Goal: Complete application form

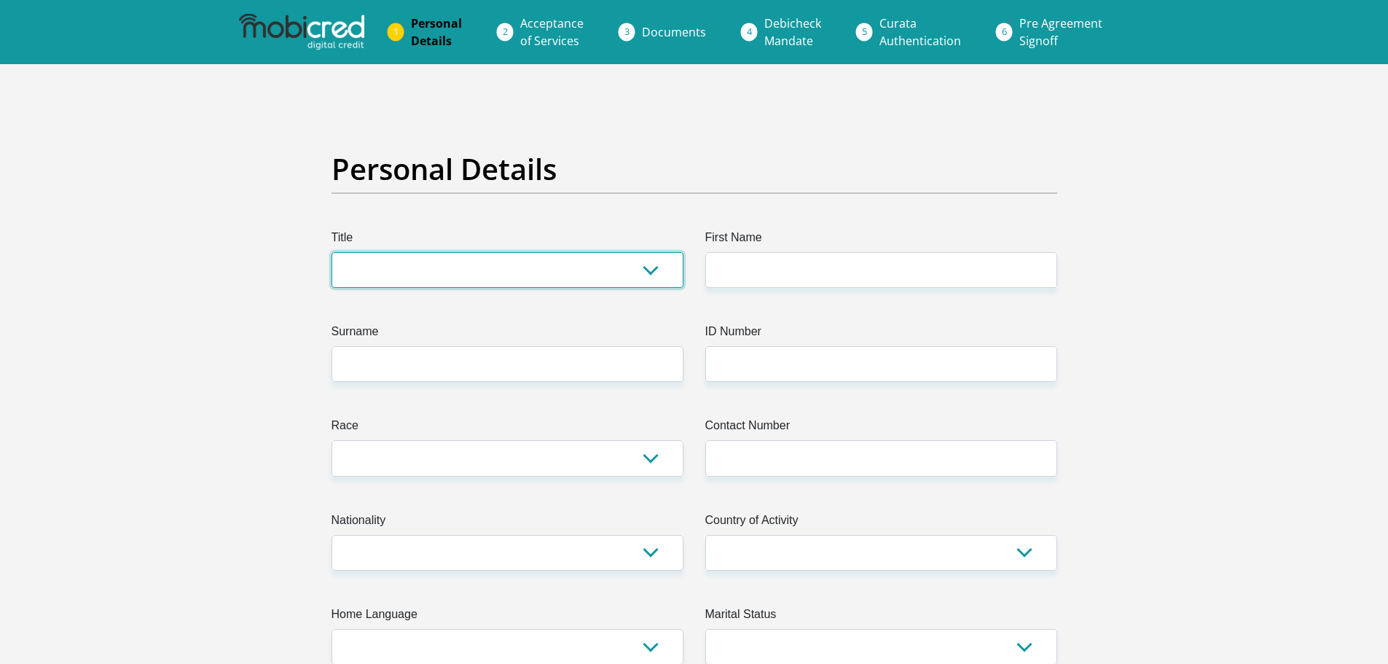
click at [511, 283] on select "Mr Ms Mrs Dr Other" at bounding box center [507, 270] width 352 height 36
select select "Mr"
click at [331, 252] on select "Mr Ms Mrs Dr Other" at bounding box center [507, 270] width 352 height 36
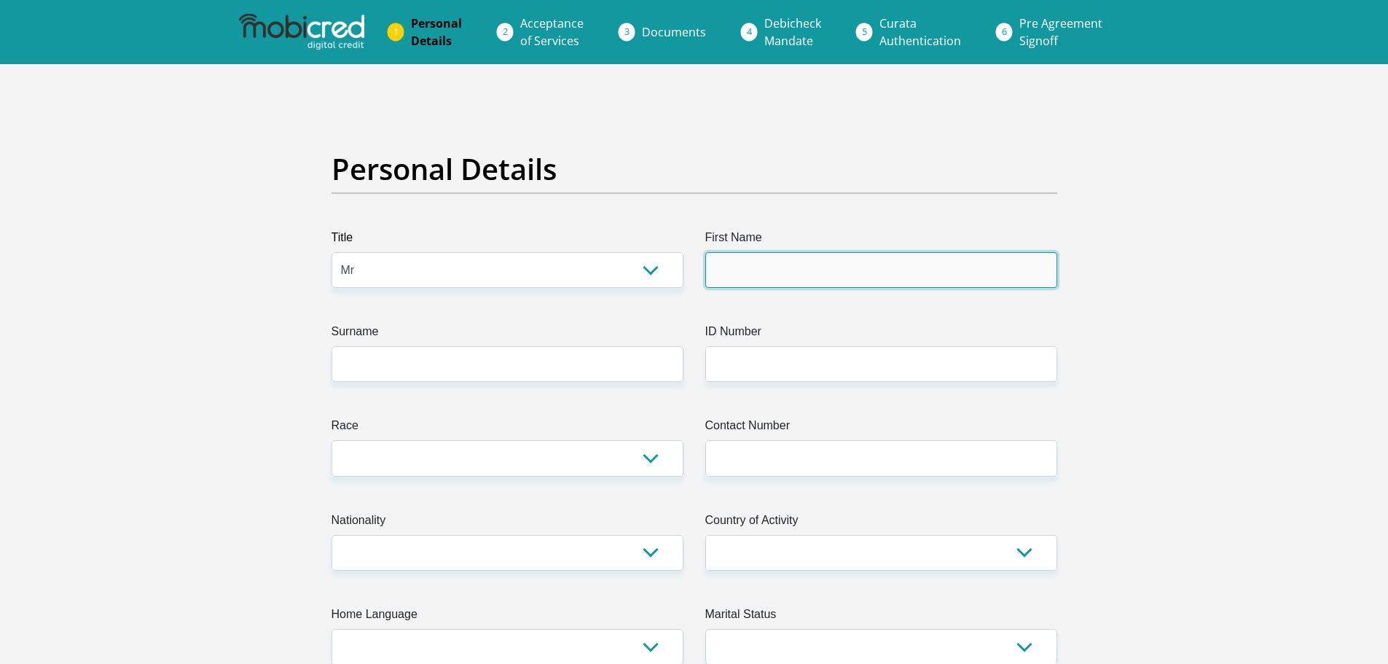
click at [837, 269] on input "First Name" at bounding box center [881, 270] width 352 height 36
type input "Ricardo"
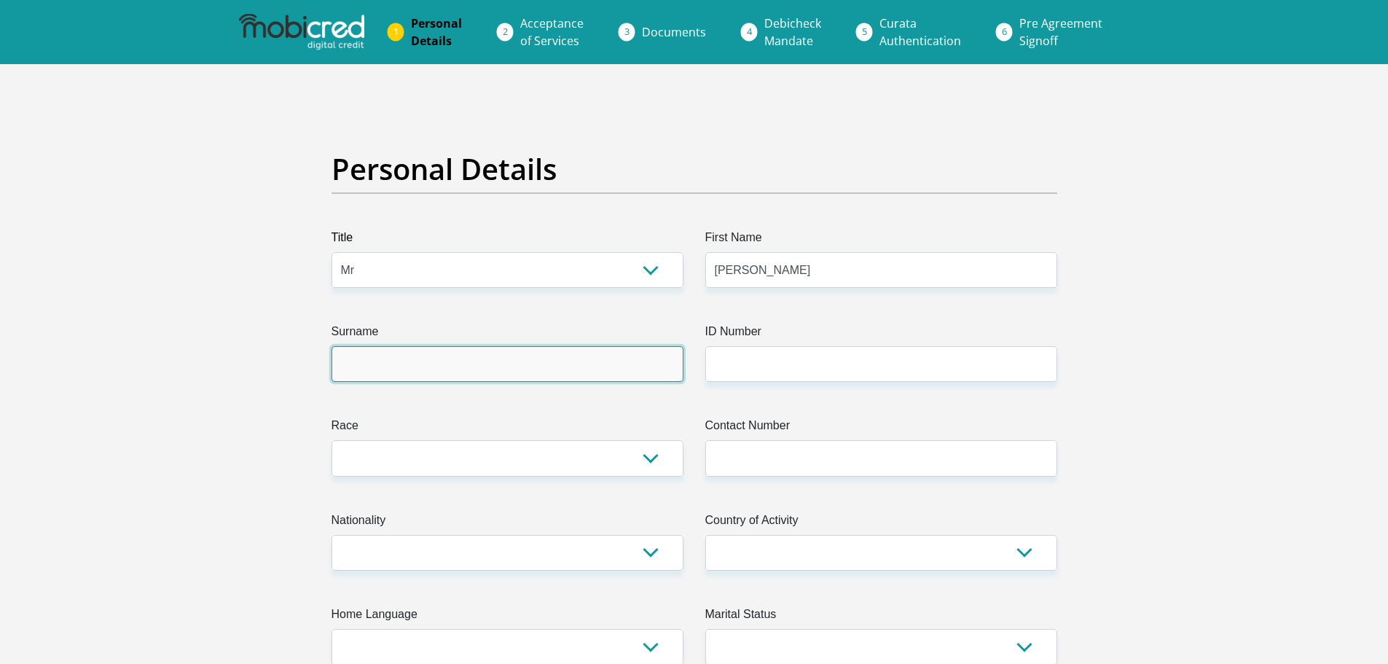
type input "Doorsamy"
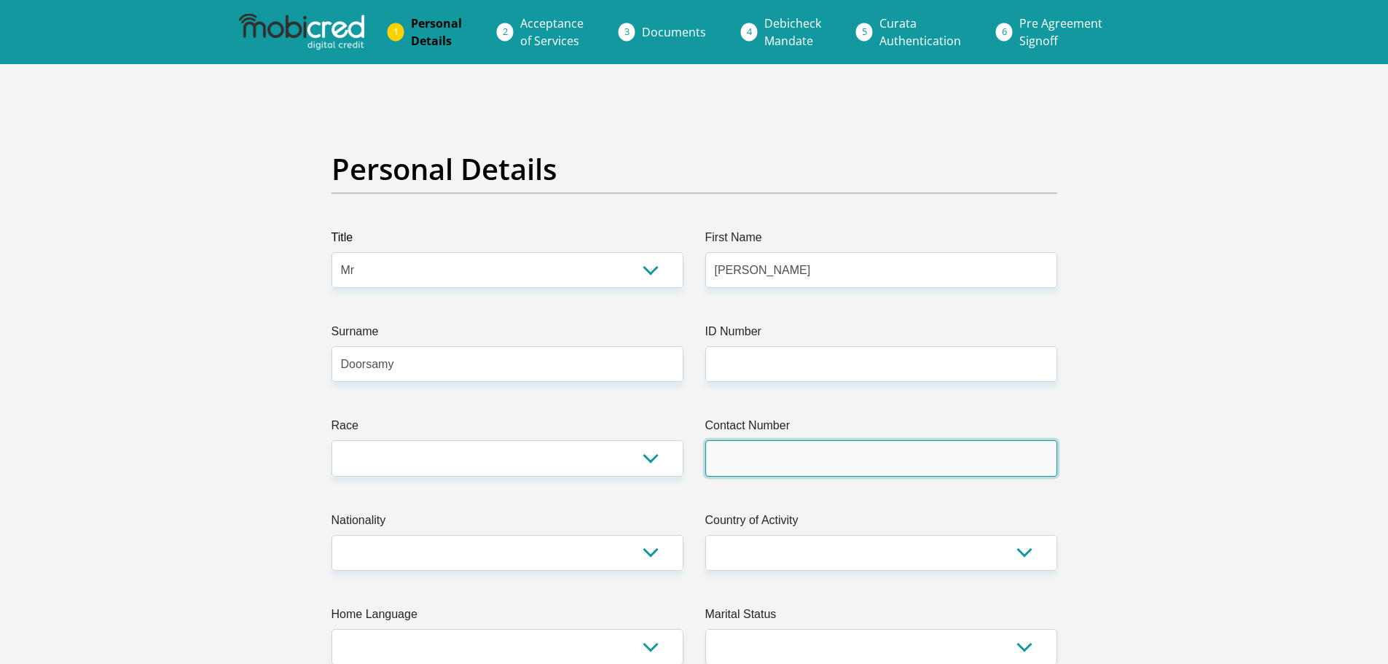
type input "0746728328"
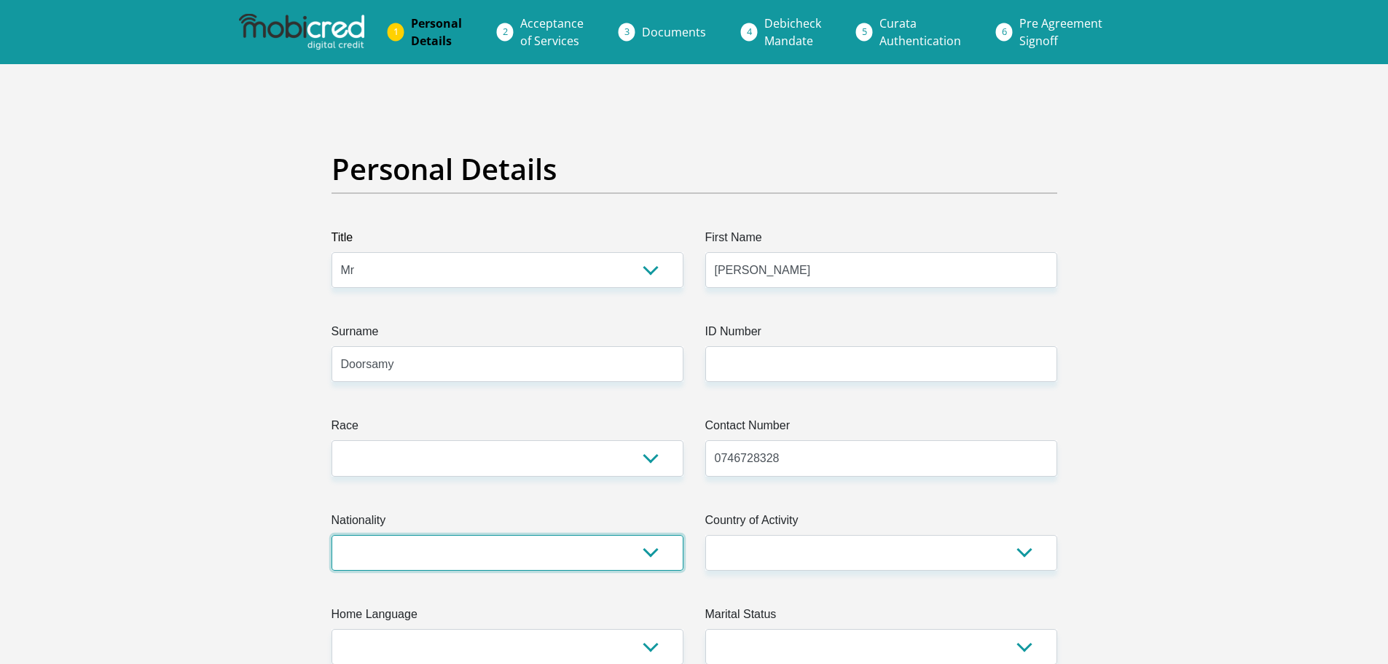
select select "ZAF"
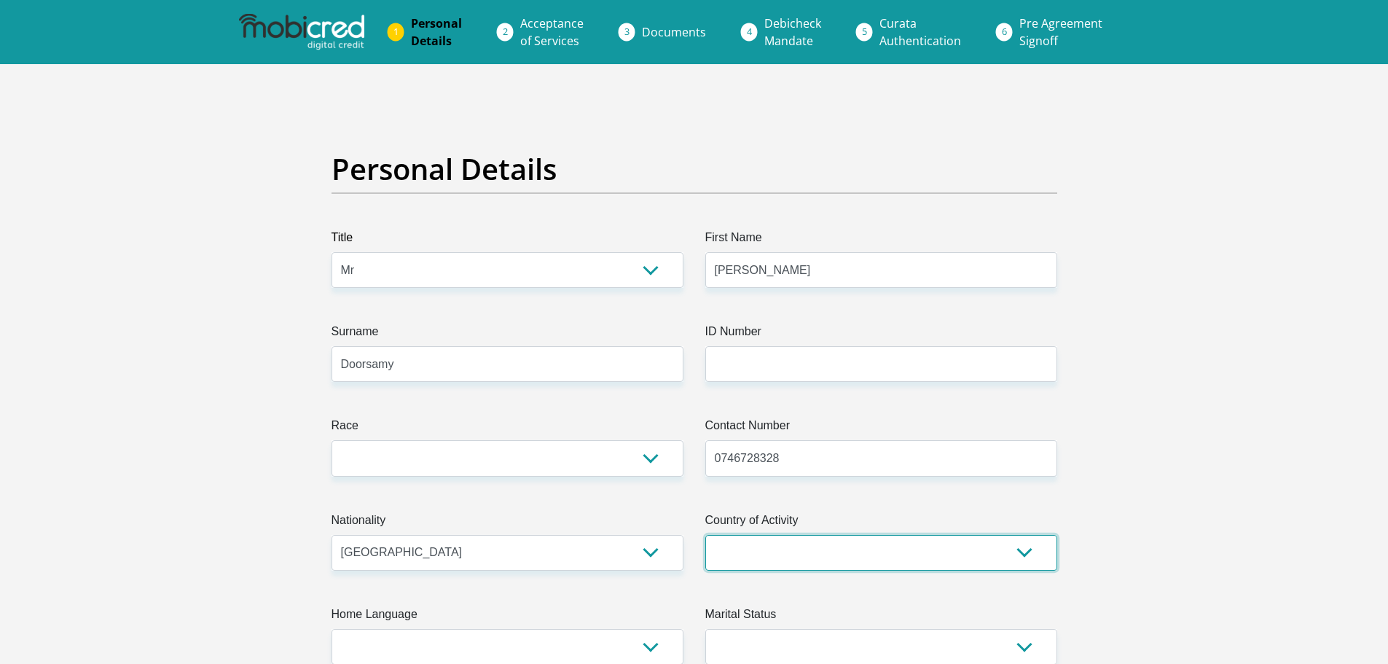
select select "ZAF"
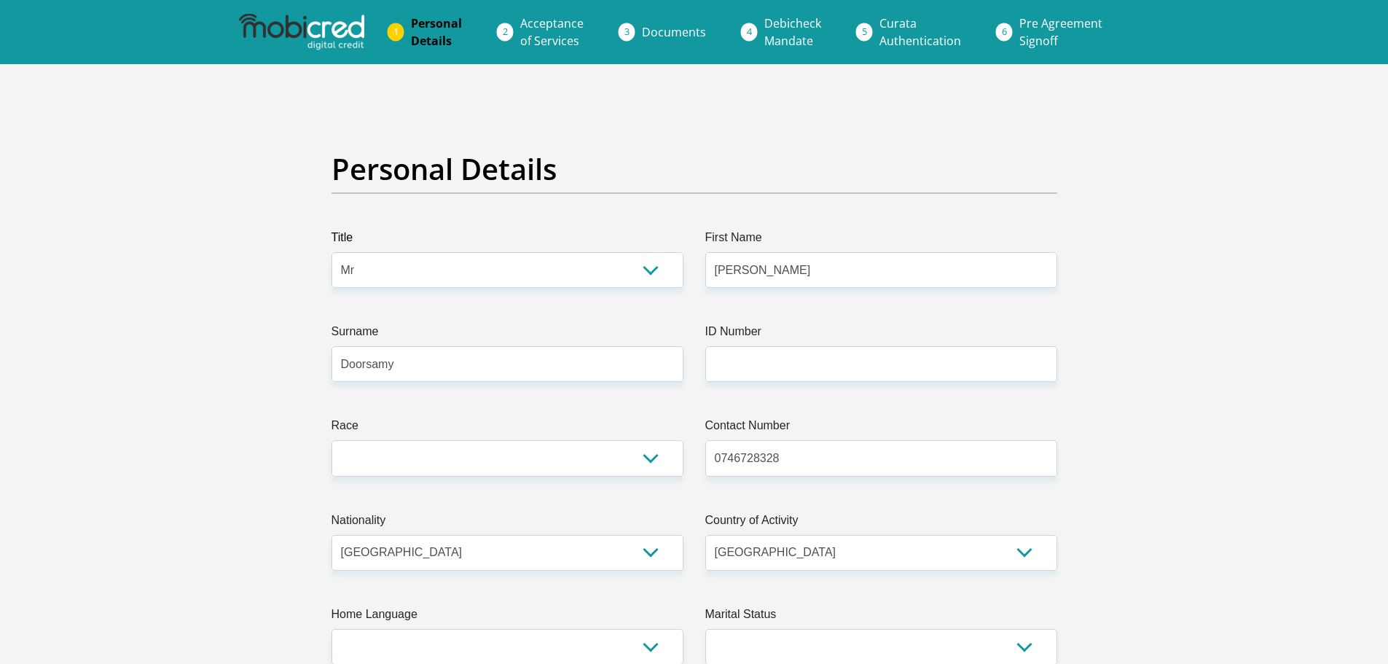
type input "60 Buldana Road, Merebank"
type input "Durban"
type input "4052"
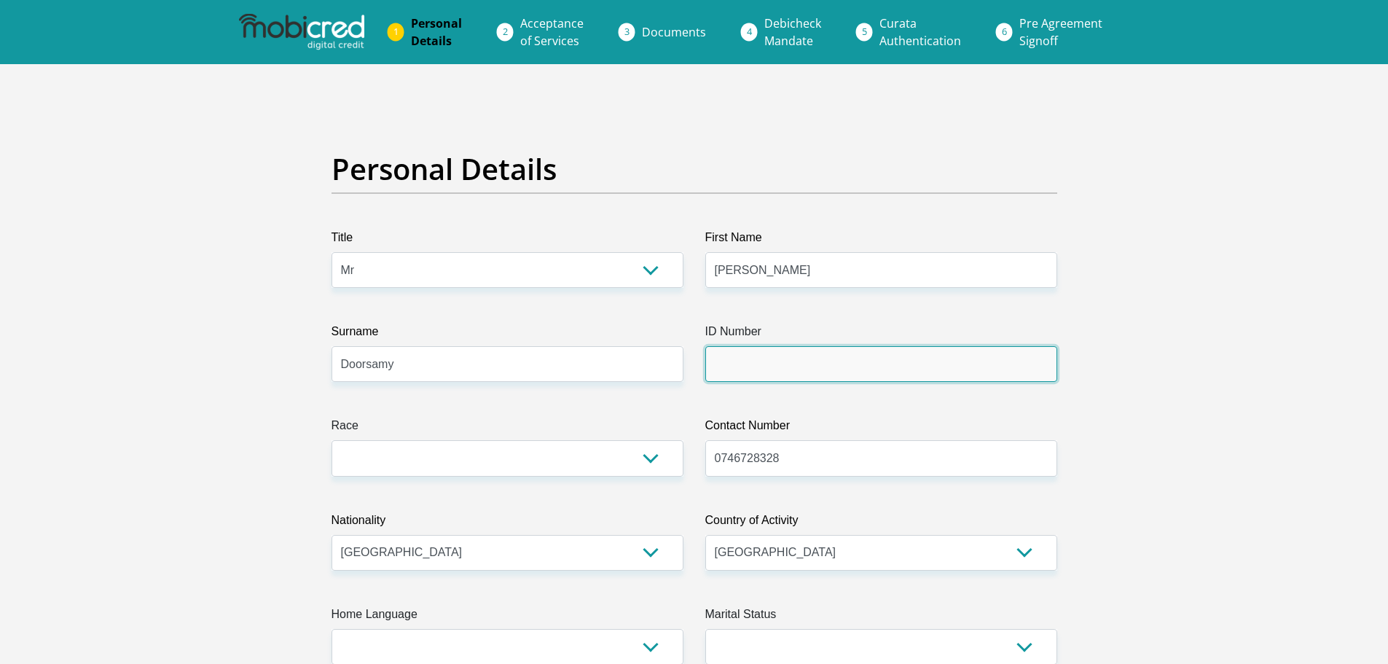
click at [854, 372] on input "ID Number" at bounding box center [881, 364] width 352 height 36
type input "8601105120080"
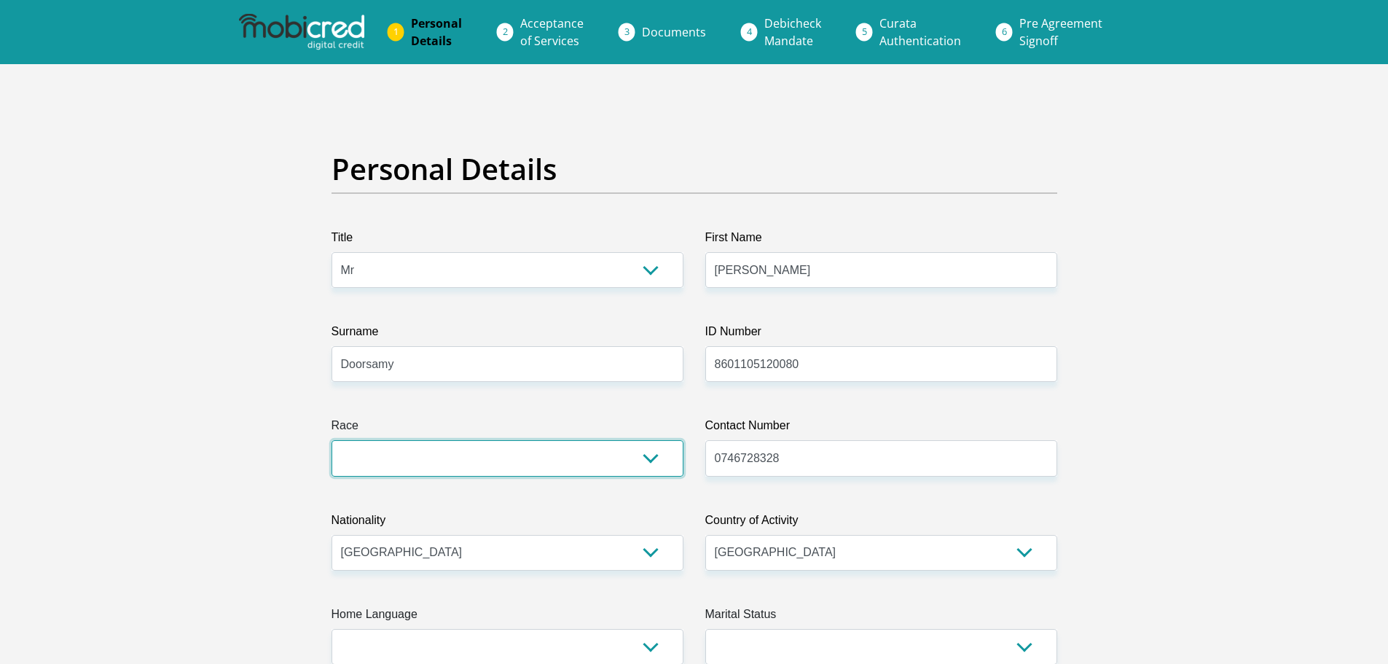
click at [475, 441] on select "Black Coloured Indian White Other" at bounding box center [507, 458] width 352 height 36
select select "3"
click at [331, 440] on select "Black Coloured Indian White Other" at bounding box center [507, 458] width 352 height 36
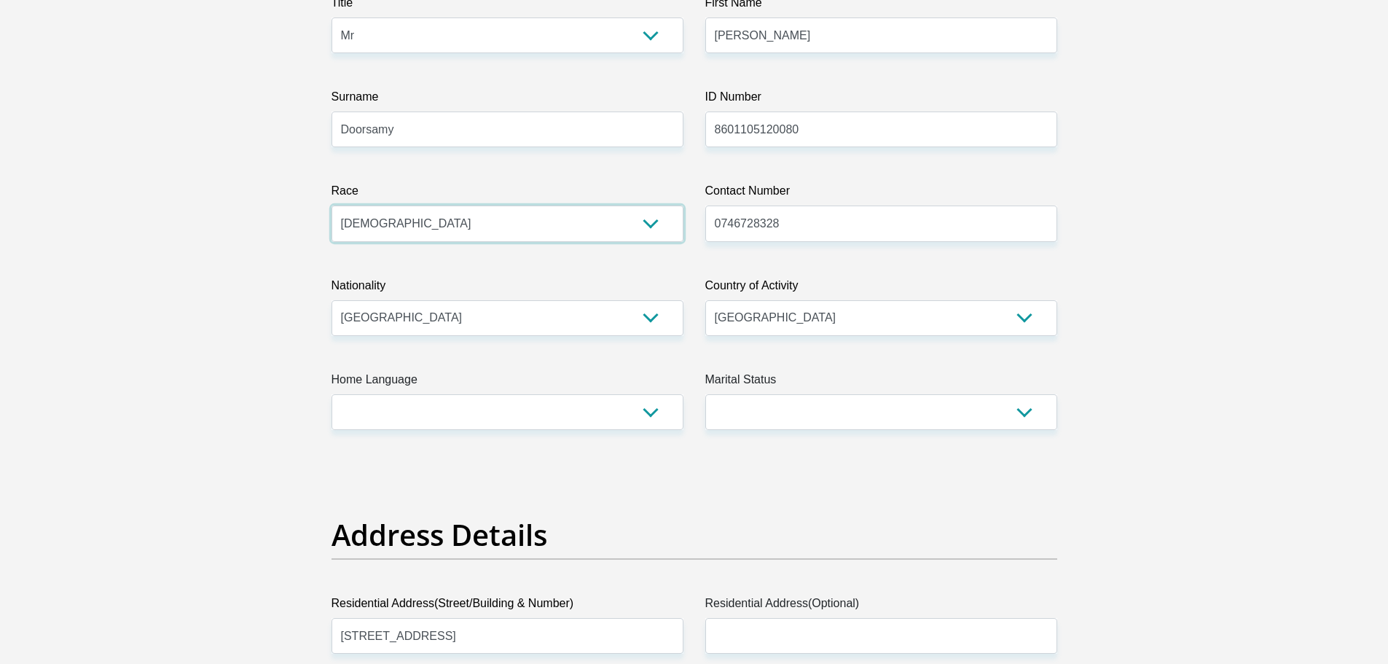
scroll to position [364, 0]
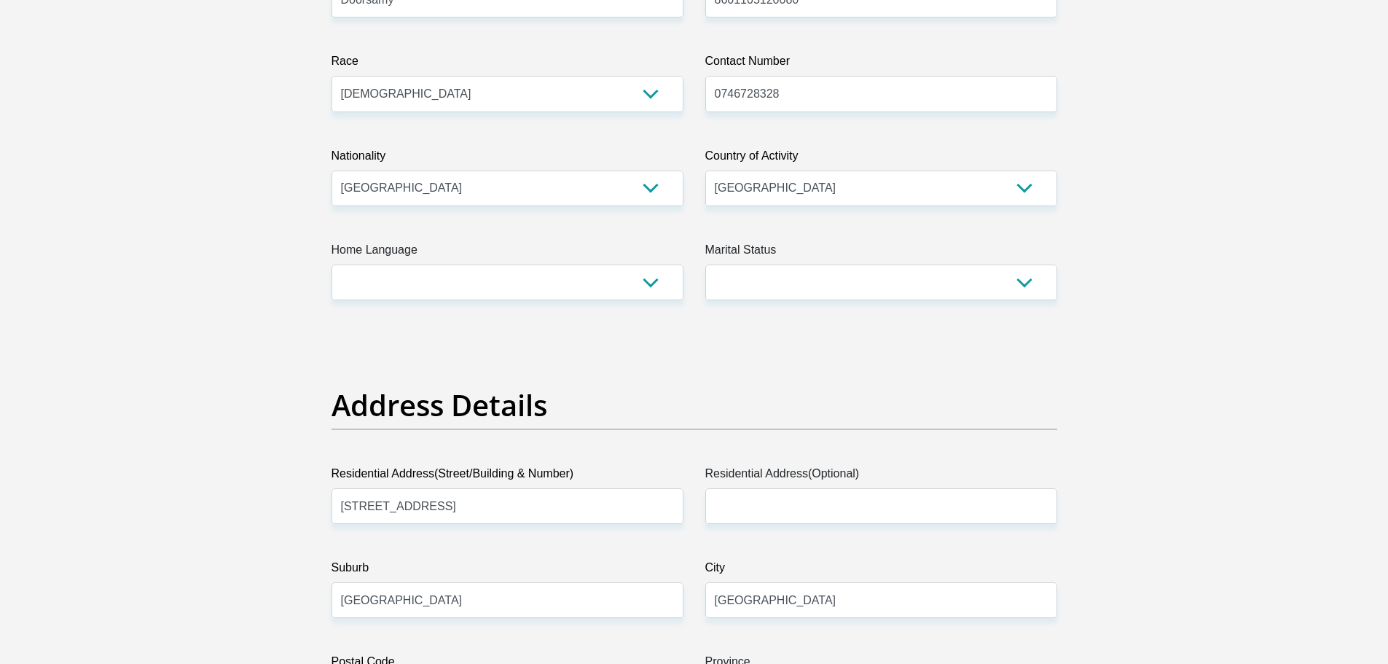
click at [487, 243] on label "Home Language" at bounding box center [507, 252] width 352 height 23
click at [487, 264] on select "Afrikaans English Sepedi South Ndebele Southern Sotho Swati Tsonga Tswana Venda…" at bounding box center [507, 282] width 352 height 36
drag, startPoint x: 501, startPoint y: 273, endPoint x: 535, endPoint y: 299, distance: 42.1
click at [501, 273] on select "Afrikaans English Sepedi South Ndebele Southern Sotho Swati Tsonga Tswana Venda…" at bounding box center [507, 282] width 352 height 36
click at [331, 264] on select "Afrikaans English Sepedi South Ndebele Southern Sotho Swati Tsonga Tswana Venda…" at bounding box center [507, 282] width 352 height 36
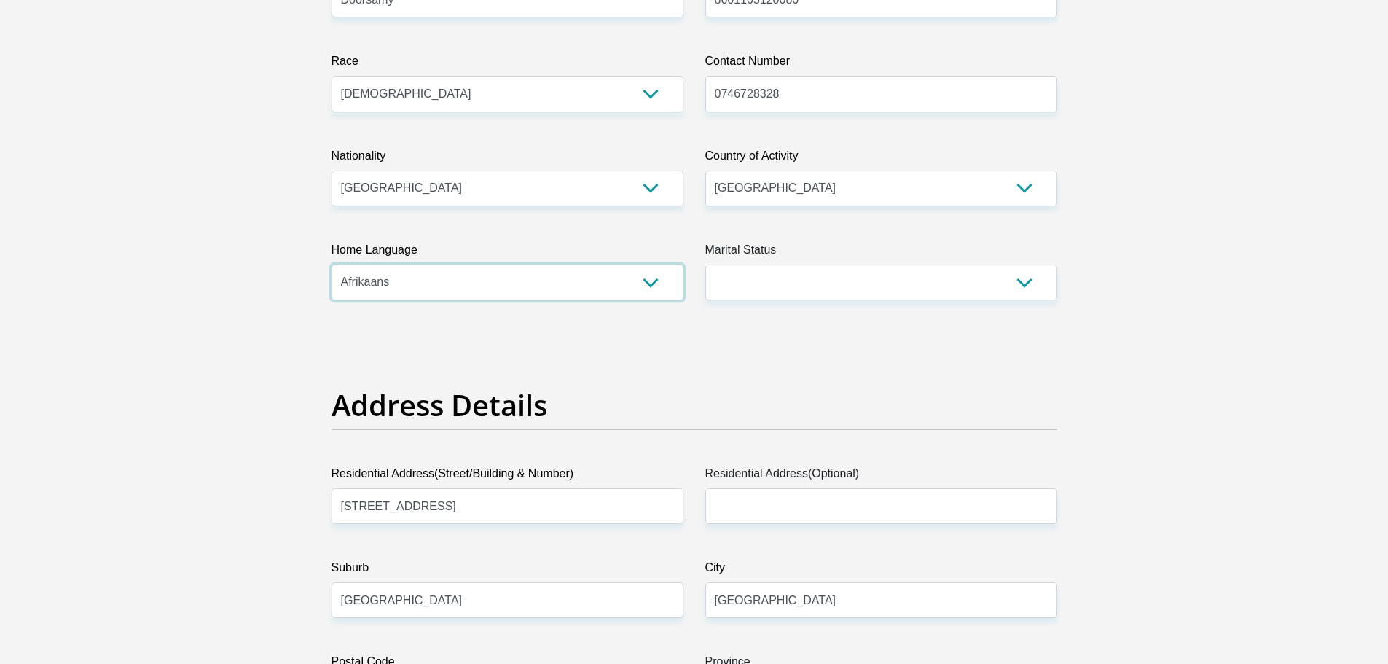
click at [493, 283] on select "Afrikaans English Sepedi South Ndebele Southern Sotho Swati Tsonga Tswana Venda…" at bounding box center [507, 282] width 352 height 36
click at [495, 276] on select "Afrikaans English Sepedi South Ndebele Southern Sotho Swati Tsonga Tswana Venda…" at bounding box center [507, 282] width 352 height 36
click at [492, 278] on select "Afrikaans English Sepedi South Ndebele Southern Sotho Swati Tsonga Tswana Venda…" at bounding box center [507, 282] width 352 height 36
select select "eng"
click at [331, 264] on select "Afrikaans English Sepedi South Ndebele Southern Sotho Swati Tsonga Tswana Venda…" at bounding box center [507, 282] width 352 height 36
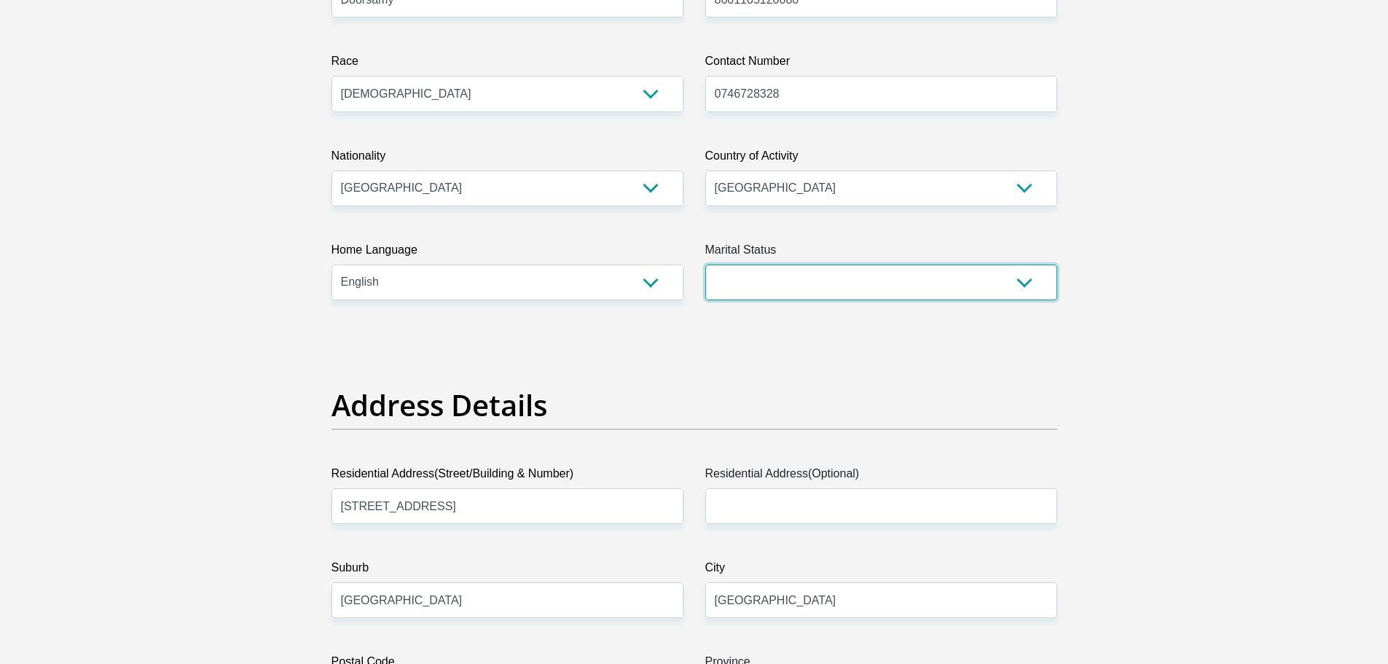
click at [833, 283] on select "Married ANC Single Divorced Widowed Married COP or Customary Law" at bounding box center [881, 282] width 352 height 36
click at [705, 264] on select "Married ANC Single Divorced Widowed Married COP or Customary Law" at bounding box center [881, 282] width 352 height 36
click at [922, 283] on select "Married ANC Single Divorced Widowed Married COP or Customary Law" at bounding box center [881, 282] width 352 height 36
select select "5"
click at [705, 264] on select "Married ANC Single Divorced Widowed Married COP or Customary Law" at bounding box center [881, 282] width 352 height 36
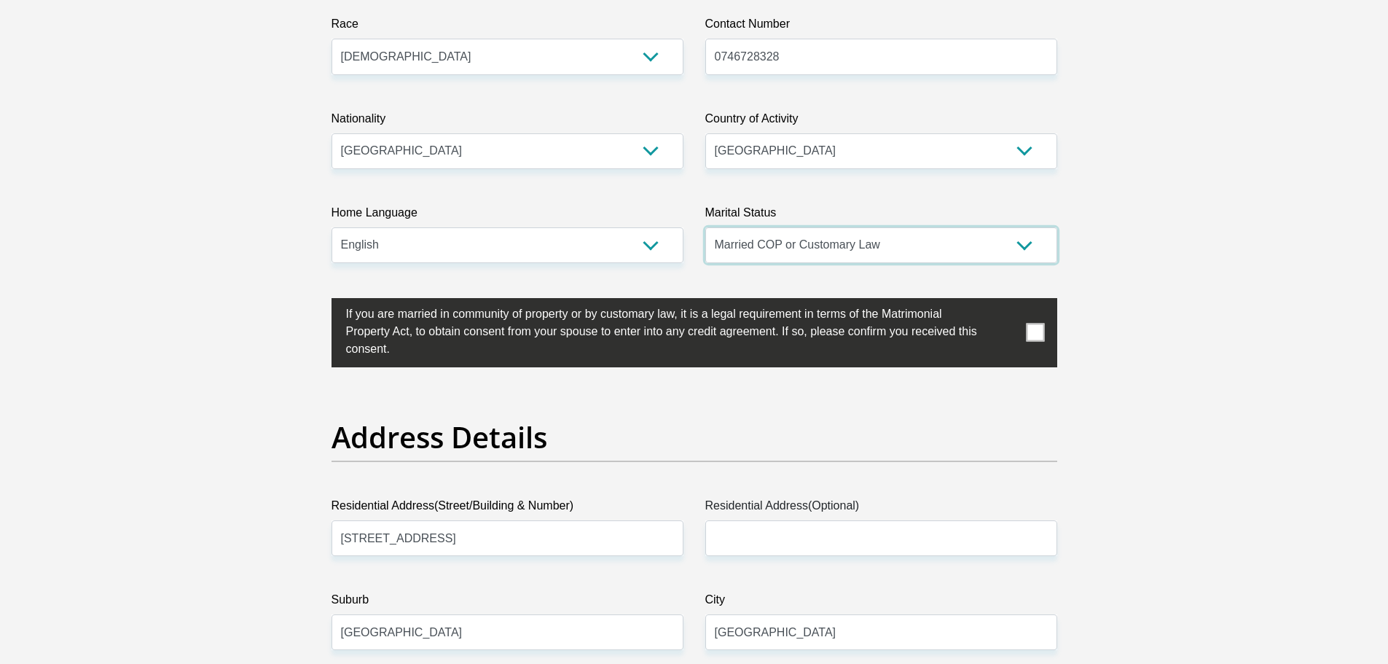
scroll to position [437, 0]
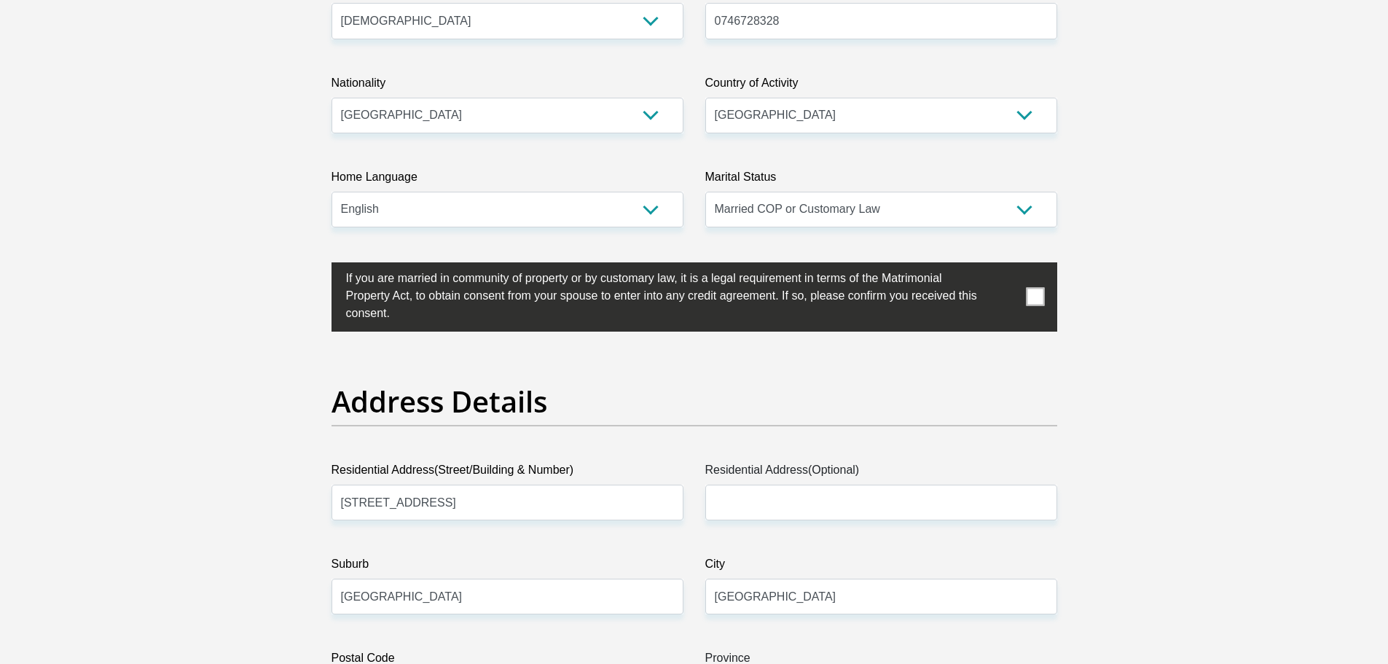
click at [1028, 290] on span at bounding box center [1035, 297] width 18 height 18
click at [317, 266] on input "checkbox" at bounding box center [317, 266] width 0 height 0
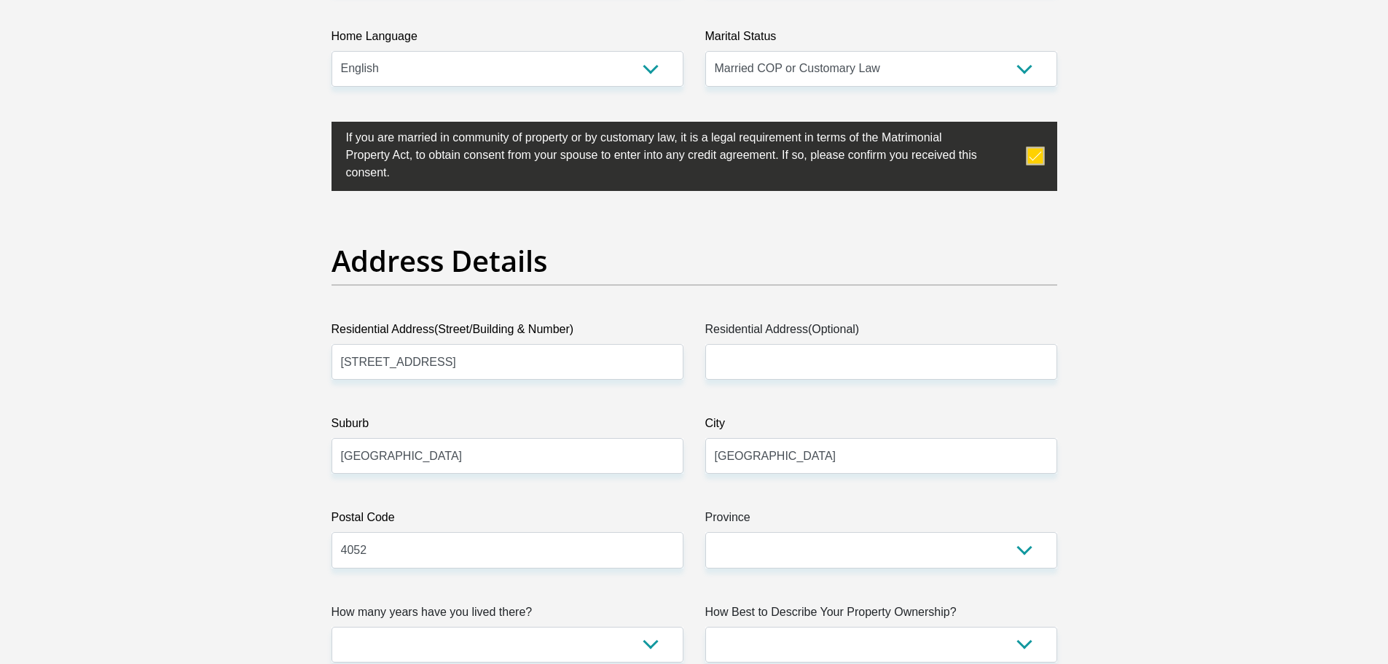
scroll to position [728, 0]
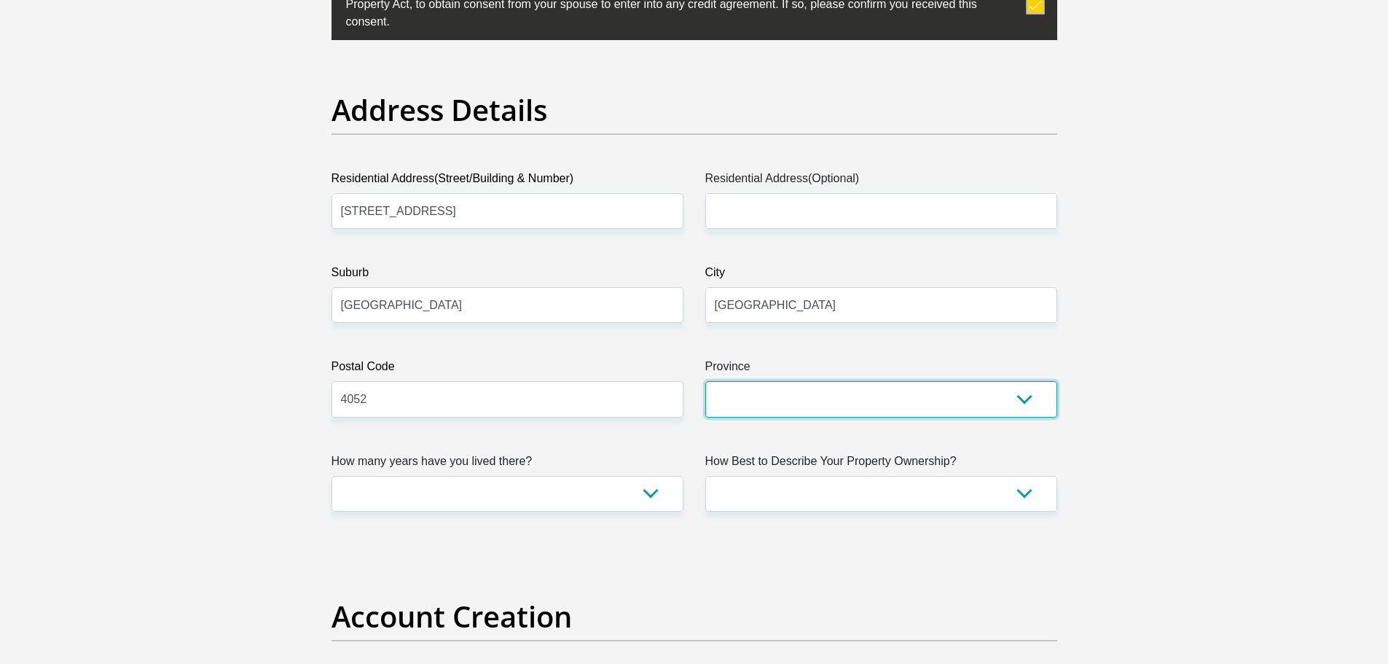
drag, startPoint x: 800, startPoint y: 387, endPoint x: 830, endPoint y: 402, distance: 32.6
click at [809, 390] on select "Eastern Cape Free State Gauteng KwaZulu-Natal Limpopo Mpumalanga Northern Cape …" at bounding box center [881, 399] width 352 height 36
select select "KwaZulu-Natal"
click at [705, 381] on select "Eastern Cape Free State Gauteng KwaZulu-Natal Limpopo Mpumalanga Northern Cape …" at bounding box center [881, 399] width 352 height 36
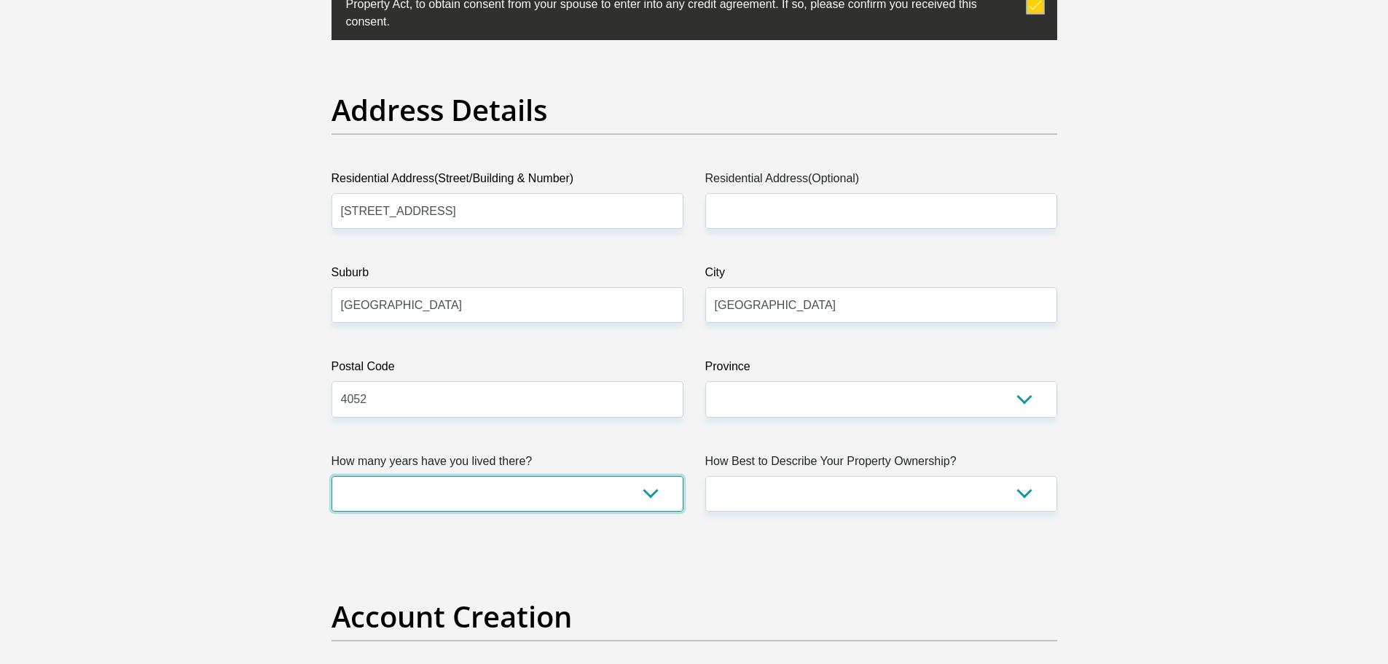
drag, startPoint x: 445, startPoint y: 488, endPoint x: 493, endPoint y: 493, distance: 48.3
click at [449, 489] on select "less than 1 year 1-3 years 3-5 years 5+ years" at bounding box center [507, 494] width 352 height 36
select select "2"
click at [331, 476] on select "less than 1 year 1-3 years 3-5 years 5+ years" at bounding box center [507, 494] width 352 height 36
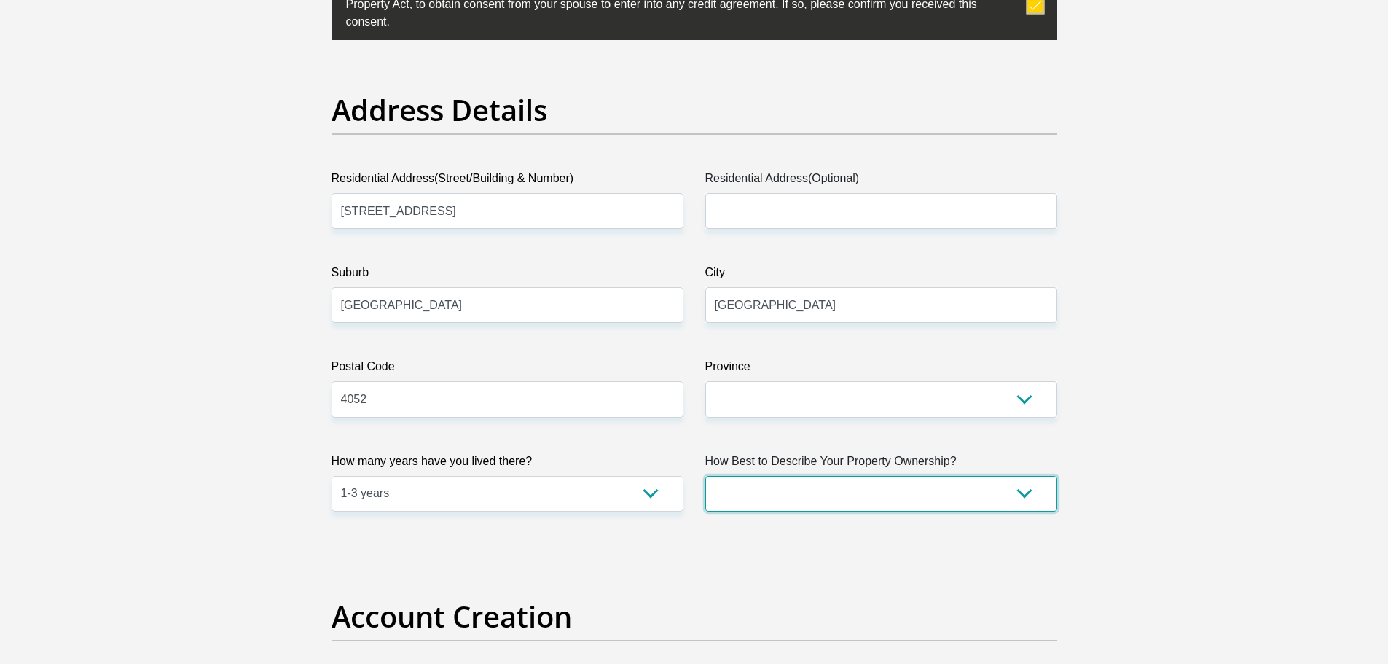
click at [889, 497] on select "Owned Rented Family Owned Company Dwelling" at bounding box center [881, 494] width 352 height 36
select select "Owned"
click at [705, 476] on select "Owned Rented Family Owned Company Dwelling" at bounding box center [881, 494] width 352 height 36
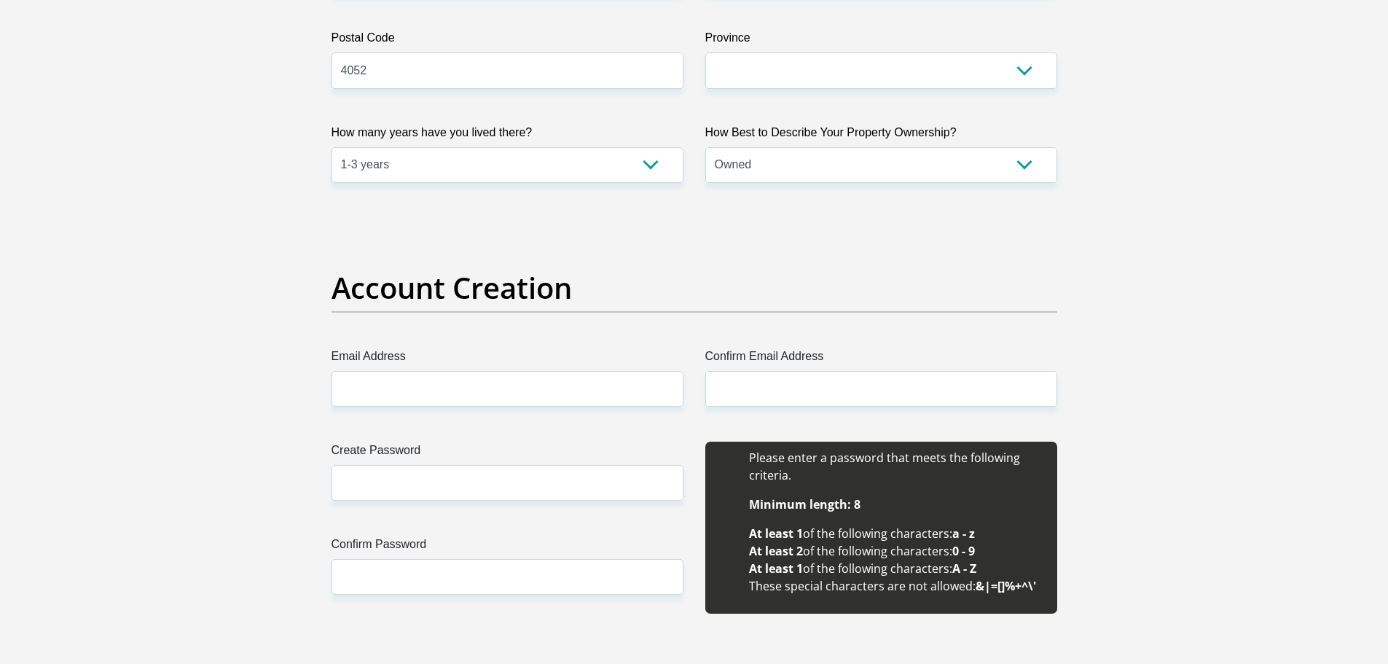
scroll to position [1093, 0]
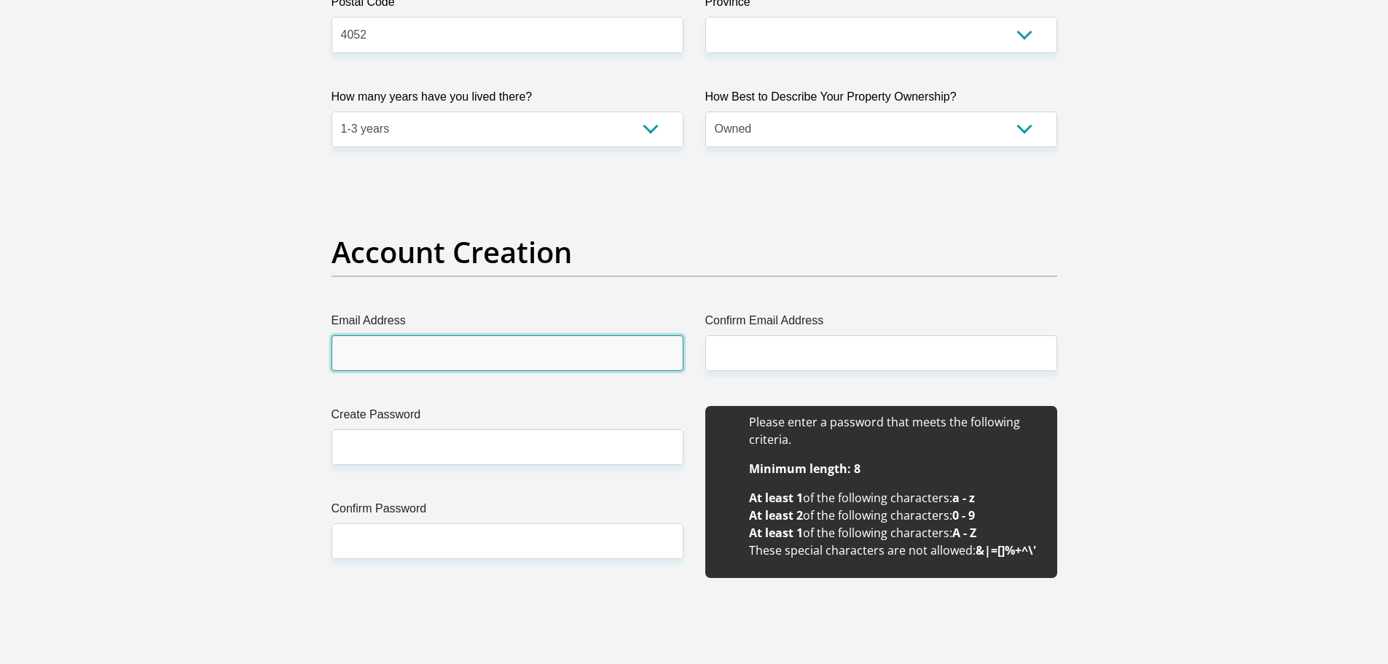
drag, startPoint x: 527, startPoint y: 356, endPoint x: 543, endPoint y: 358, distance: 16.1
click at [527, 356] on input "Email Address" at bounding box center [507, 353] width 352 height 36
type input "rixrokhardo@gmail.com"
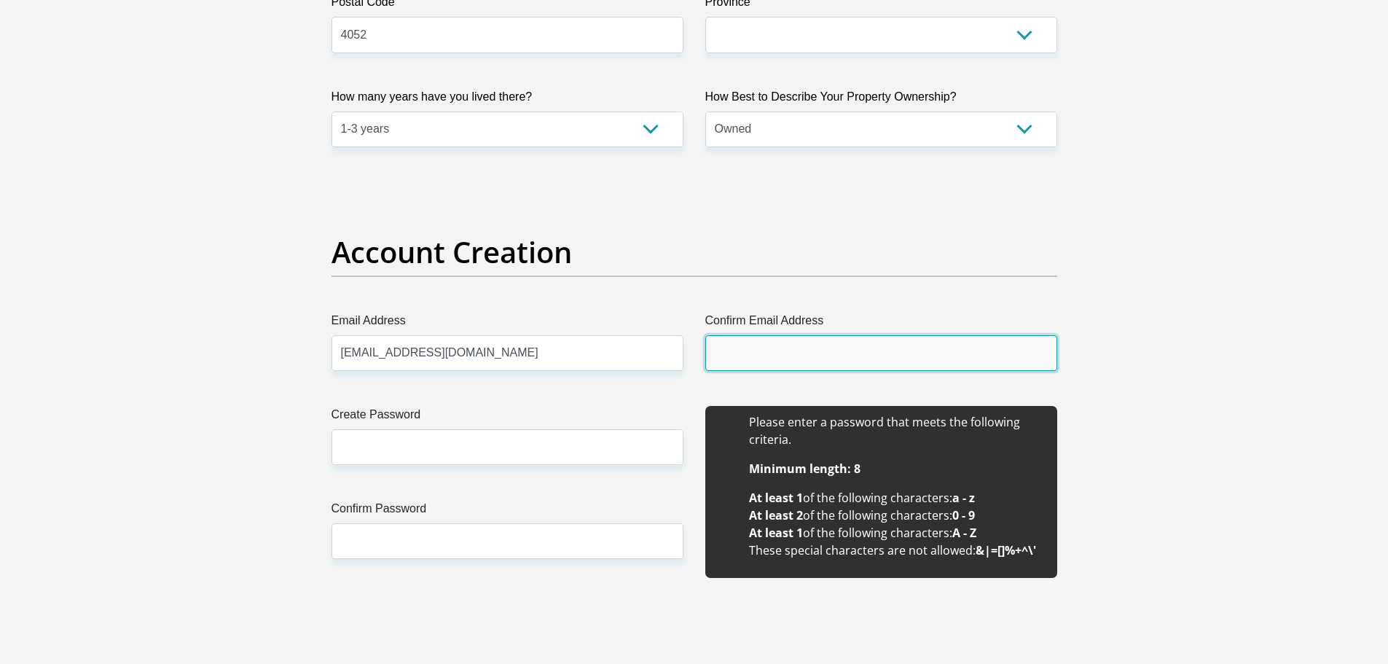
type input "rixrokhardo@gmail.com"
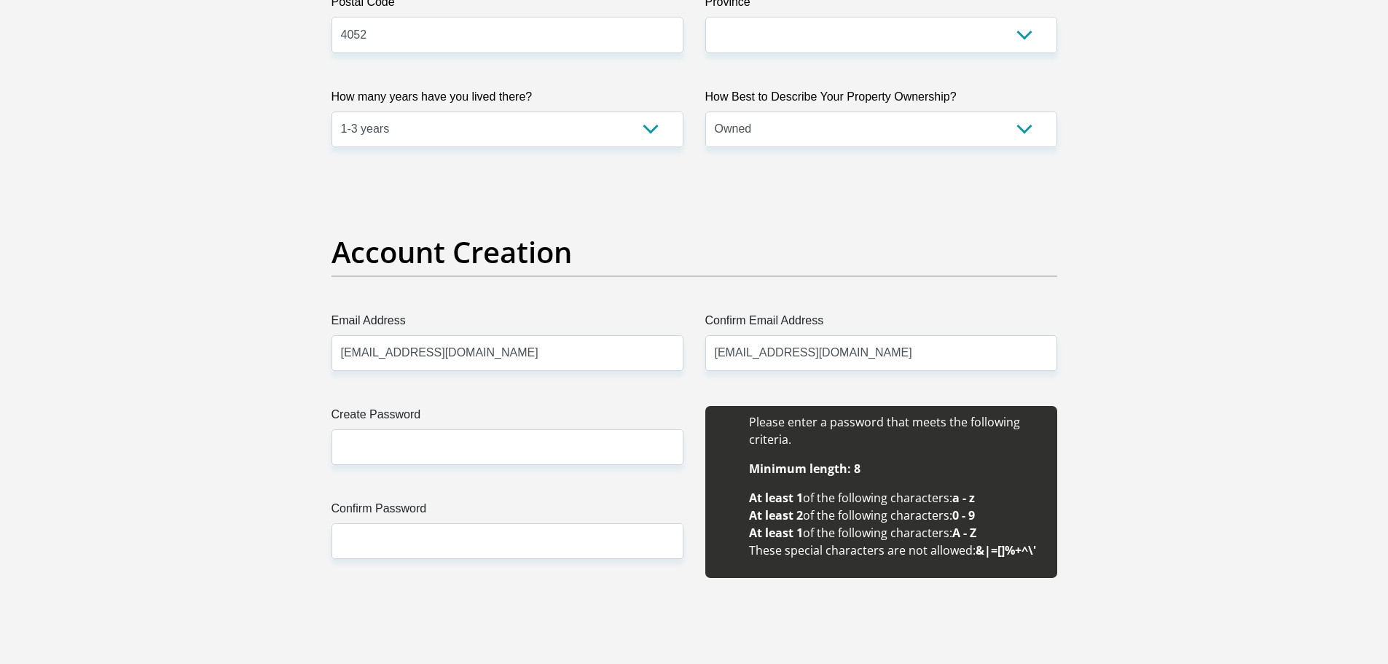
type input "Ricardo"
type input "Doorsamy"
type input "0746728328"
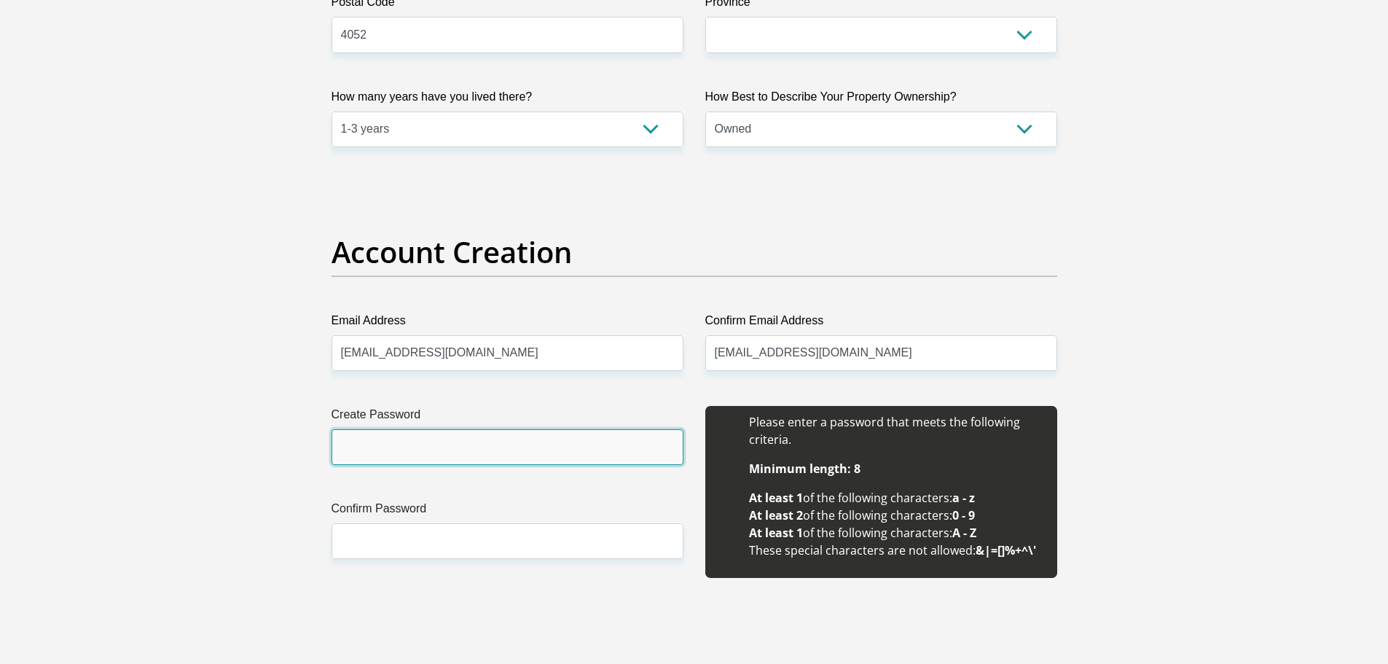
click at [442, 442] on input "Create Password" at bounding box center [507, 447] width 352 height 36
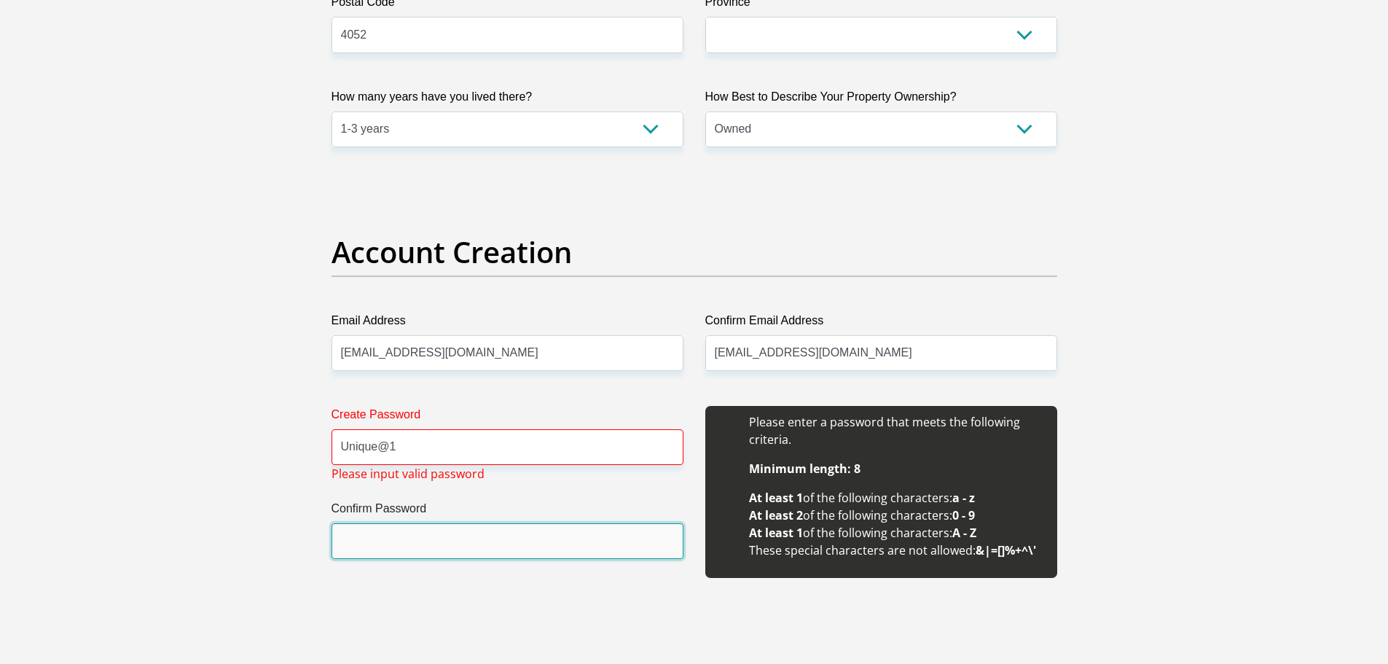
click at [553, 552] on input "Confirm Password" at bounding box center [507, 541] width 352 height 36
click at [513, 535] on input "Confirm Password" at bounding box center [507, 541] width 352 height 36
click at [480, 441] on input "Unique@1" at bounding box center [507, 447] width 352 height 36
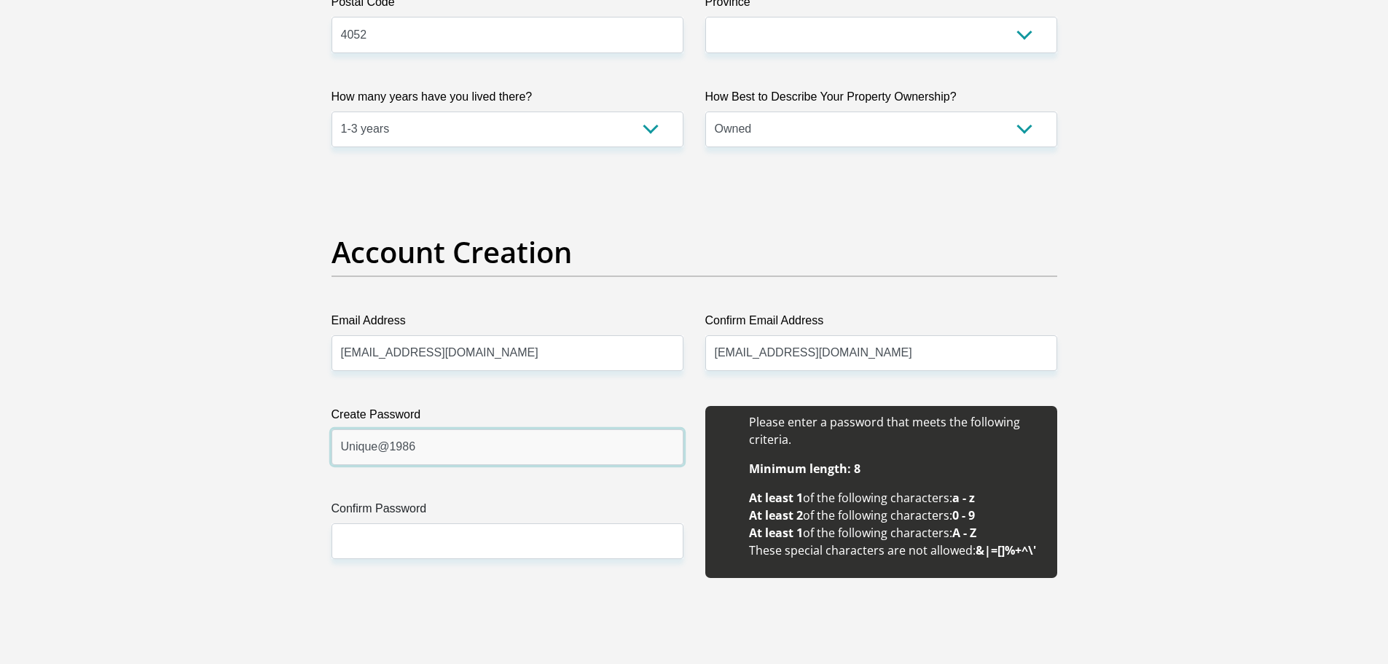
type input "Unique@1986"
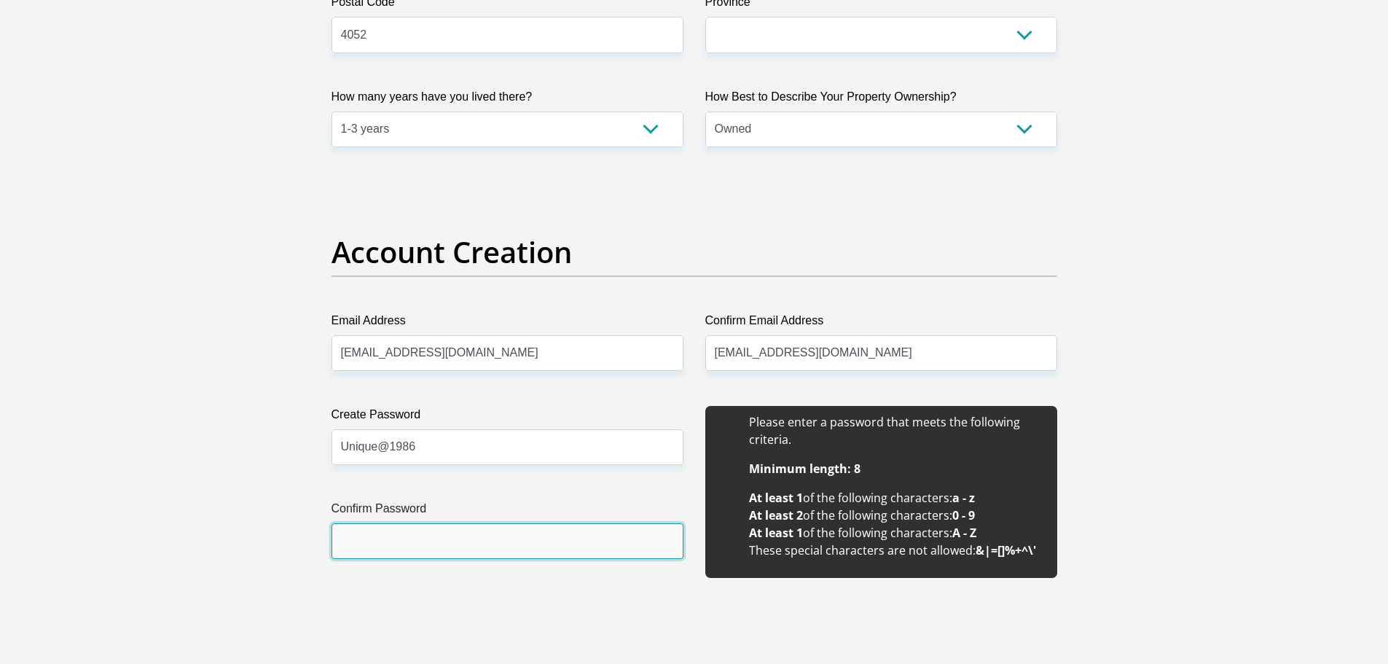
click at [484, 540] on input "Confirm Password" at bounding box center [507, 541] width 352 height 36
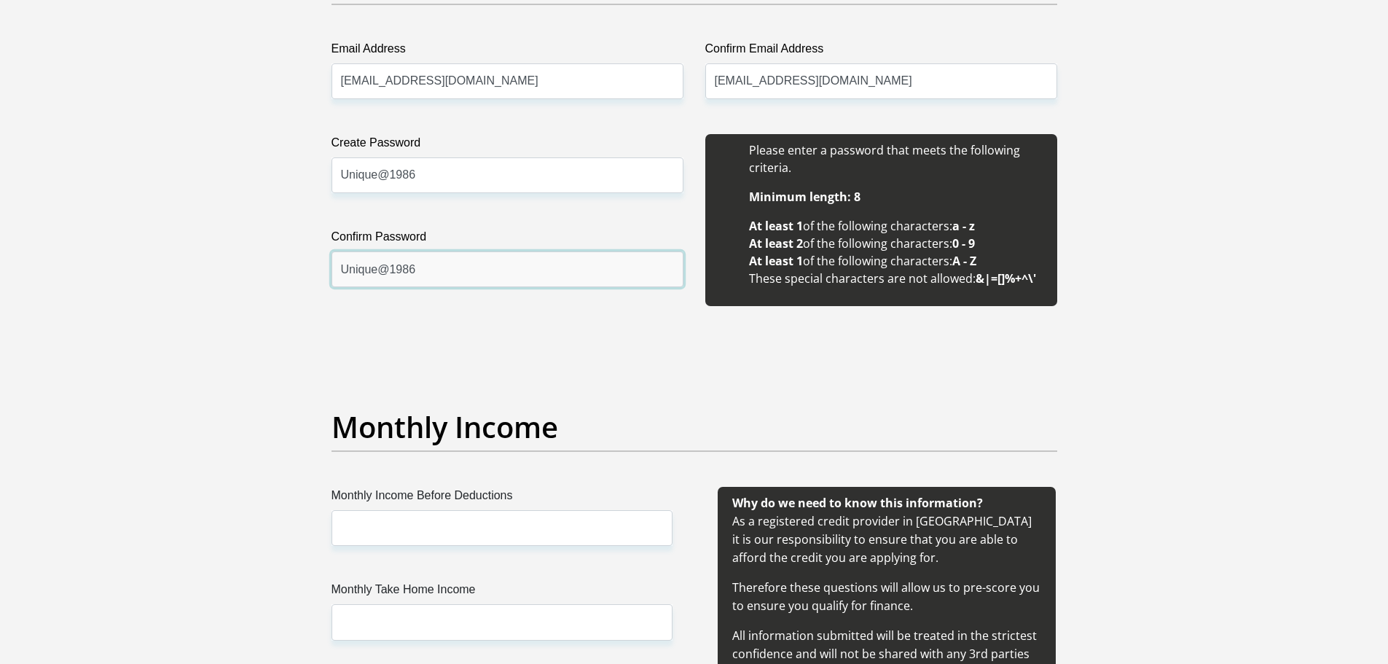
scroll to position [1457, 0]
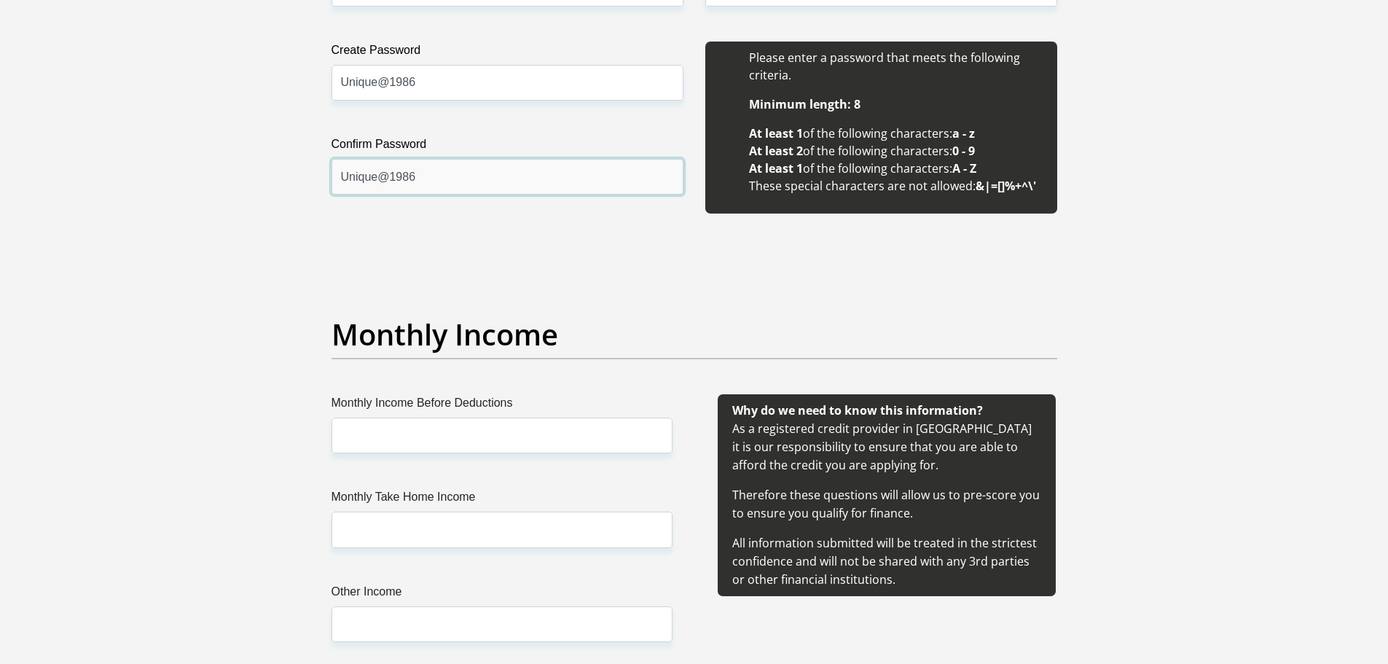
type input "Unique@1986"
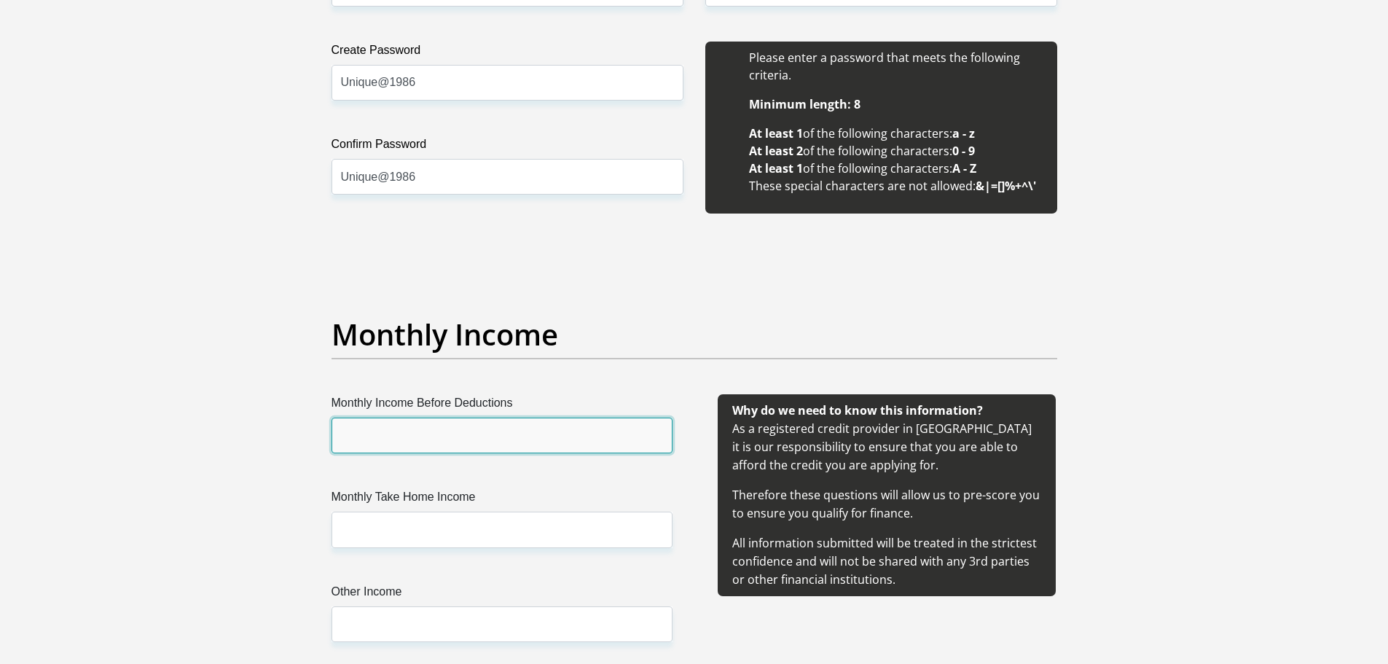
click at [452, 443] on input "Monthly Income Before Deductions" at bounding box center [501, 435] width 341 height 36
type input "24840"
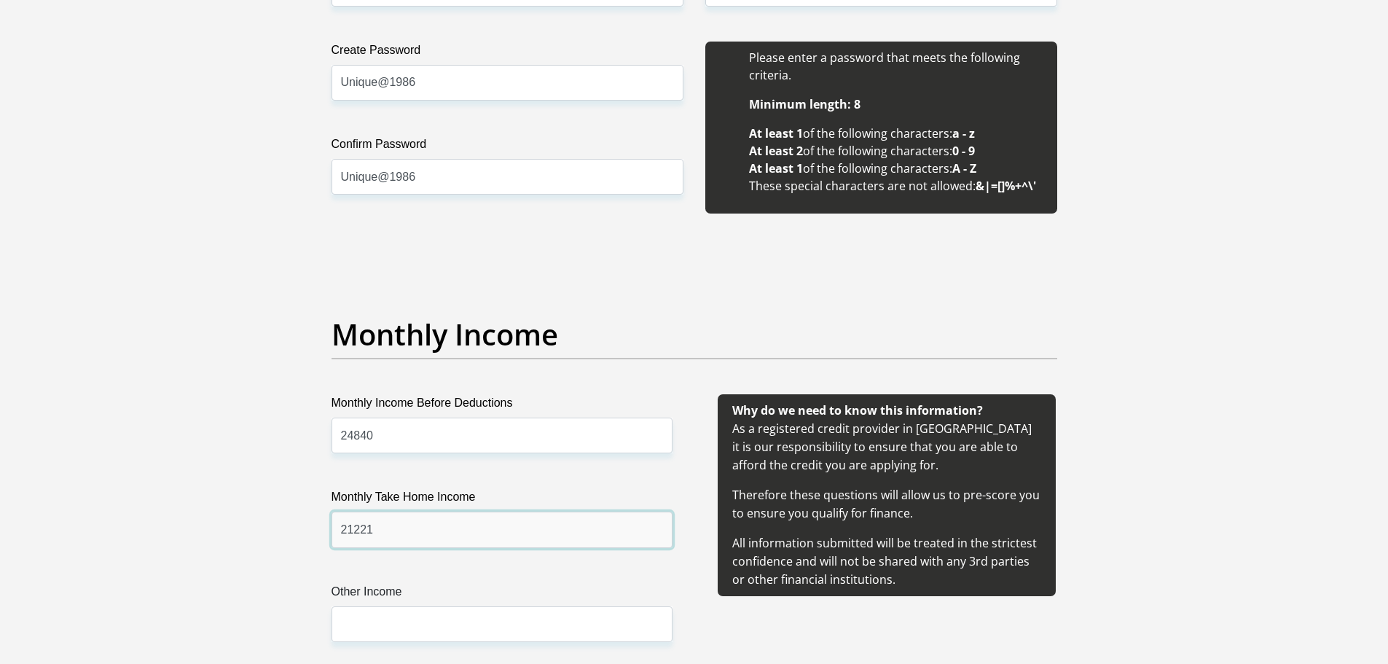
type input "21221"
type input "5000"
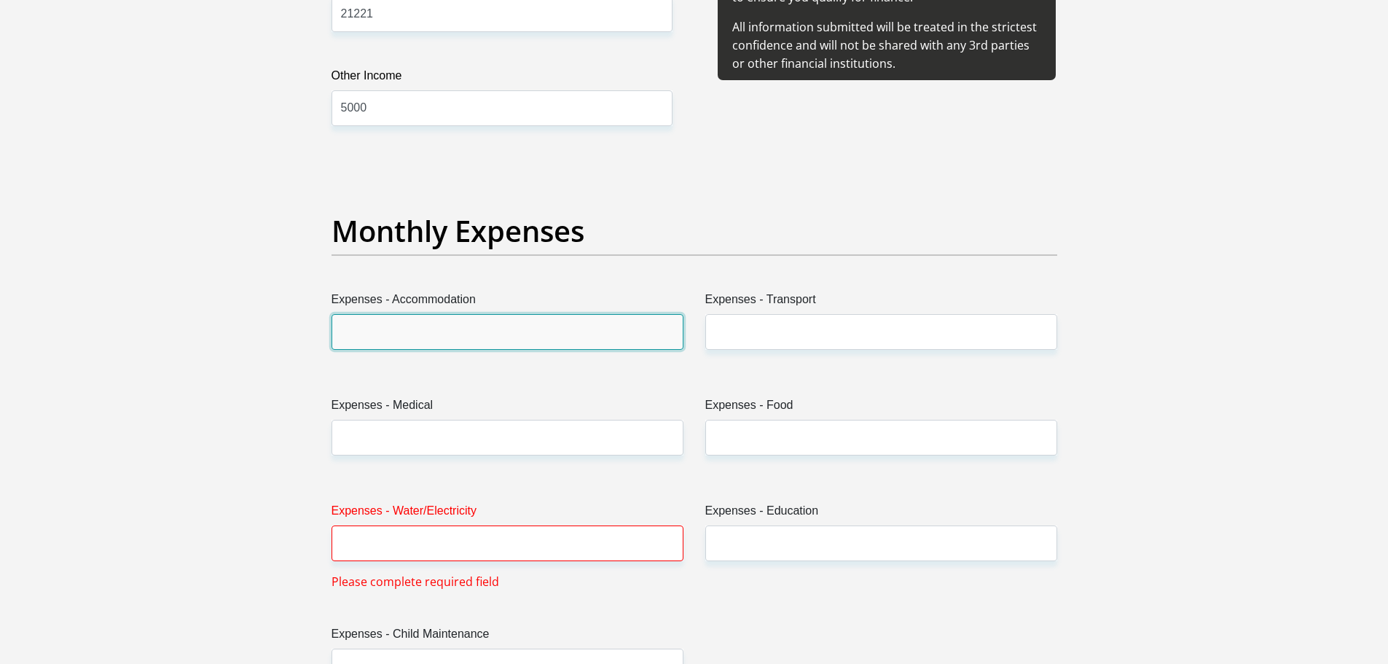
click at [497, 330] on input "Expenses - Accommodation" at bounding box center [507, 332] width 352 height 36
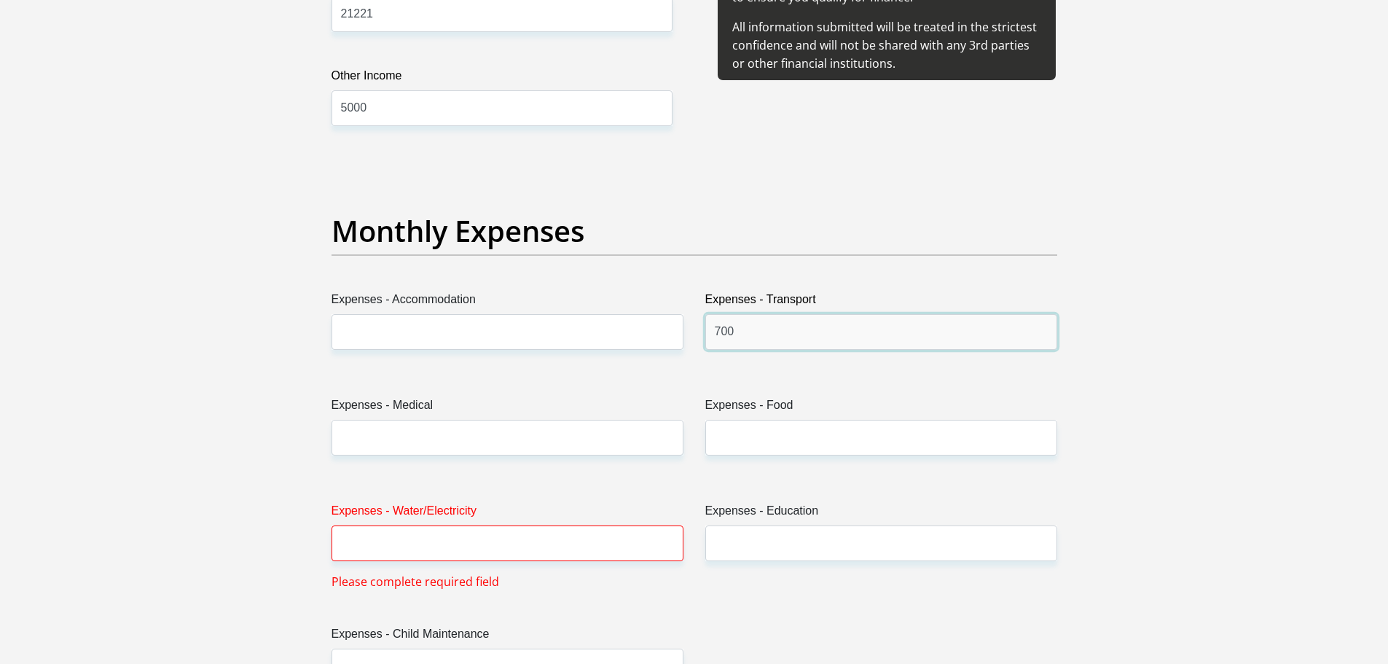
type input "700"
type input "500"
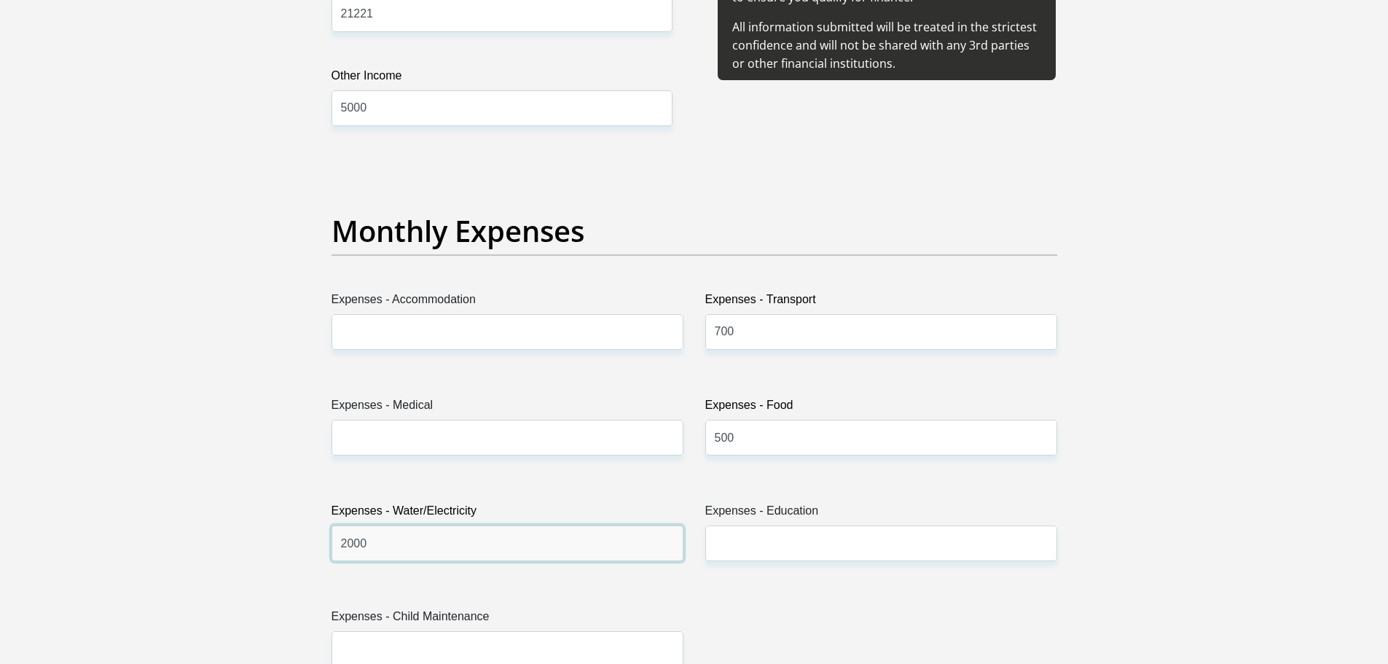
type input "2000"
type input "1500"
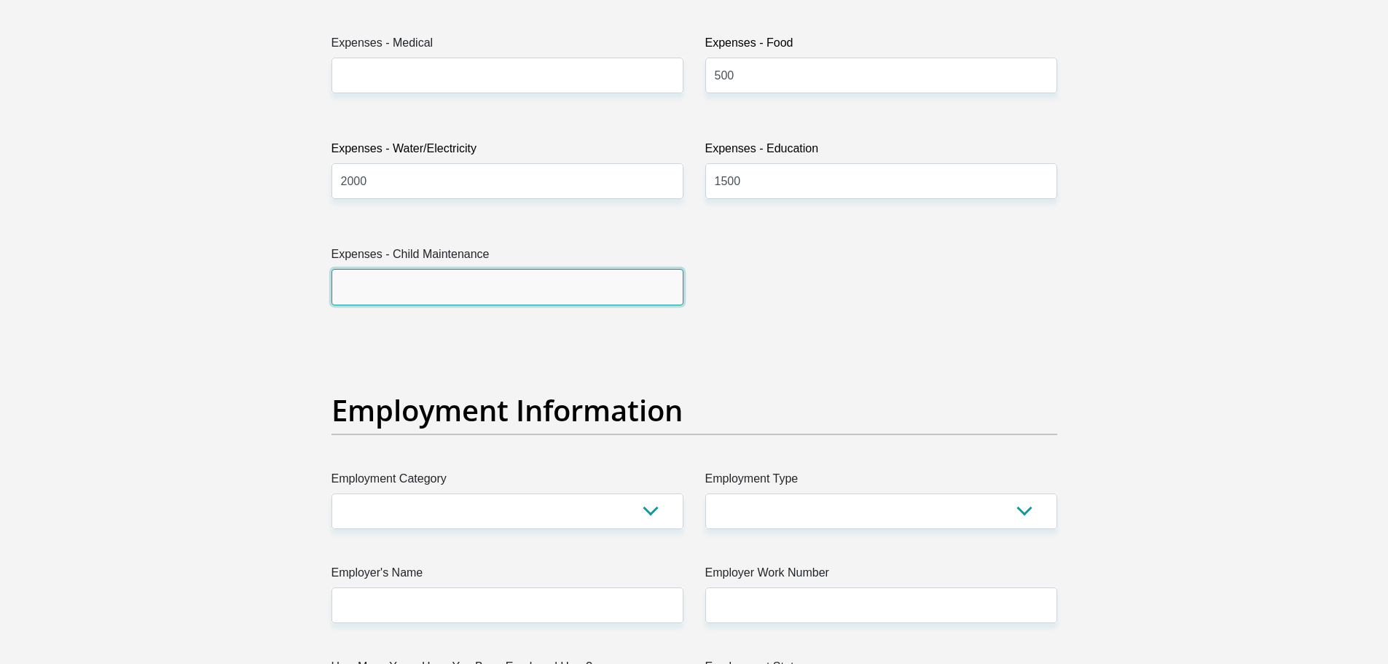
scroll to position [2486, 0]
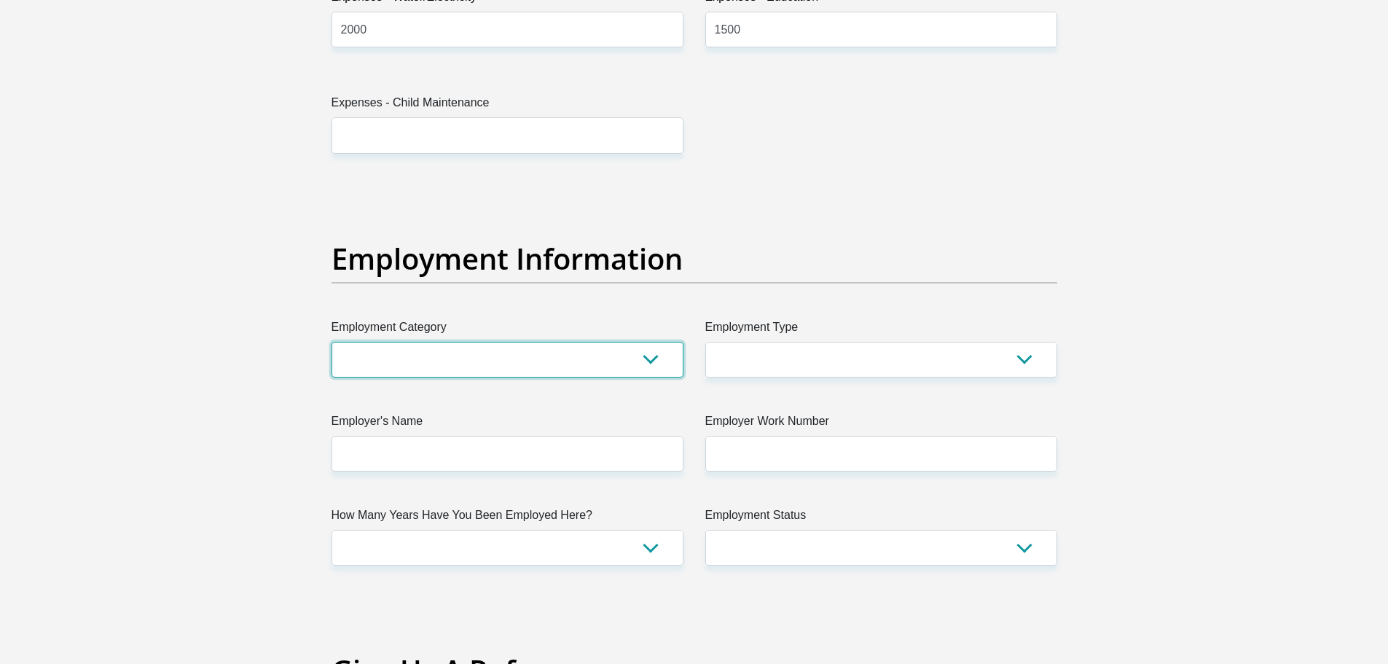
click at [663, 366] on select "AGRICULTURE ALCOHOL & TOBACCO CONSTRUCTION MATERIALS METALLURGY EQUIPMENT FOR R…" at bounding box center [507, 360] width 352 height 36
select select "71"
click at [331, 342] on select "AGRICULTURE ALCOHOL & TOBACCO CONSTRUCTION MATERIALS METALLURGY EQUIPMENT FOR R…" at bounding box center [507, 360] width 352 height 36
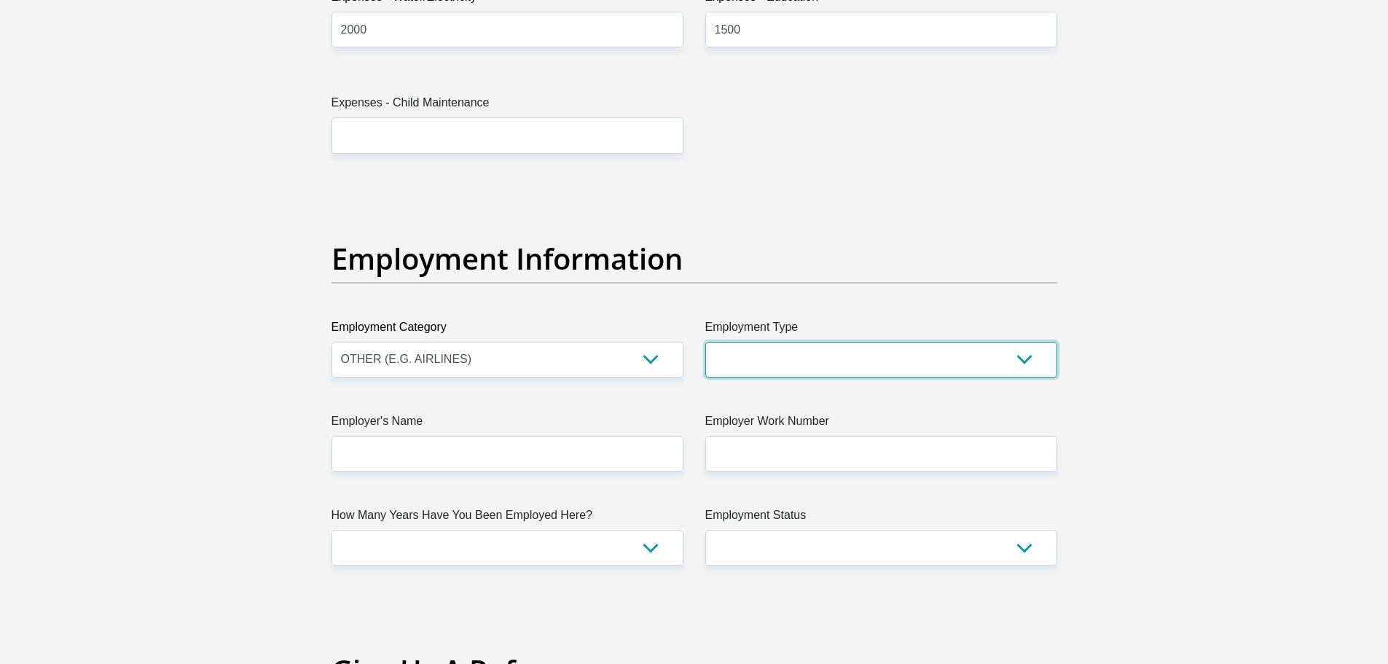
click at [776, 359] on select "College/Lecturer Craft Seller Creative Driver Executive Farmer Forces - Non Com…" at bounding box center [881, 360] width 352 height 36
select select "Manager"
click at [705, 342] on select "College/Lecturer Craft Seller Creative Driver Executive Farmer Forces - Non Com…" at bounding box center [881, 360] width 352 height 36
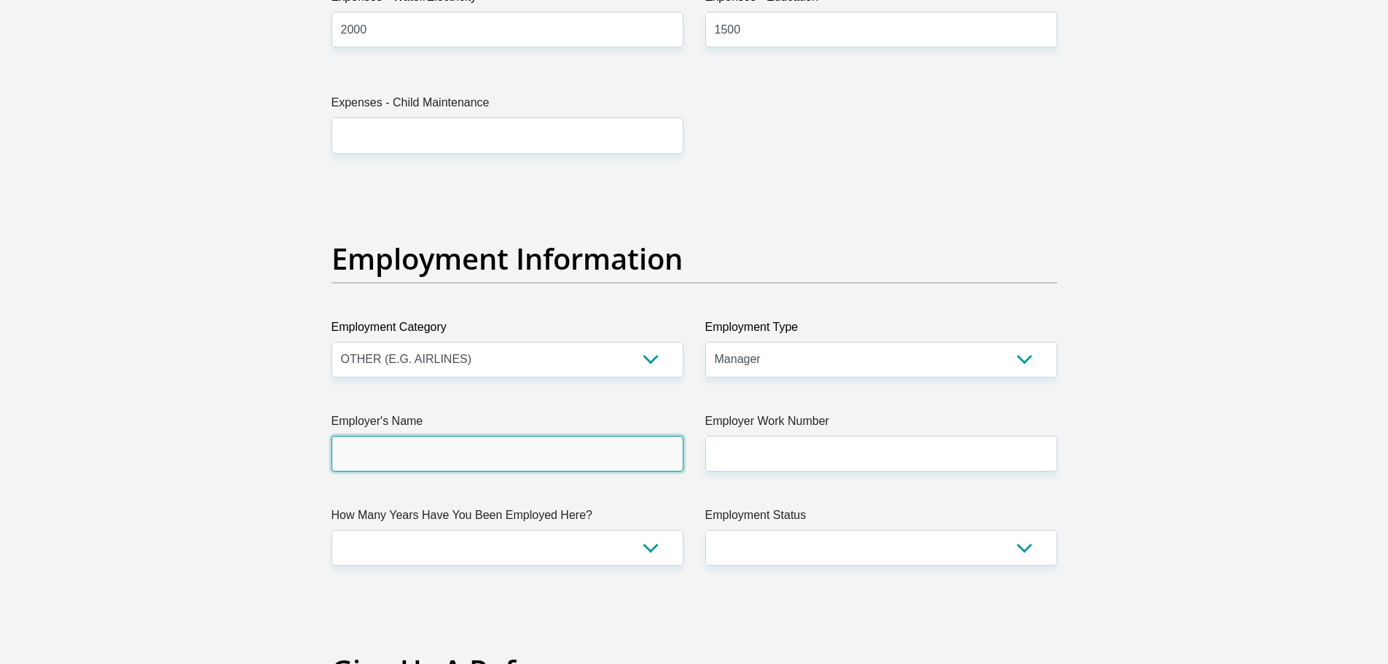
click at [414, 448] on input "Employer's Name" at bounding box center [507, 454] width 352 height 36
type input "BluSkyInvestments"
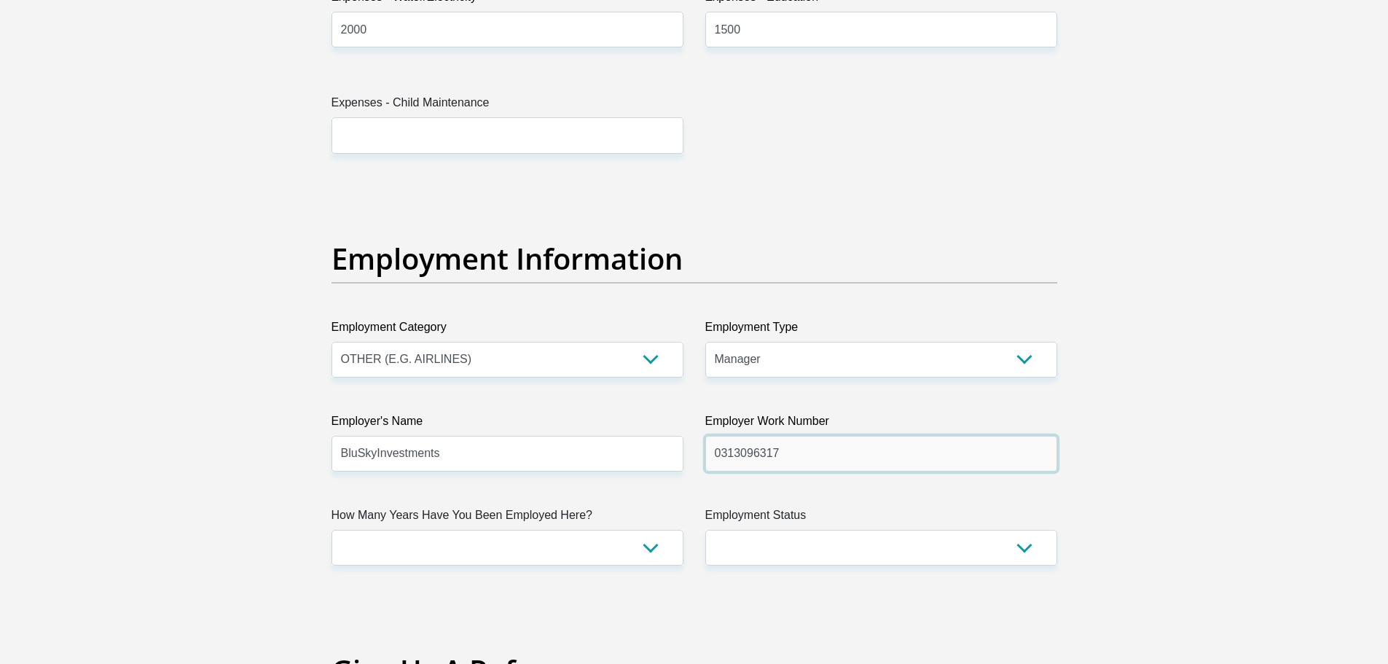
type input "0313096317"
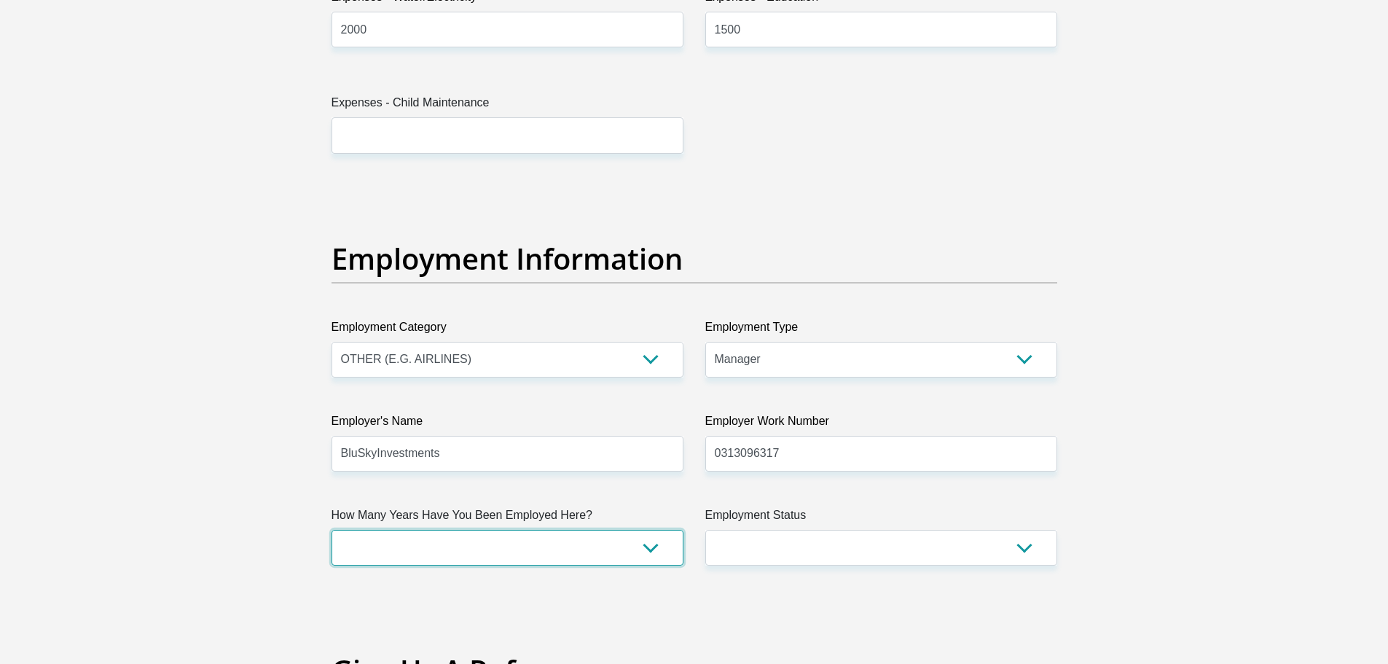
click at [528, 532] on select "less than 1 year 1-3 years 3-5 years 5+ years" at bounding box center [507, 548] width 352 height 36
select select "24"
click at [331, 530] on select "less than 1 year 1-3 years 3-5 years 5+ years" at bounding box center [507, 548] width 352 height 36
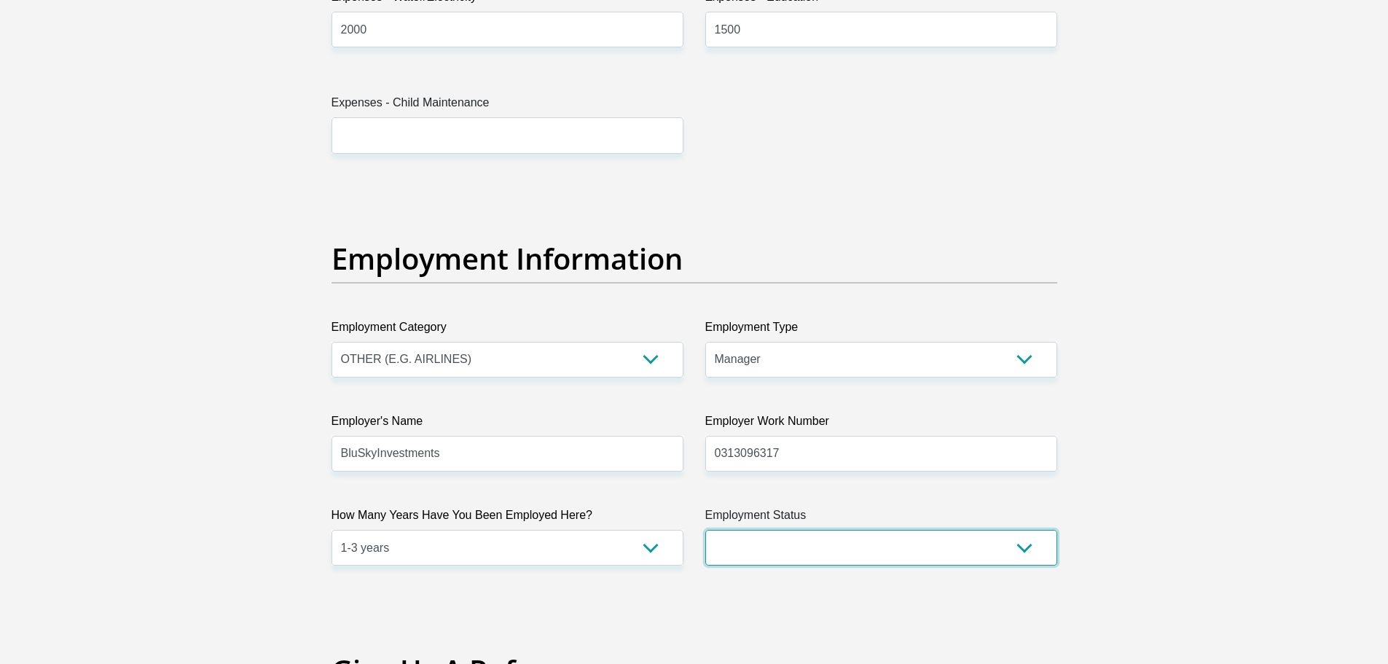
click at [812, 537] on select "Permanent/Full-time Part-time/Casual Contract Worker Self-Employed Housewife Re…" at bounding box center [881, 548] width 352 height 36
select select "1"
click at [705, 530] on select "Permanent/Full-time Part-time/Casual Contract Worker Self-Employed Housewife Re…" at bounding box center [881, 548] width 352 height 36
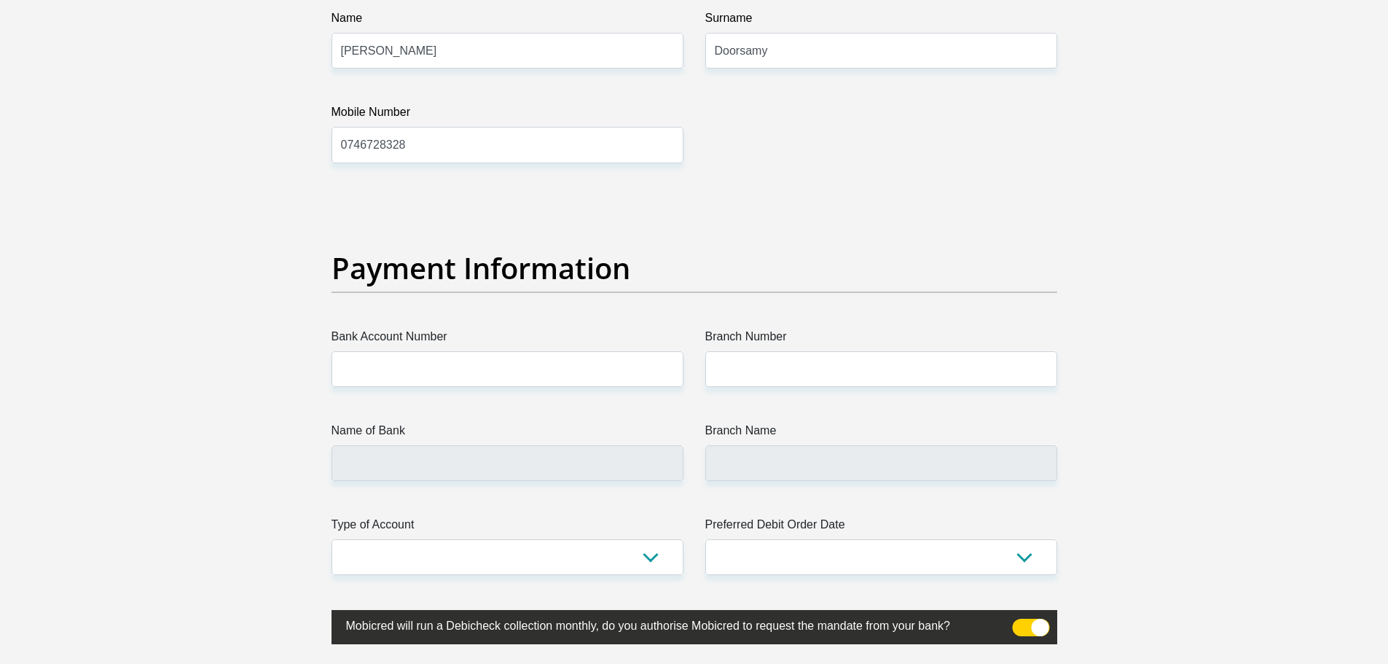
scroll to position [3214, 0]
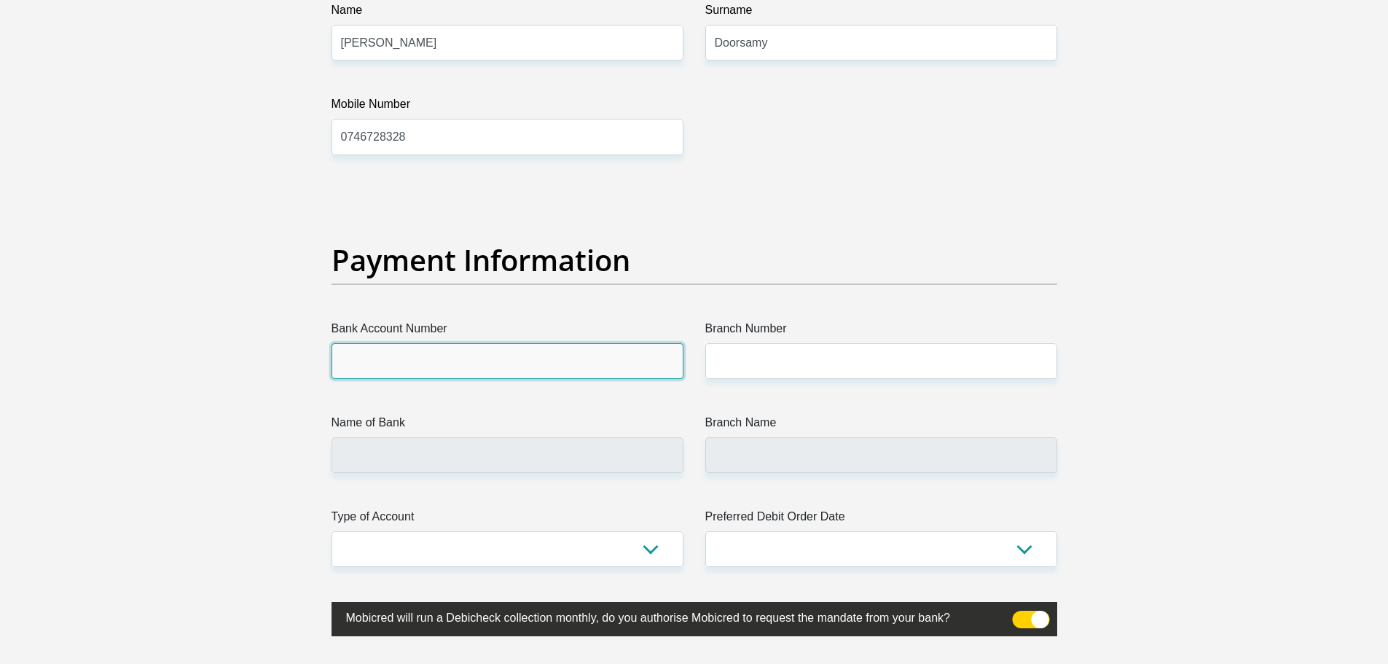
click at [460, 354] on input "Bank Account Number" at bounding box center [507, 361] width 352 height 36
click at [487, 349] on input "Bank Account Number" at bounding box center [507, 361] width 352 height 36
type input "1295108747"
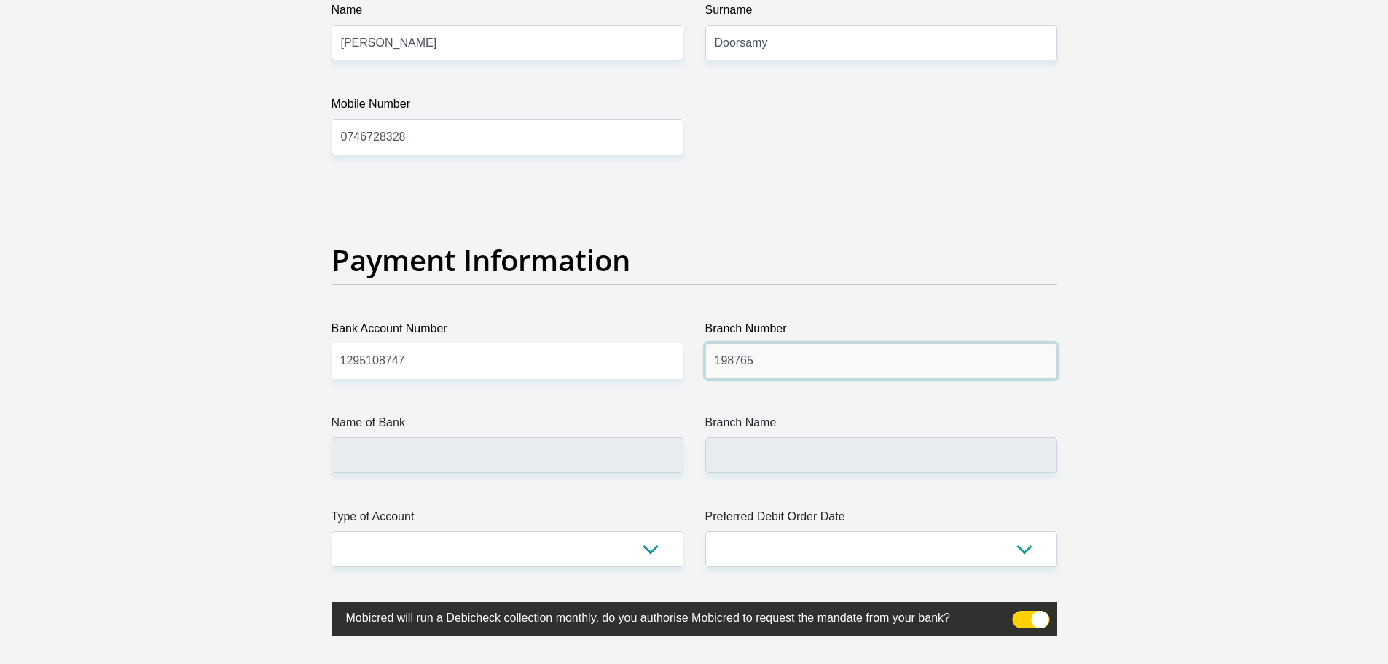
type input "198765"
type input "NEDBANK"
type input "NEDBANK SOUTH AFRICA"
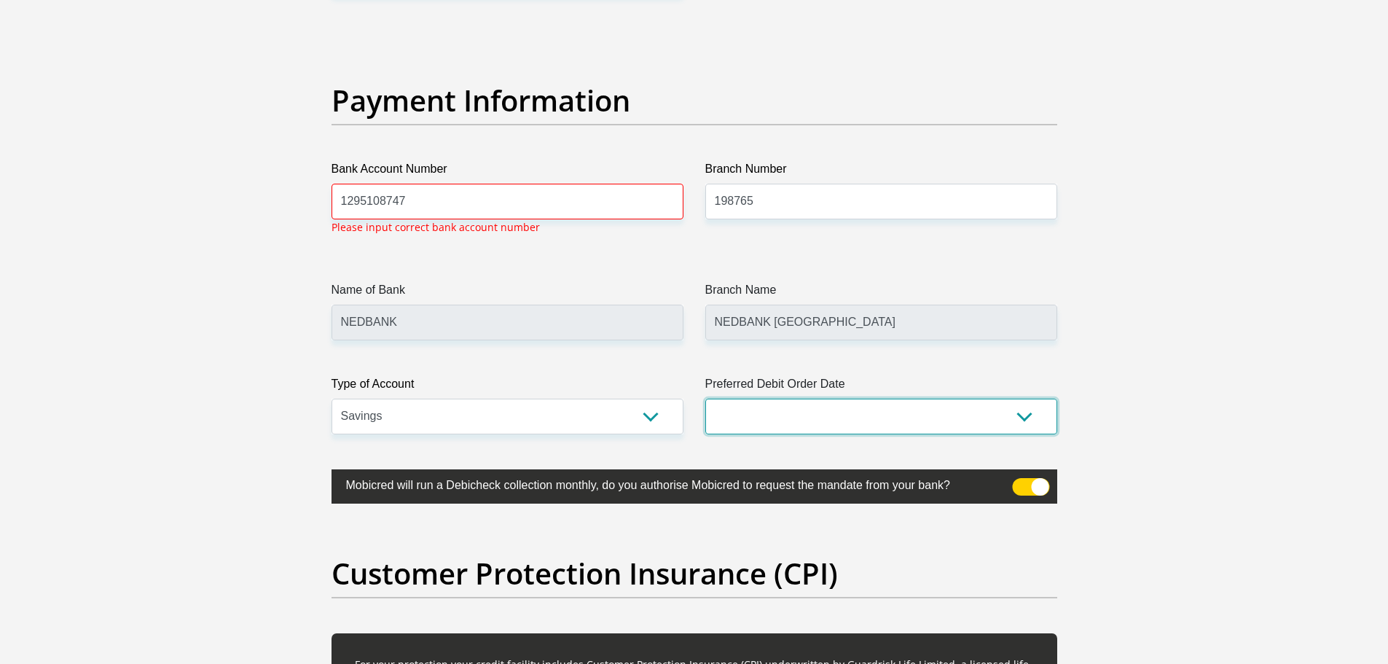
scroll to position [3375, 0]
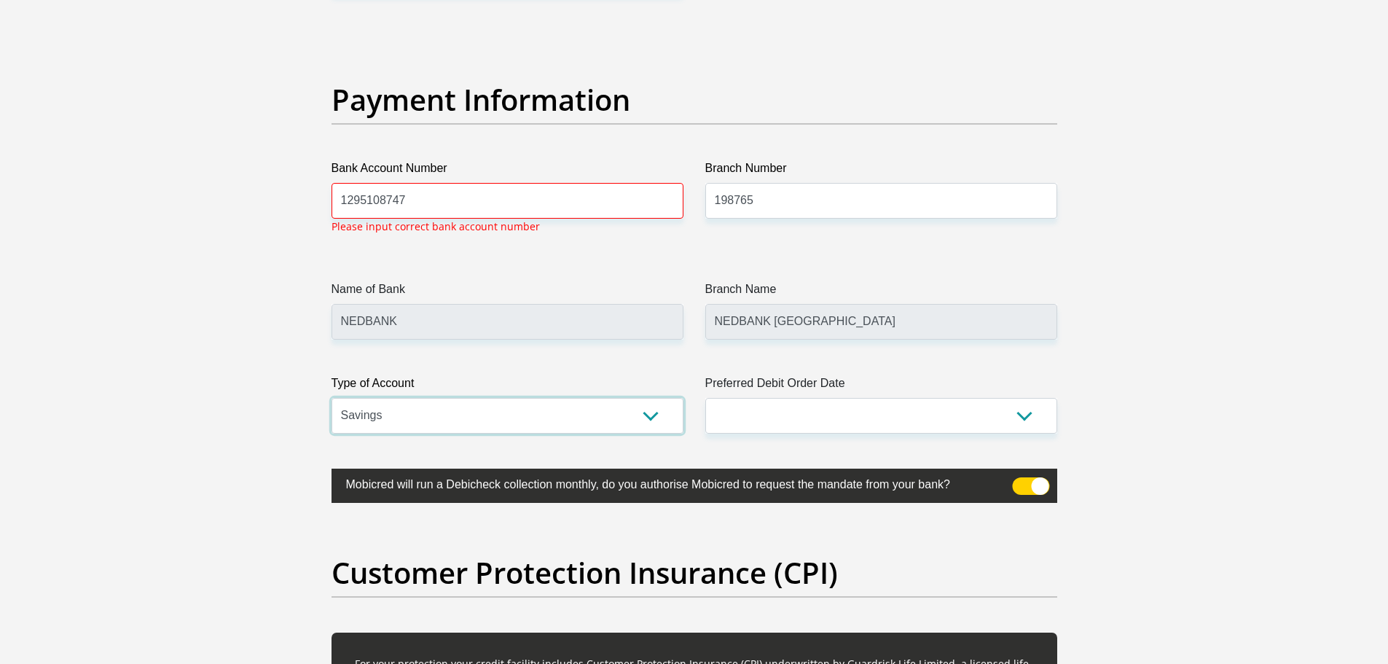
click at [592, 406] on select "Cheque Savings" at bounding box center [507, 416] width 352 height 36
select select "CUR"
click at [331, 398] on select "Cheque Savings" at bounding box center [507, 416] width 352 height 36
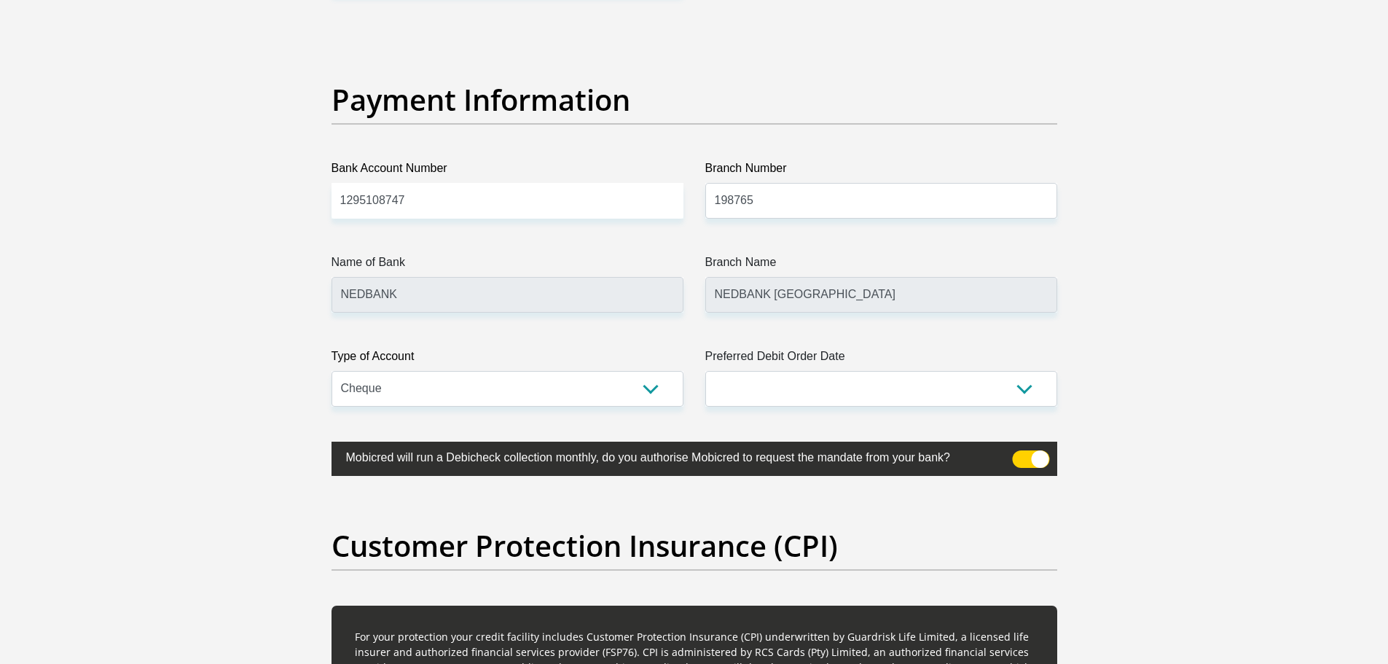
click at [779, 379] on select "1st 2nd 3rd 4th 5th 7th 18th 19th 20th 21st 22nd 23rd 24th 25th 26th 27th 28th …" at bounding box center [881, 389] width 352 height 36
select select "30"
click at [705, 371] on select "1st 2nd 3rd 4th 5th 7th 18th 19th 20th 21st 22nd 23rd 24th 25th 26th 27th 28th …" at bounding box center [881, 389] width 352 height 36
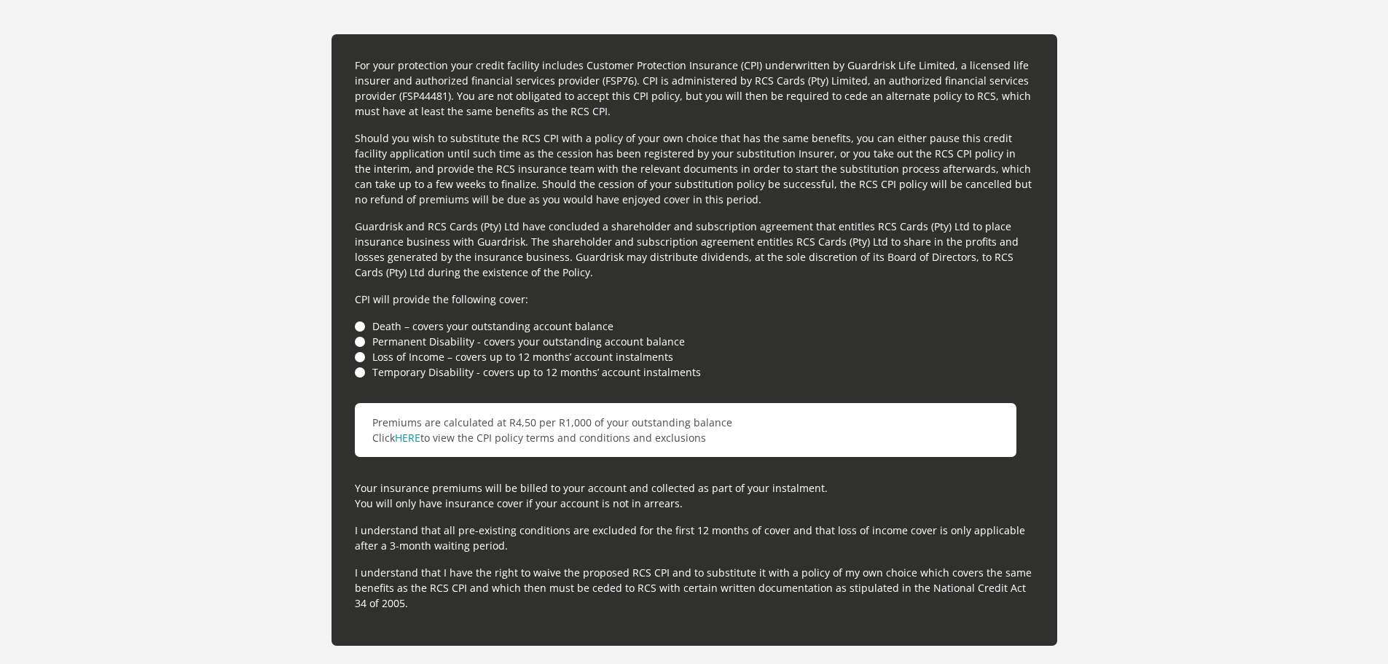
scroll to position [4176, 0]
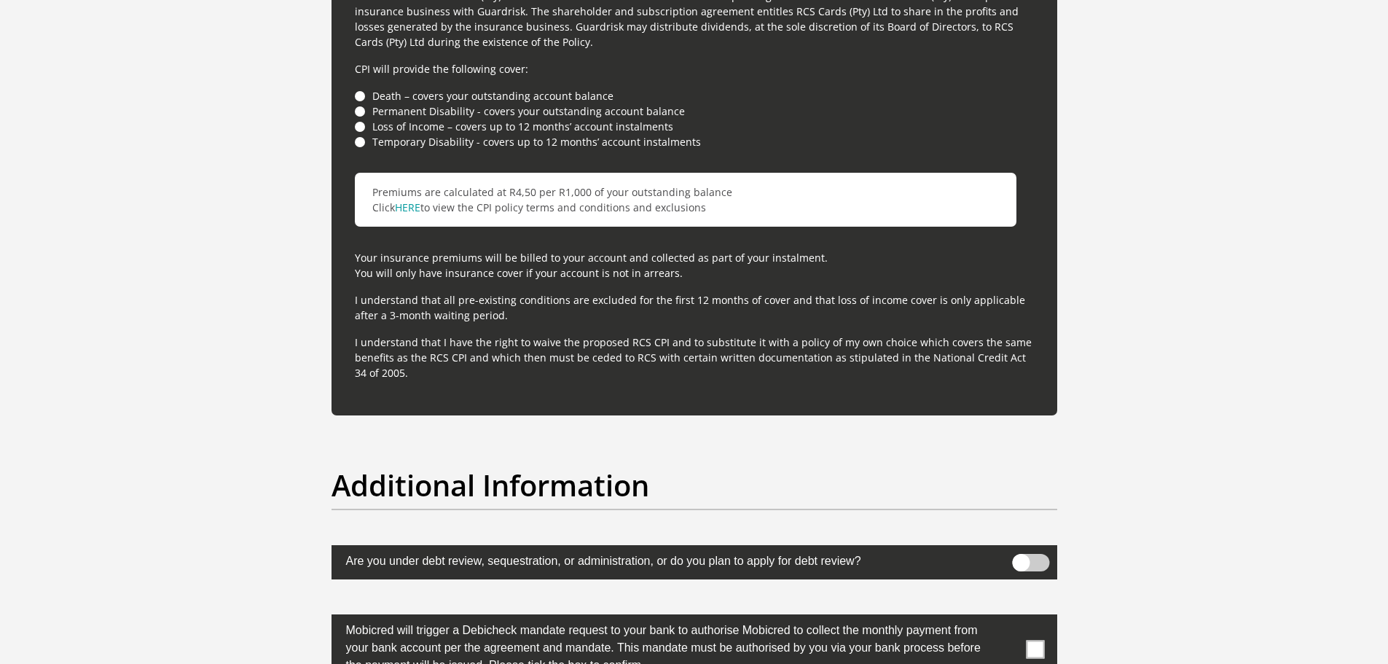
click at [356, 102] on li "Death – covers your outstanding account balance" at bounding box center [694, 95] width 679 height 15
click at [362, 92] on li "Death – covers your outstanding account balance" at bounding box center [694, 95] width 679 height 15
click at [358, 99] on li "Death – covers your outstanding account balance" at bounding box center [694, 95] width 679 height 15
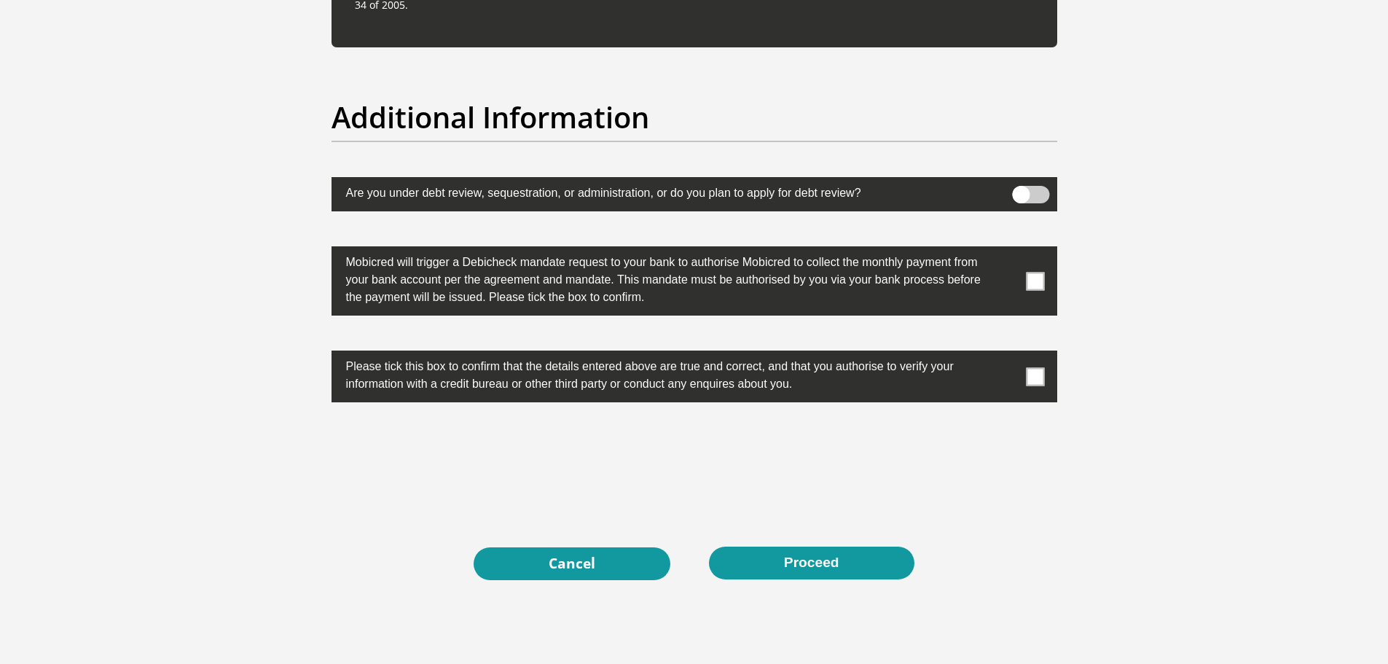
scroll to position [4613, 0]
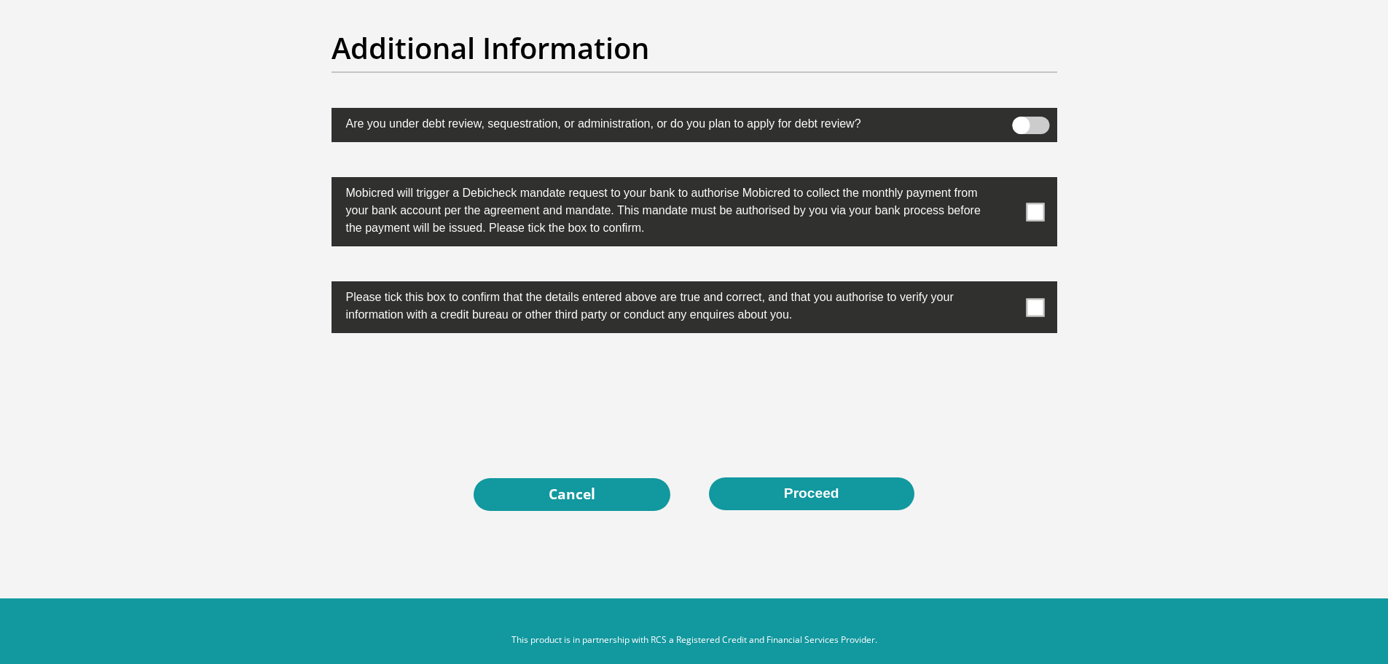
click at [1035, 215] on span at bounding box center [1035, 211] width 18 height 18
click at [1006, 181] on input "checkbox" at bounding box center [1006, 181] width 0 height 0
click at [1034, 307] on span at bounding box center [1035, 307] width 18 height 18
click at [1006, 285] on input "checkbox" at bounding box center [1006, 285] width 0 height 0
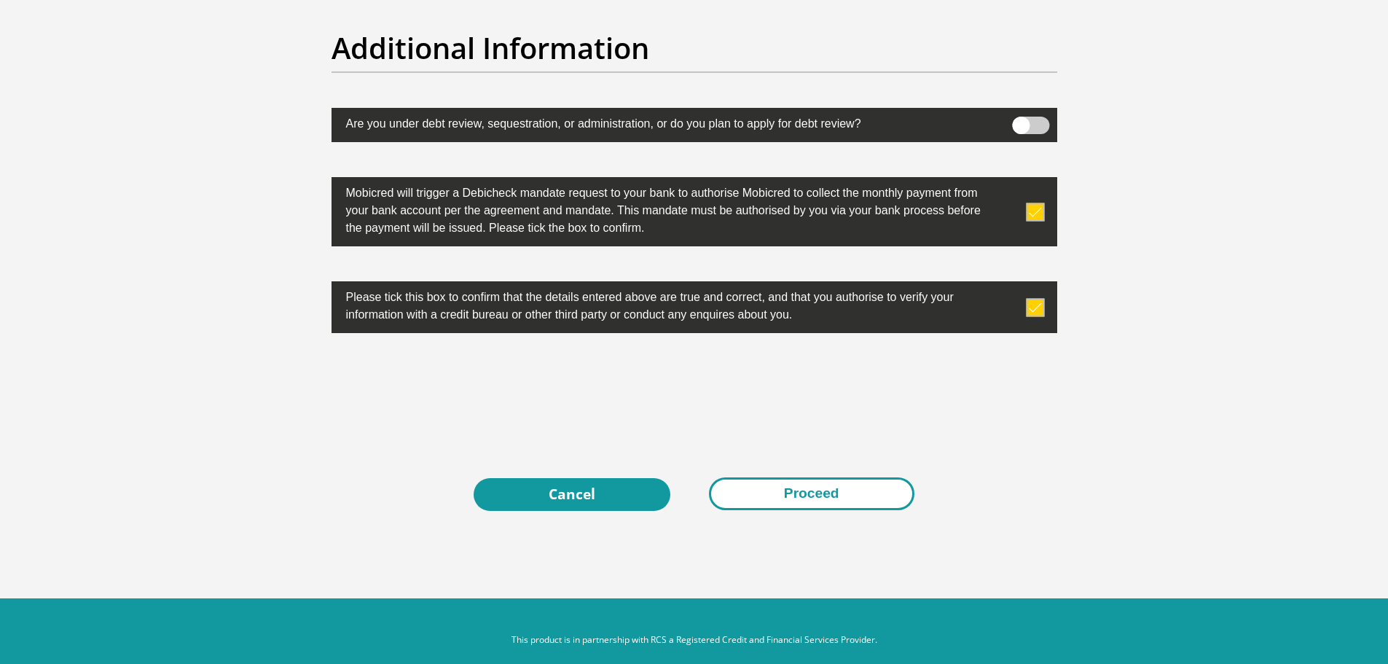
click at [809, 496] on button "Proceed" at bounding box center [811, 493] width 205 height 33
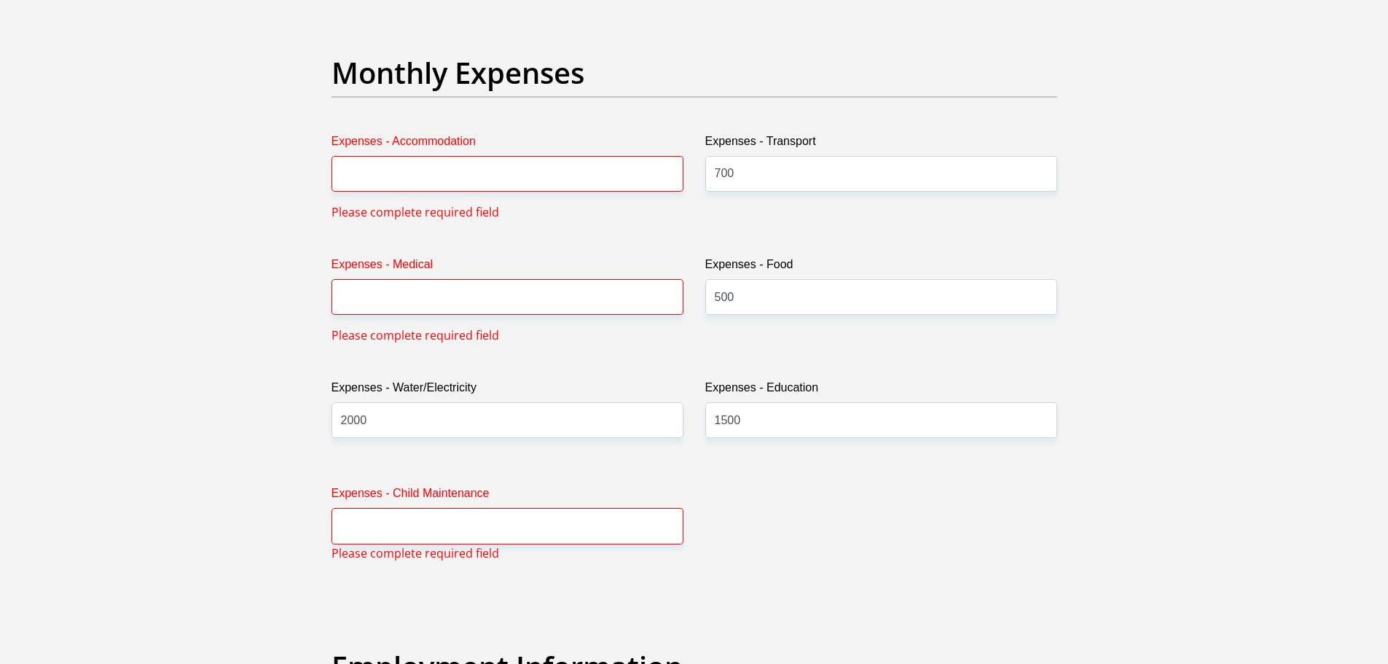
scroll to position [2115, 0]
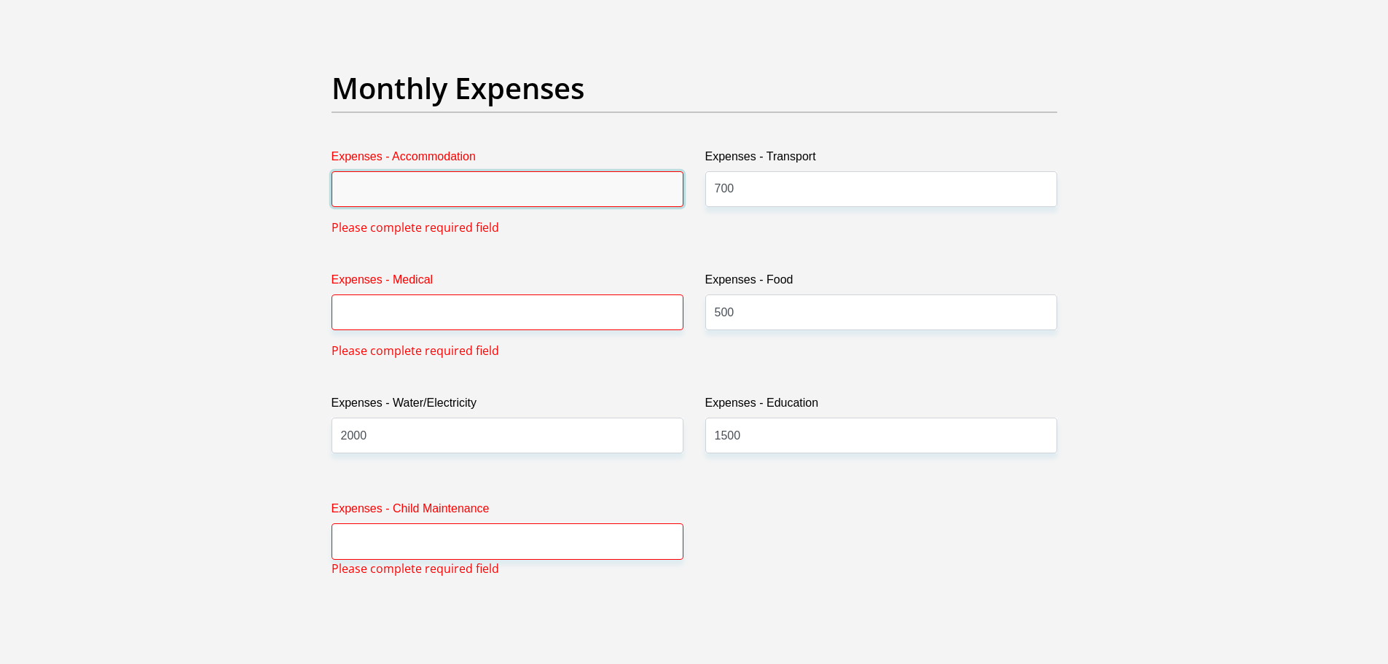
click at [495, 193] on input "Expenses - Accommodation" at bounding box center [507, 189] width 352 height 36
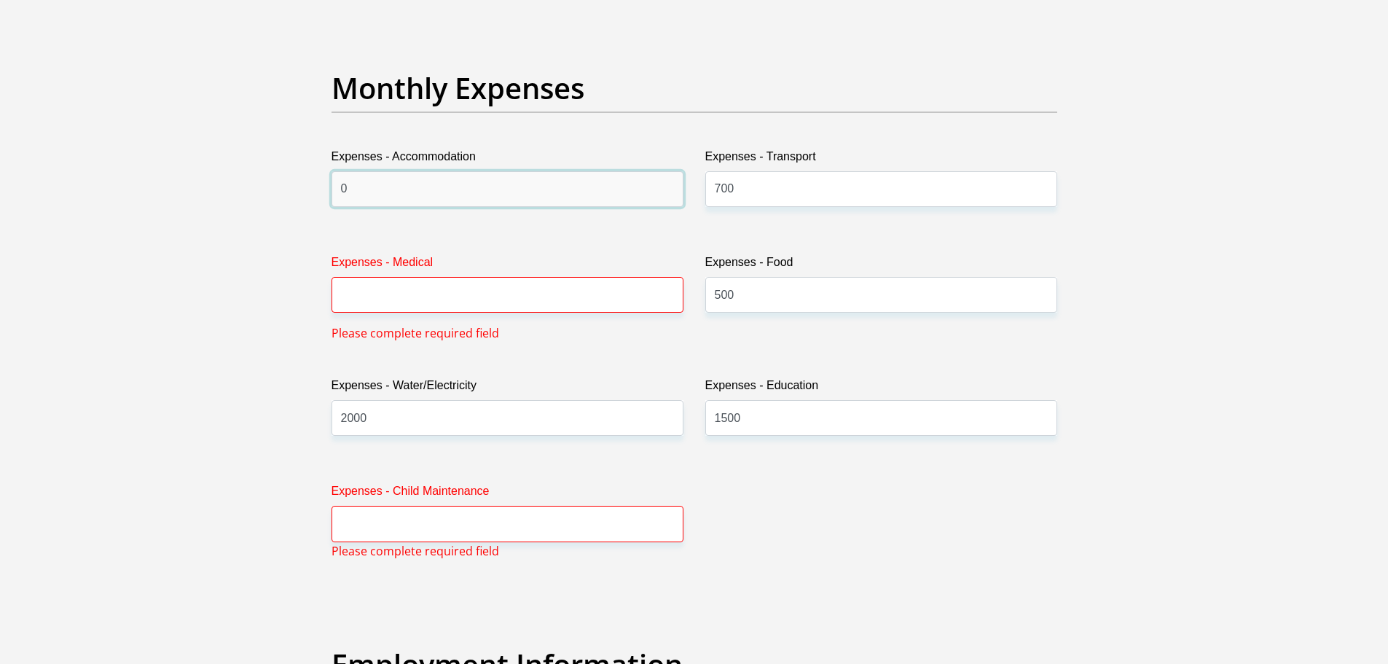
type input "0"
click at [457, 297] on input "Expenses - Medical" at bounding box center [507, 295] width 352 height 36
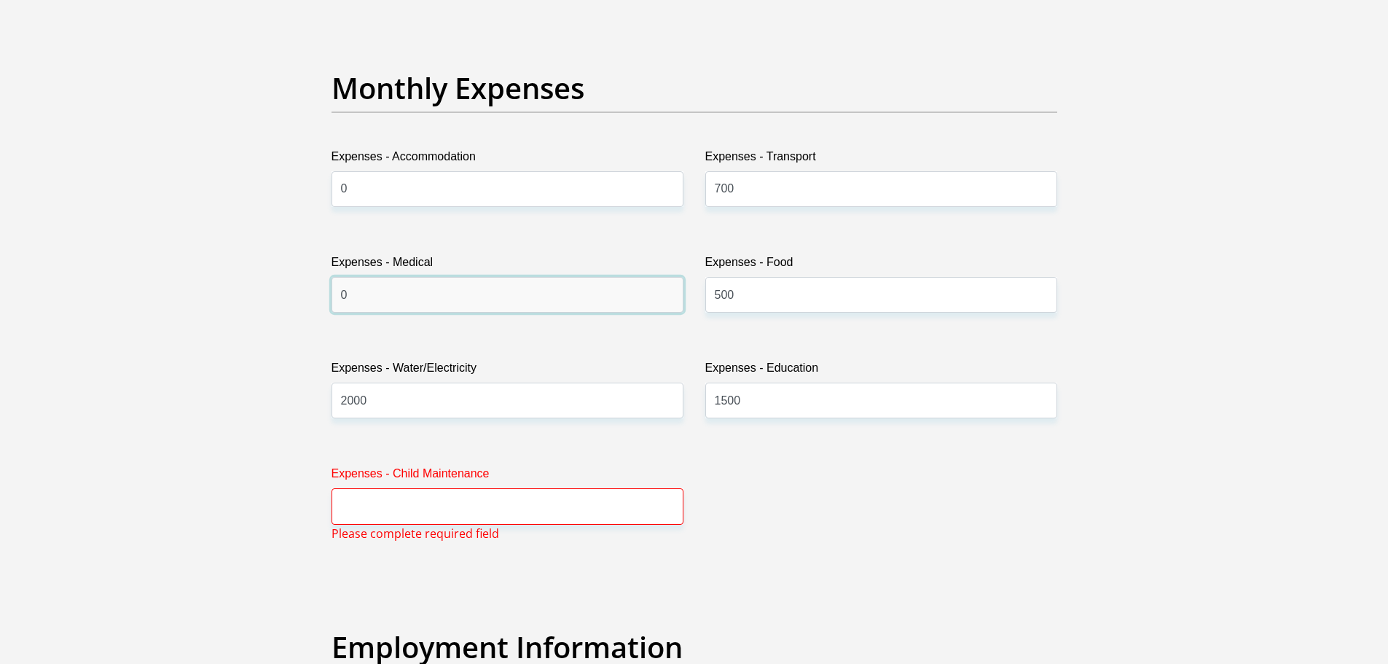
type input "0"
click at [476, 500] on input "Expenses - Child Maintenance" at bounding box center [507, 506] width 352 height 36
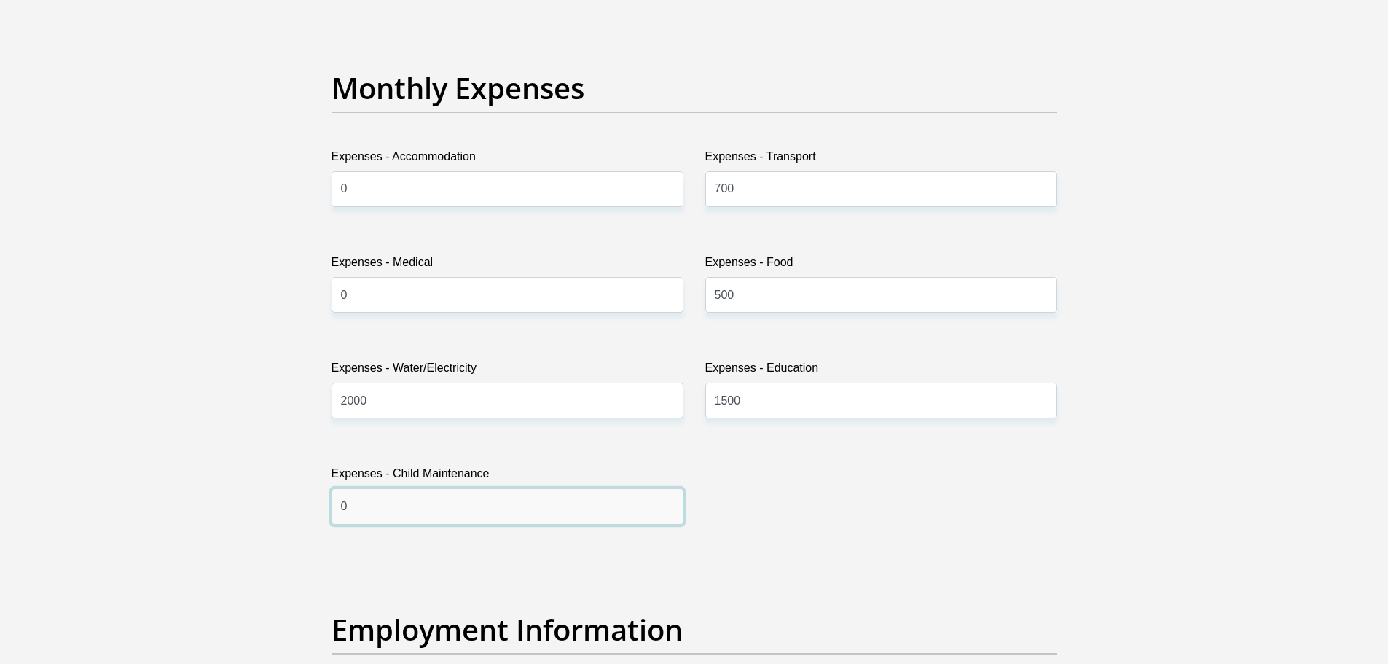
type input "0"
click at [927, 554] on div "Title Mr Ms Mrs Dr Other First Name Ricardo Surname Doorsamy ID Number 86011051…" at bounding box center [693, 518] width 747 height 4809
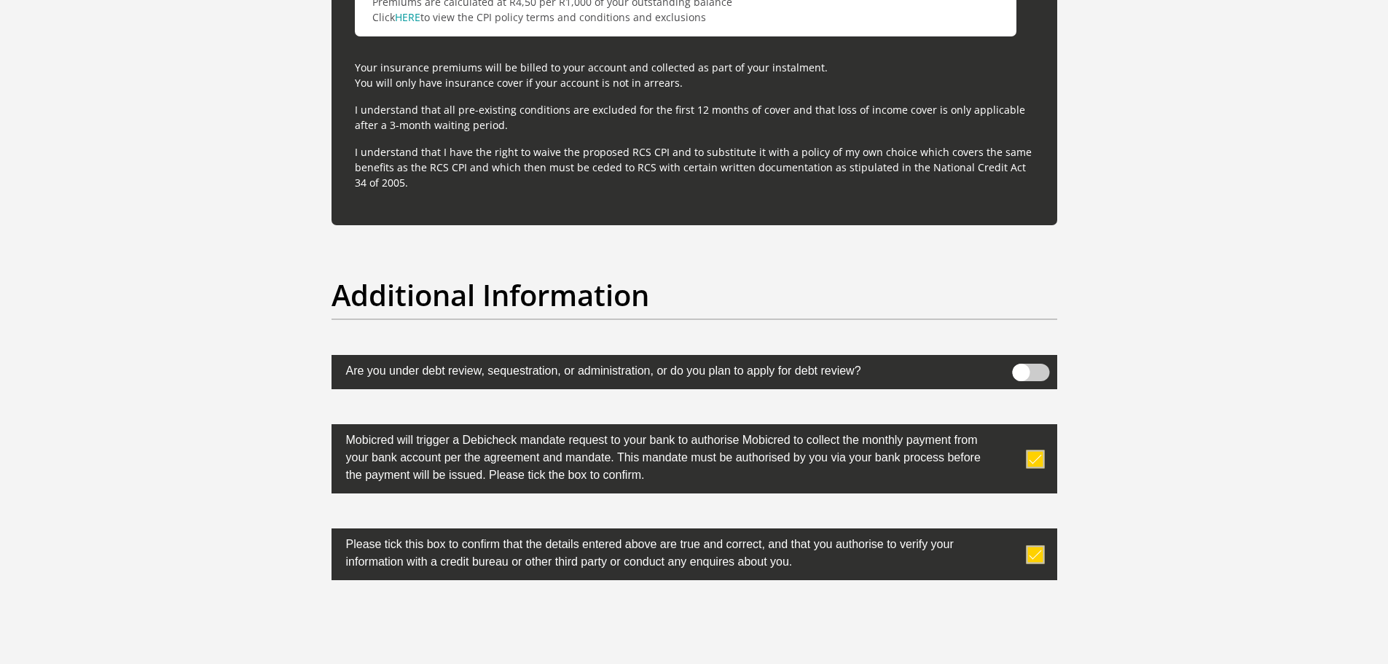
scroll to position [4519, 0]
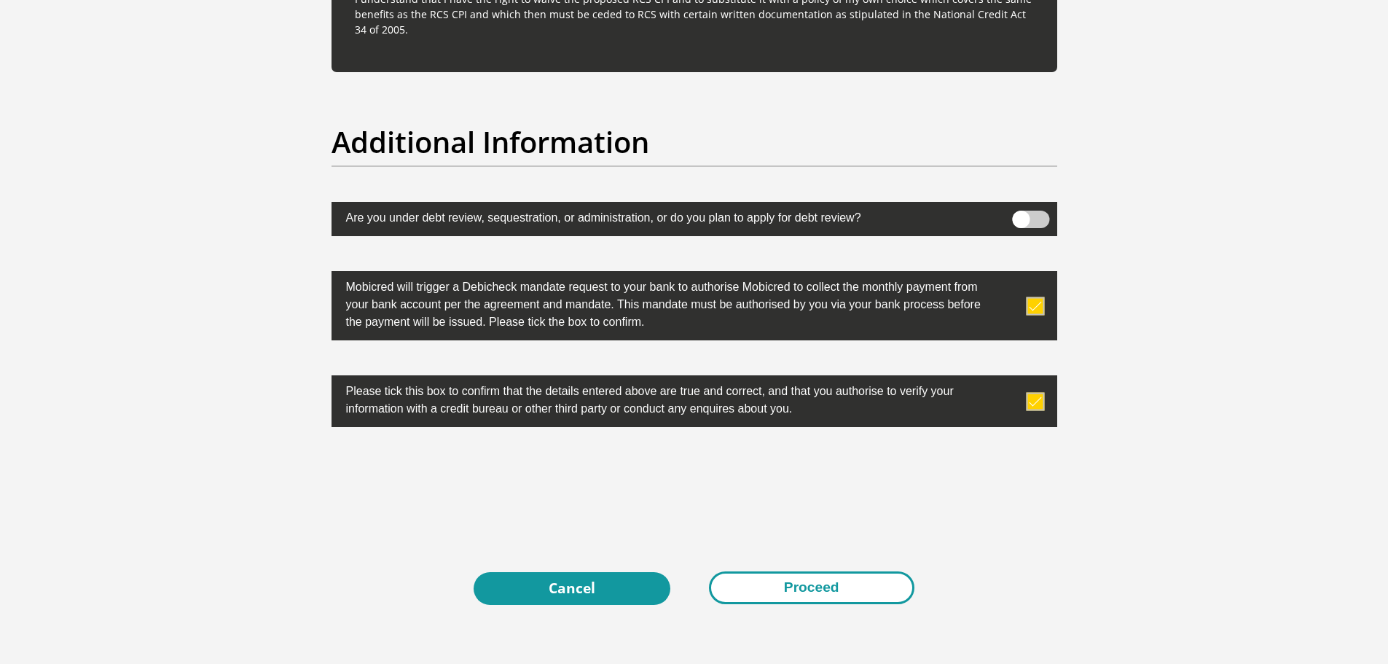
click at [753, 592] on button "Proceed" at bounding box center [811, 587] width 205 height 33
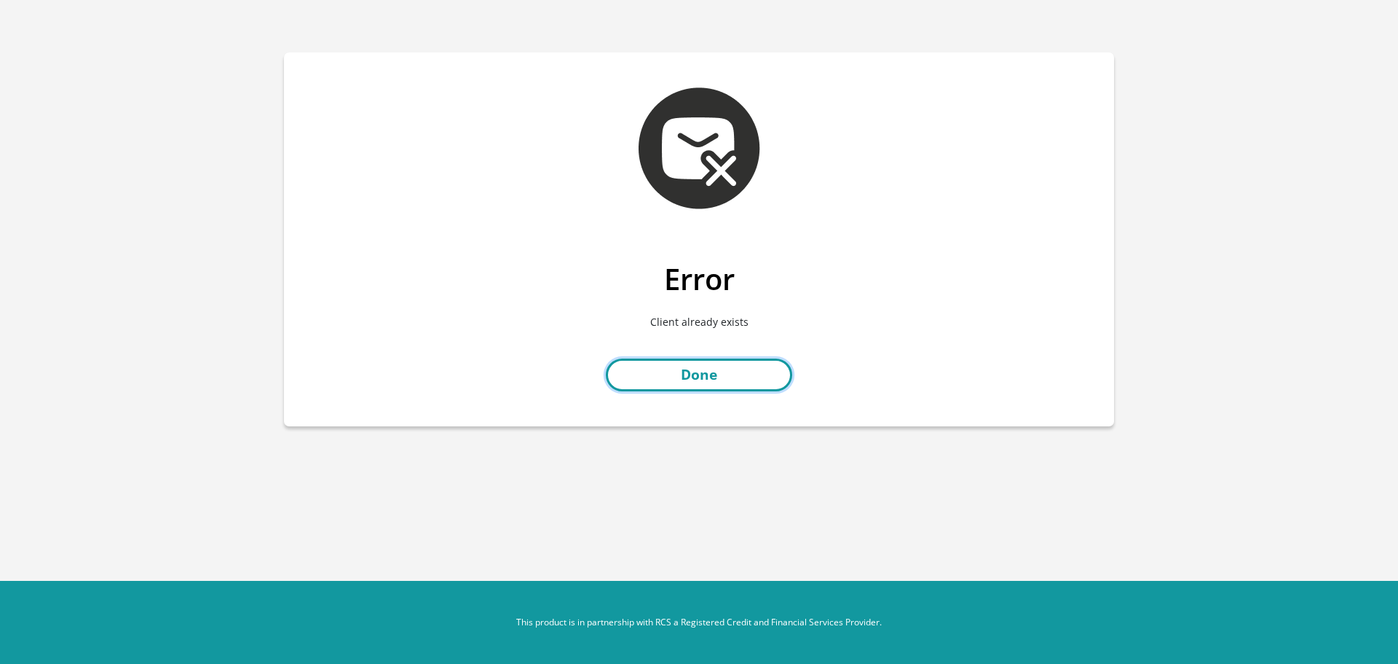
click at [733, 379] on link "Done" at bounding box center [699, 374] width 186 height 33
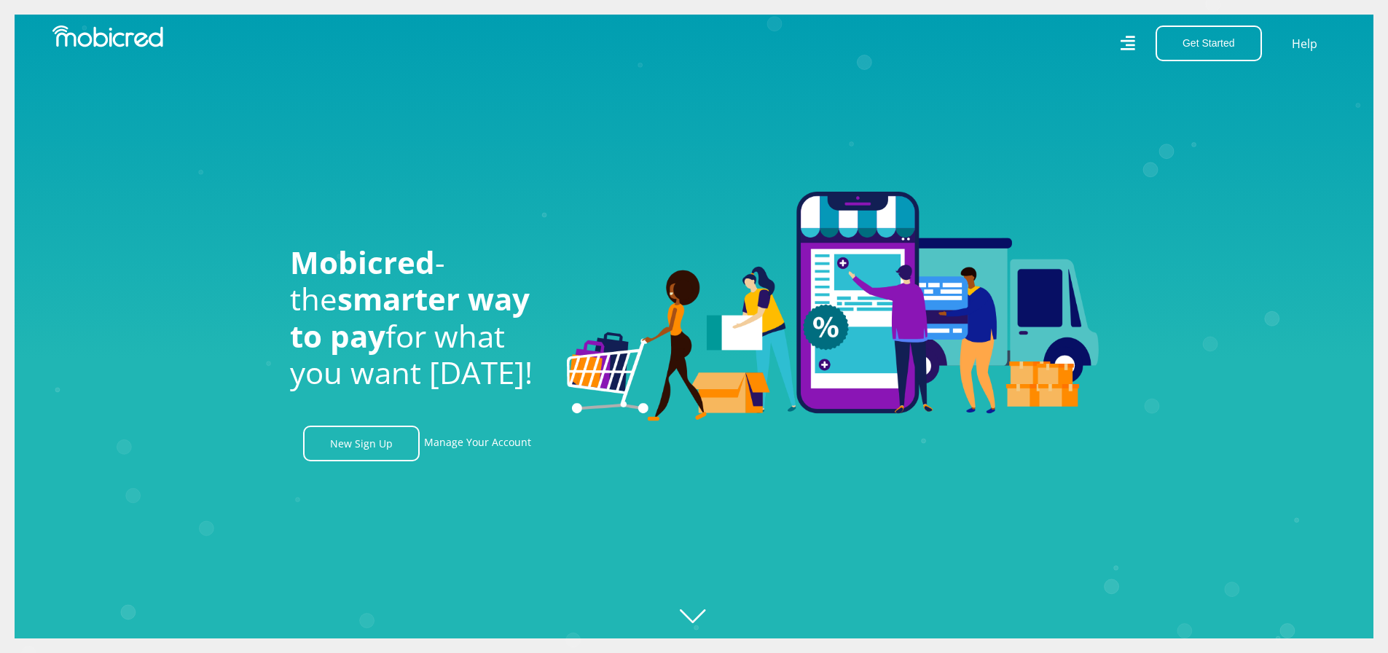
scroll to position [0, 3321]
click at [1123, 40] on icon at bounding box center [1126, 44] width 15 height 22
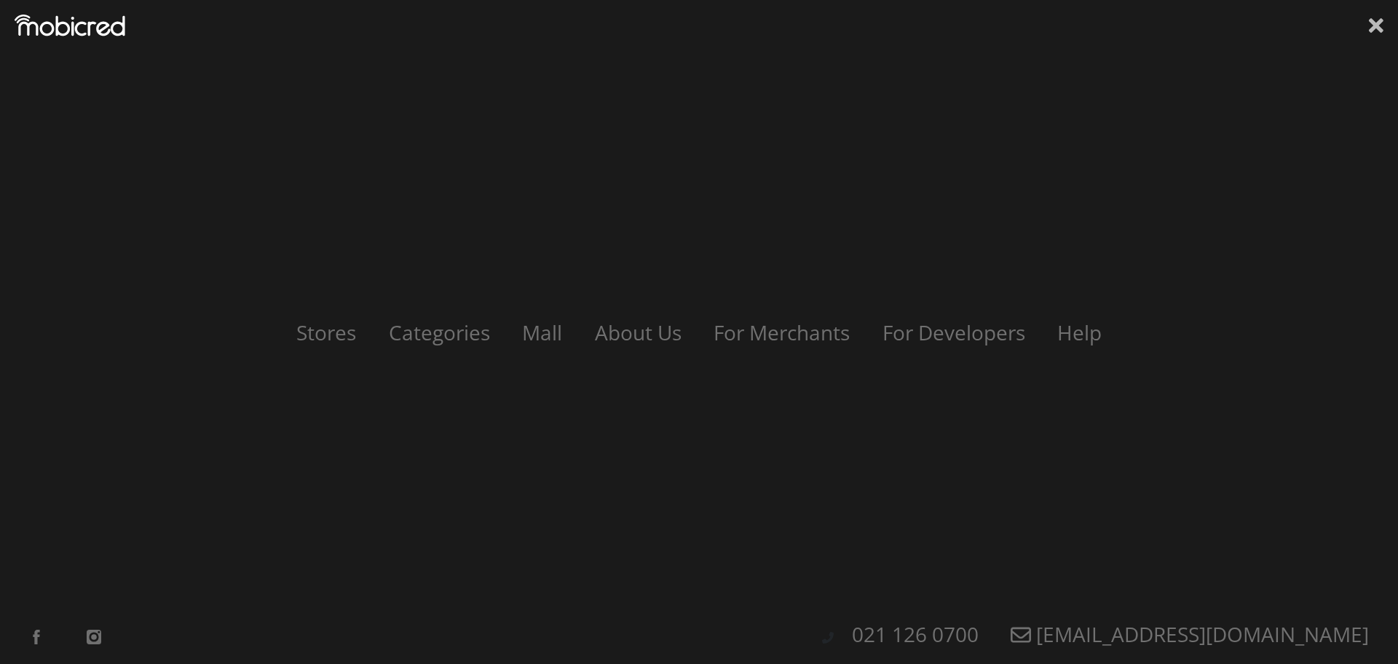
click at [1372, 20] on icon at bounding box center [1376, 25] width 15 height 15
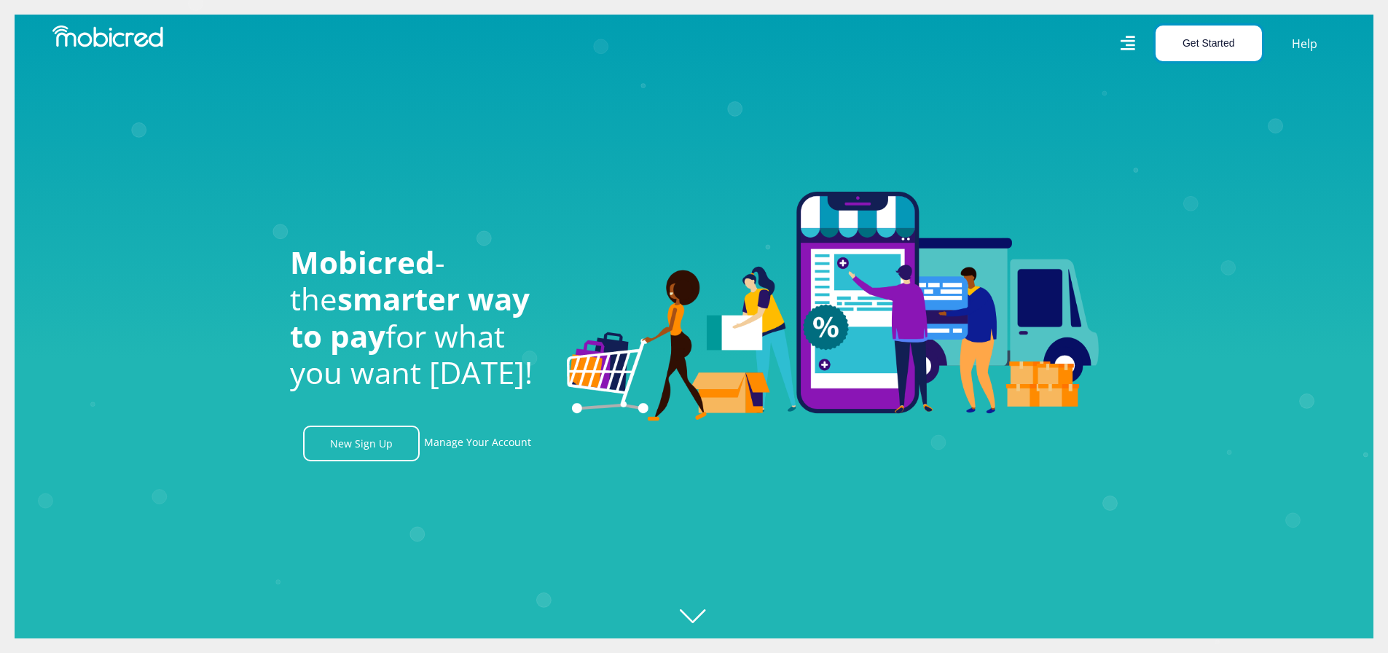
click at [1208, 50] on button "Get Started" at bounding box center [1208, 43] width 106 height 36
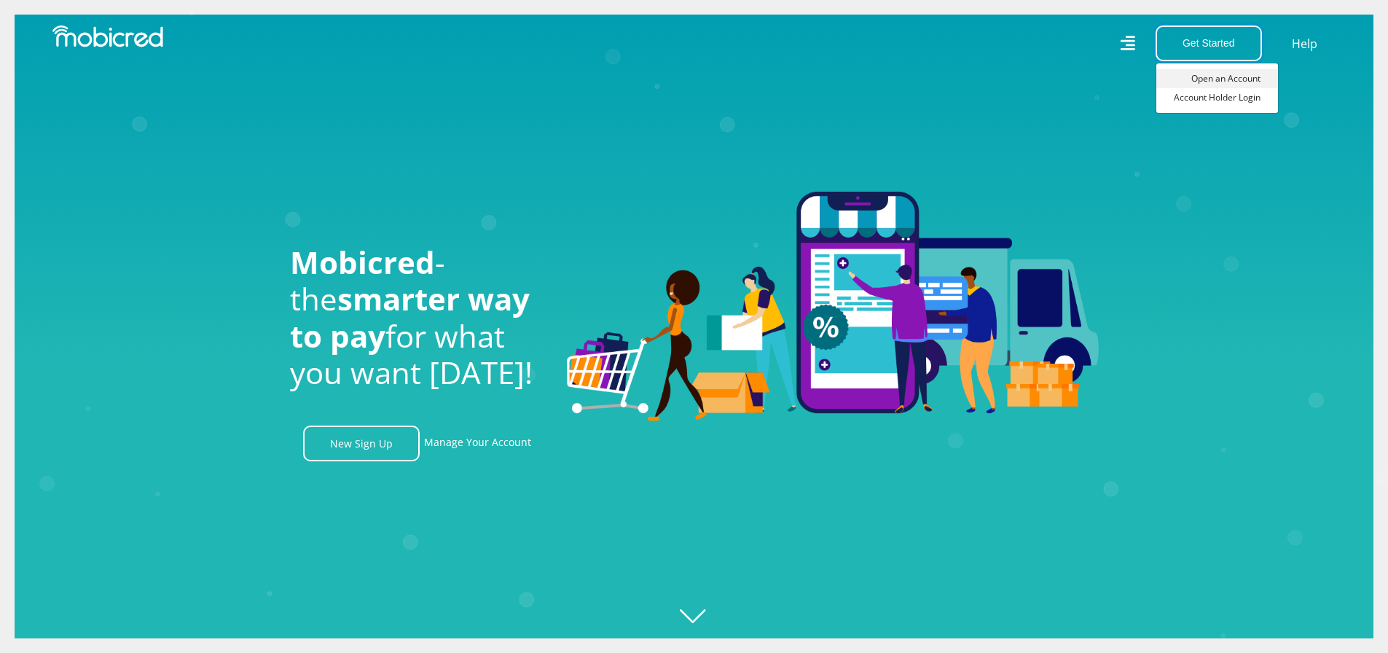
scroll to position [0, 0]
click at [1215, 102] on link "Account Holder Login" at bounding box center [1217, 97] width 122 height 19
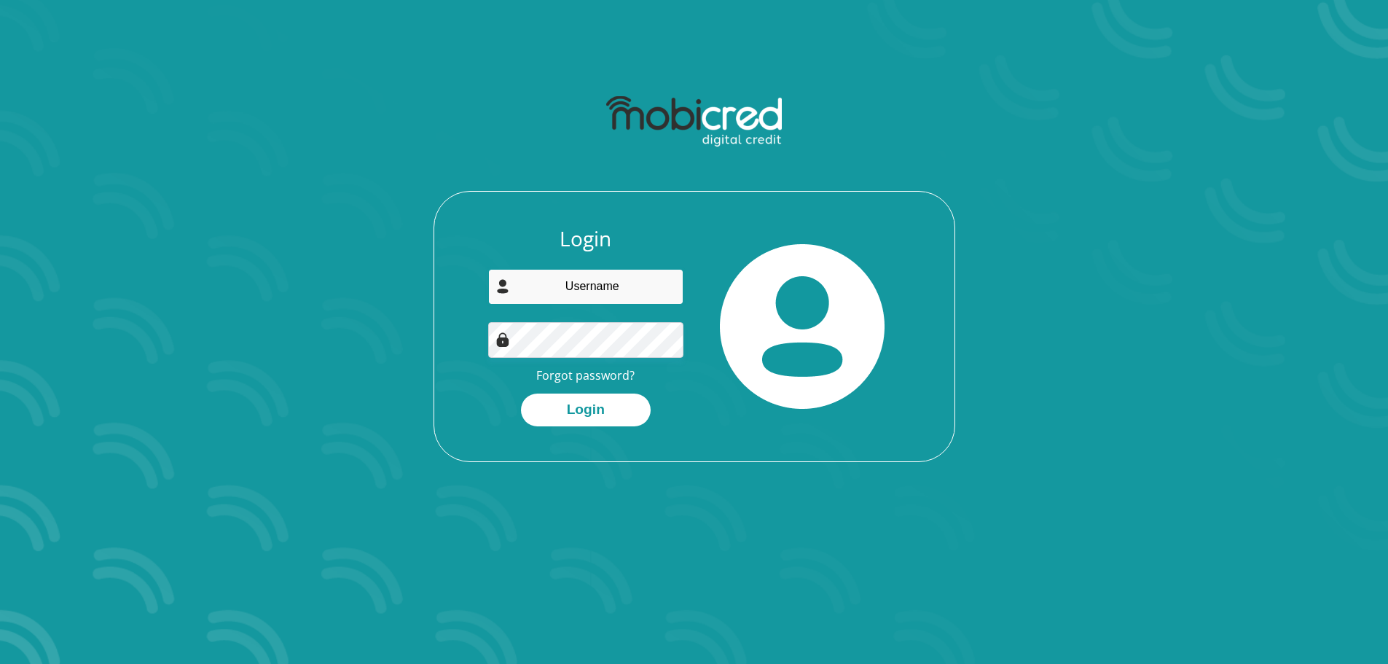
click at [591, 279] on input "email" at bounding box center [585, 287] width 195 height 36
type input "[EMAIL_ADDRESS][DOMAIN_NAME]"
click at [602, 400] on button "Login" at bounding box center [586, 409] width 130 height 33
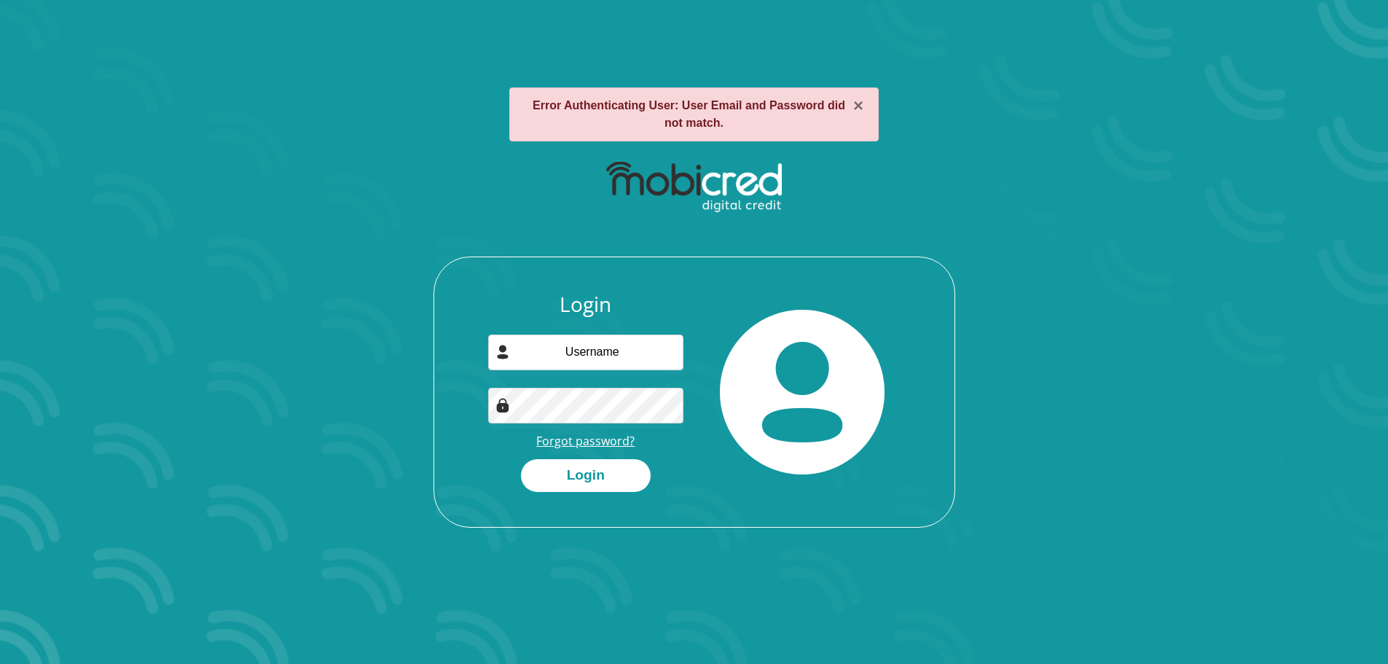
click at [613, 441] on link "Forgot password?" at bounding box center [585, 441] width 98 height 16
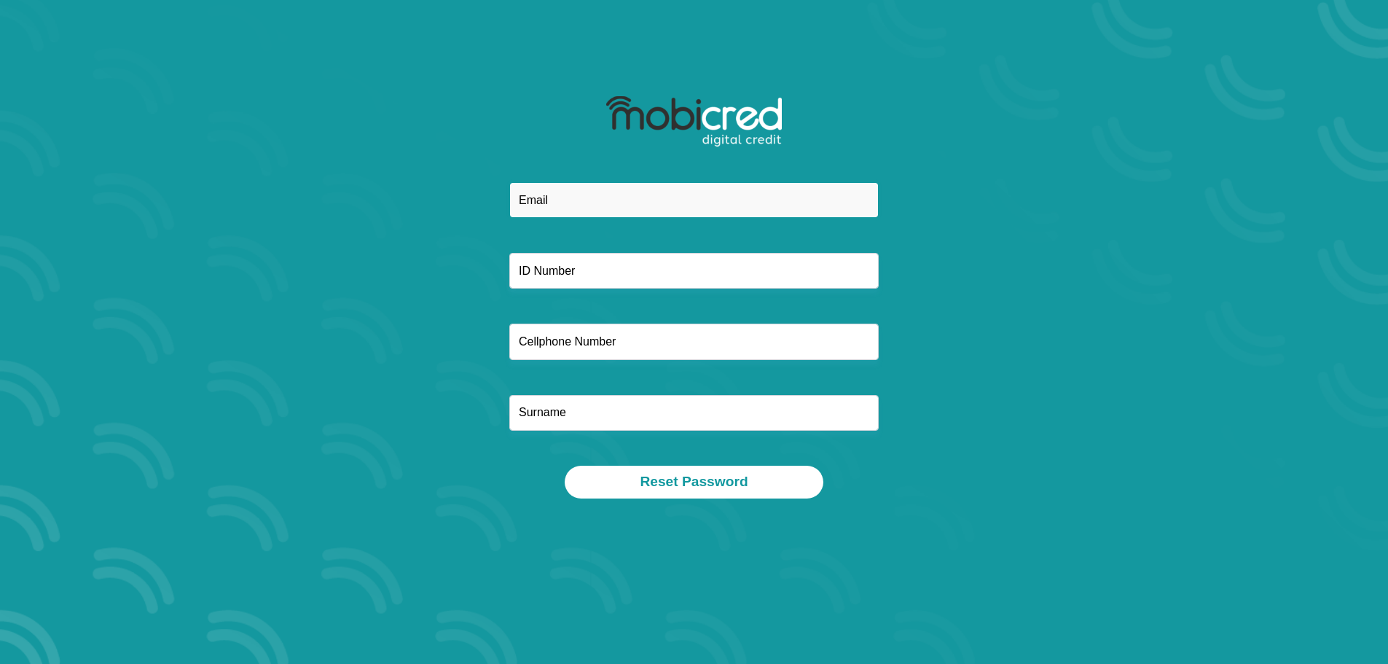
click at [641, 201] on input "email" at bounding box center [693, 200] width 369 height 36
type input "[EMAIL_ADDRESS][DOMAIN_NAME]"
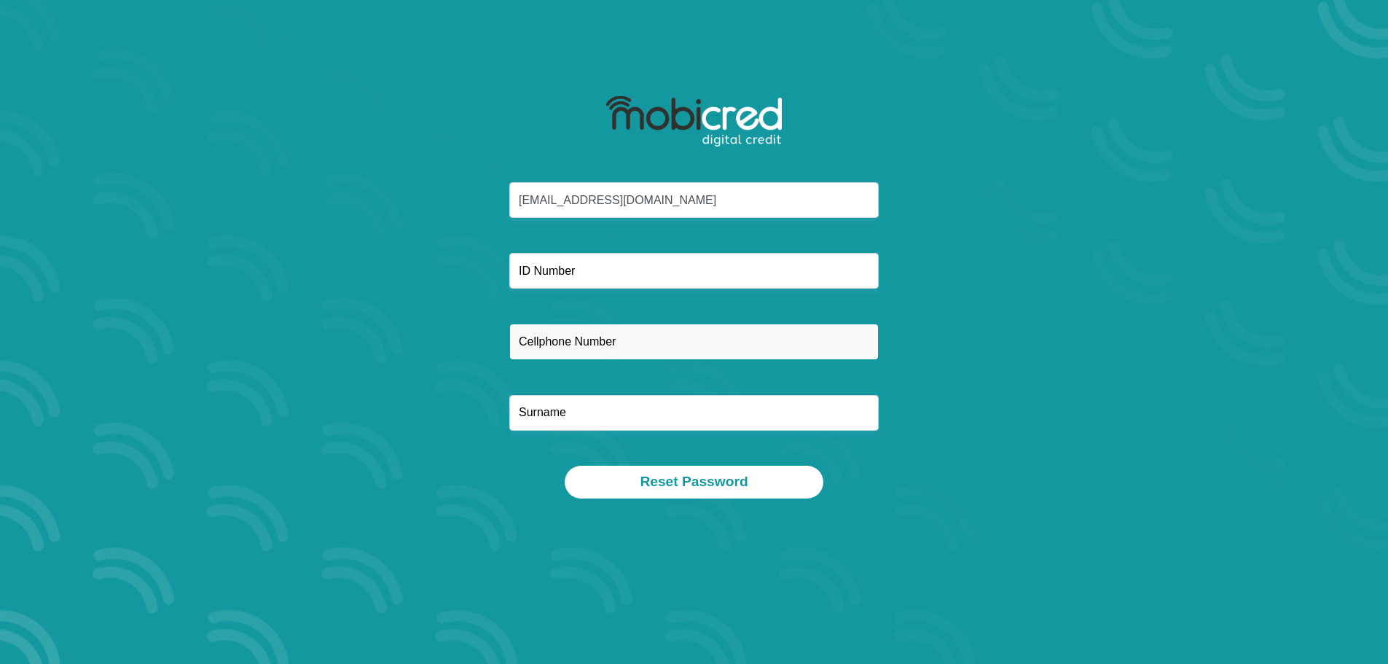
type input "0746728328"
type input "Doorsamy"
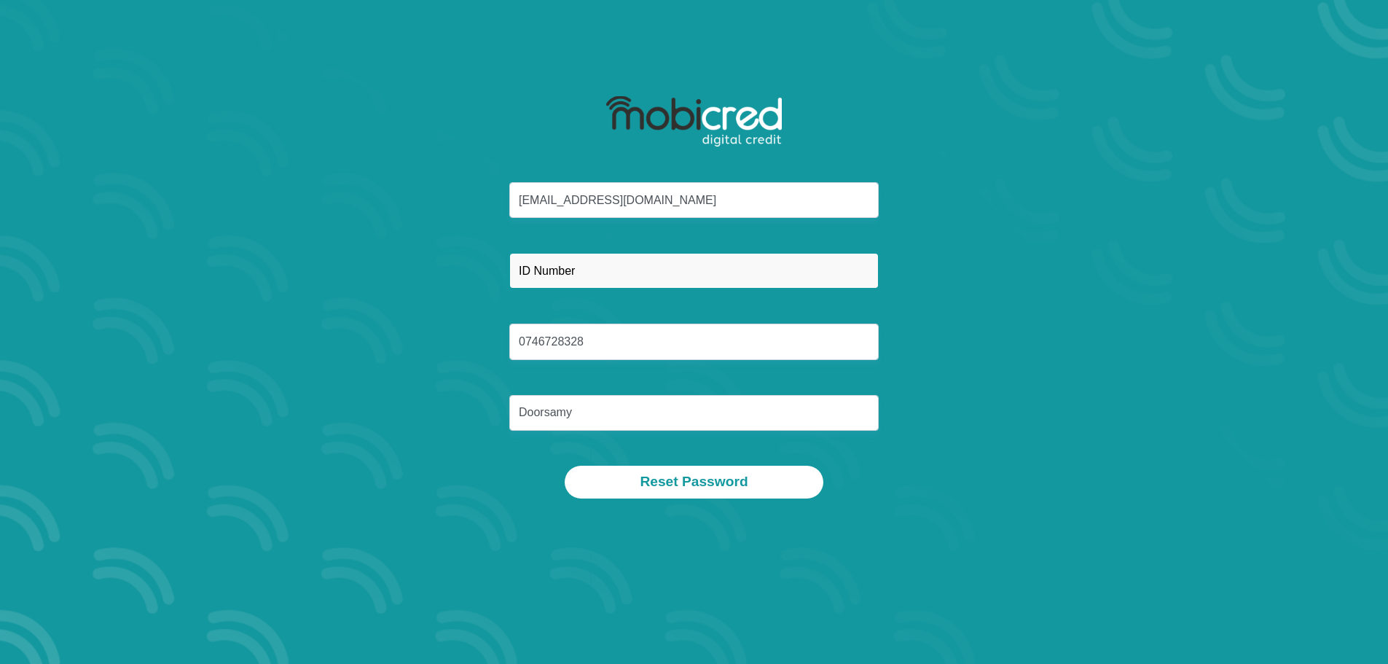
click at [645, 266] on input "text" at bounding box center [693, 271] width 369 height 36
type input "8601105120080"
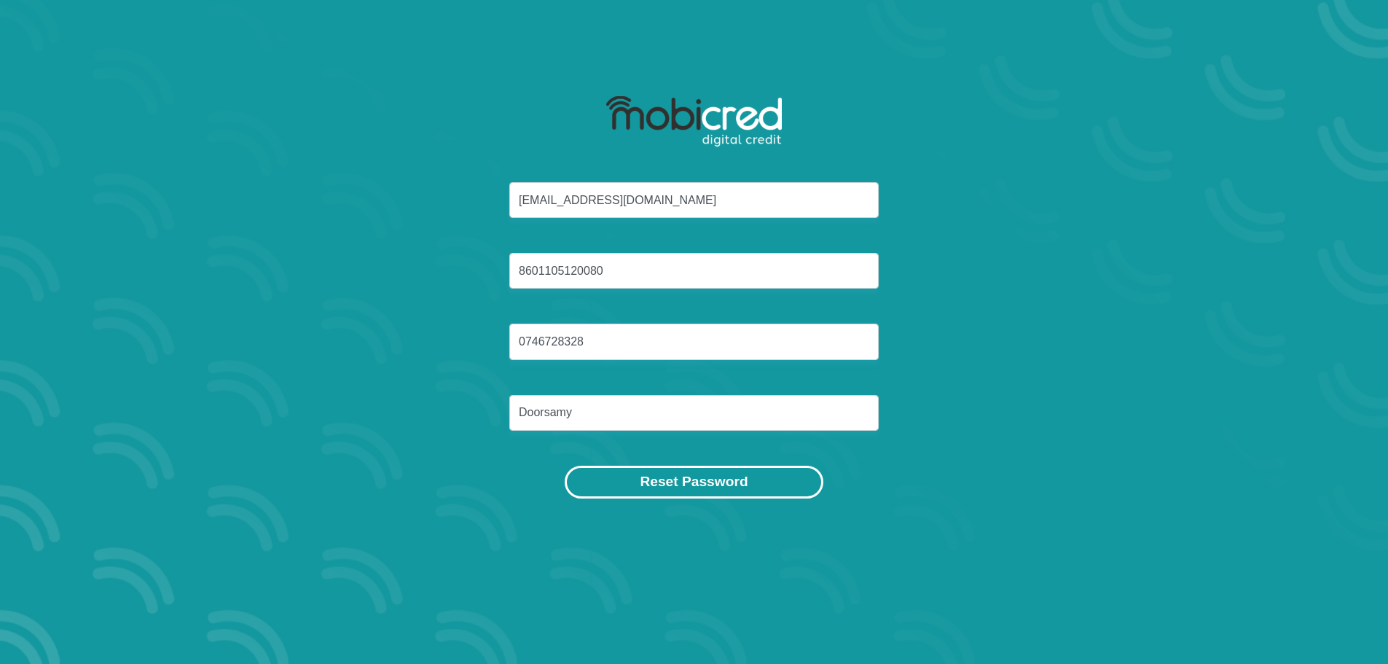
click at [674, 475] on button "Reset Password" at bounding box center [693, 481] width 258 height 33
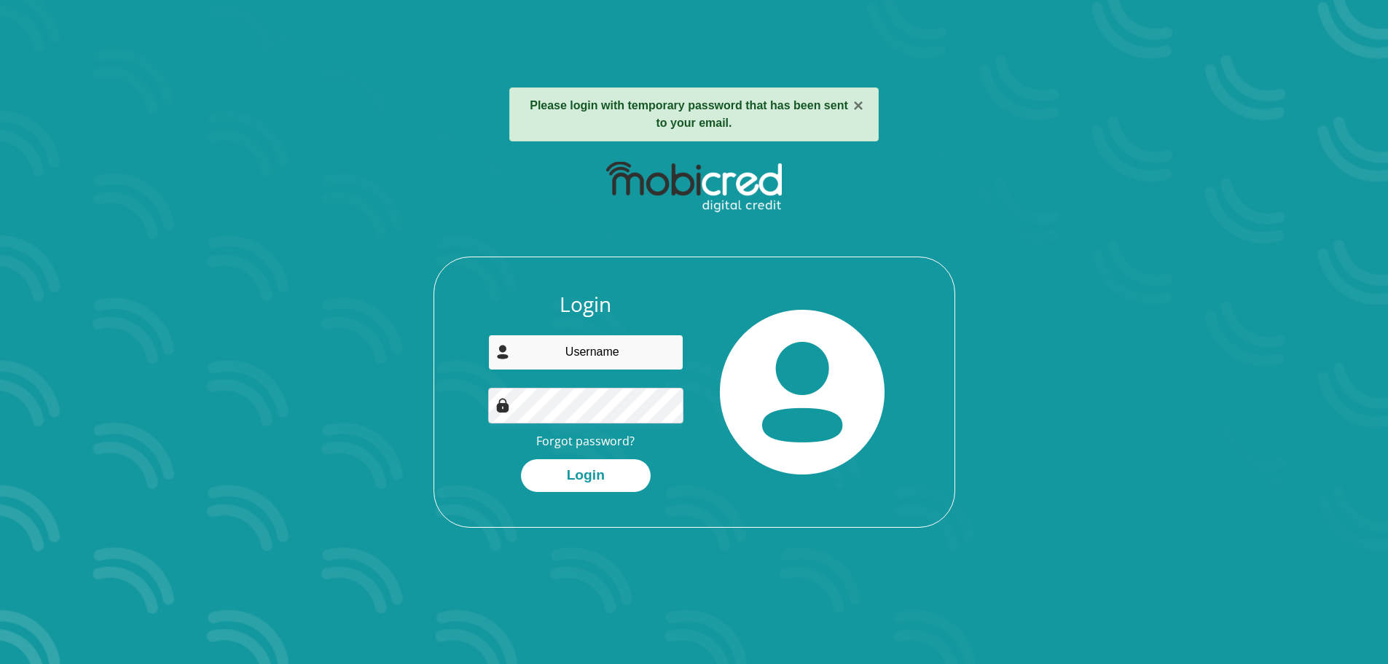
drag, startPoint x: 620, startPoint y: 344, endPoint x: 660, endPoint y: 347, distance: 40.2
click at [623, 345] on input "email" at bounding box center [585, 352] width 195 height 36
type input "rixrokhardo@gmail.com"
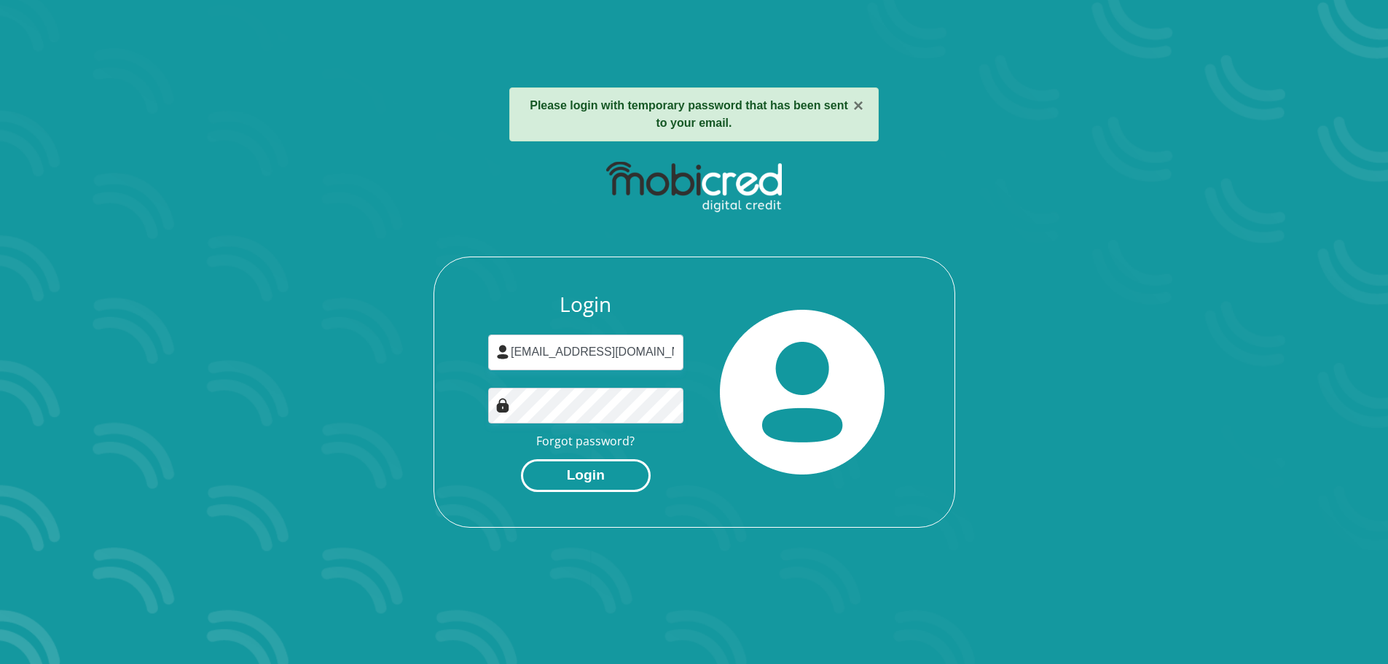
click at [594, 471] on button "Login" at bounding box center [586, 475] width 130 height 33
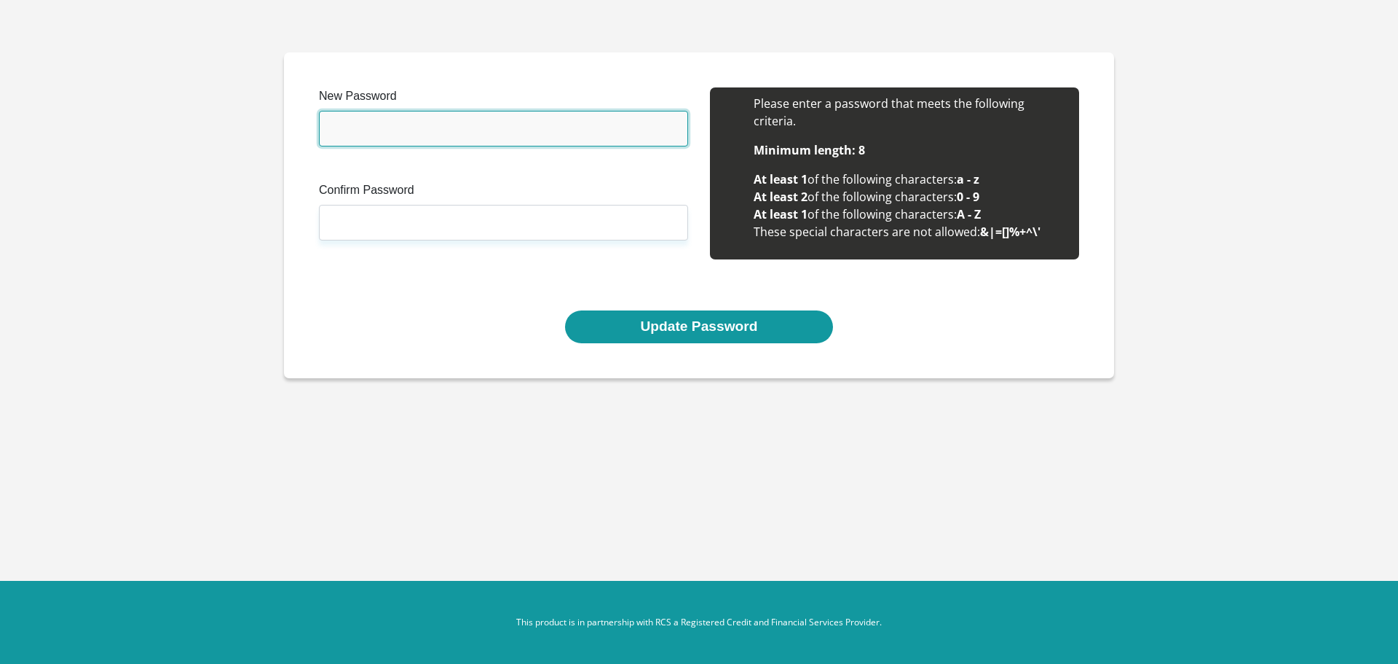
drag, startPoint x: 457, startPoint y: 126, endPoint x: 468, endPoint y: 126, distance: 10.9
click at [466, 126] on input "New Password" at bounding box center [503, 129] width 369 height 36
type input "Unique@1986"
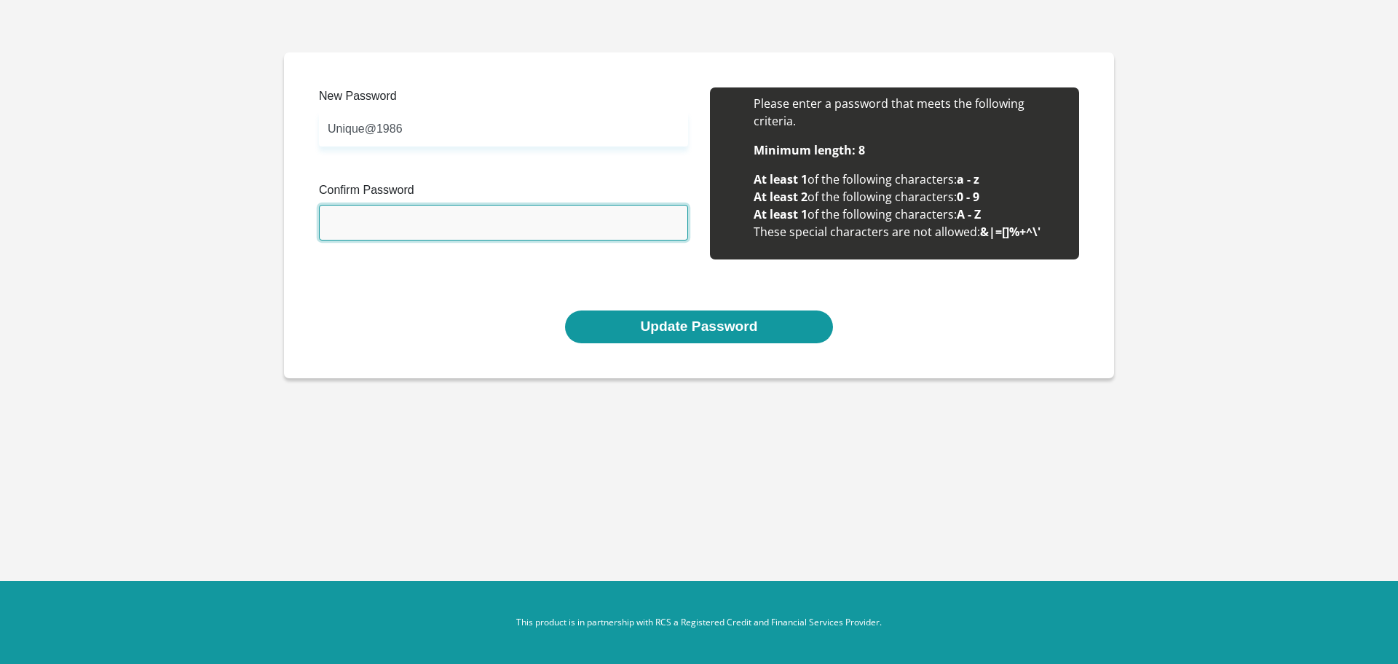
click at [514, 208] on input "Confirm Password" at bounding box center [503, 223] width 369 height 36
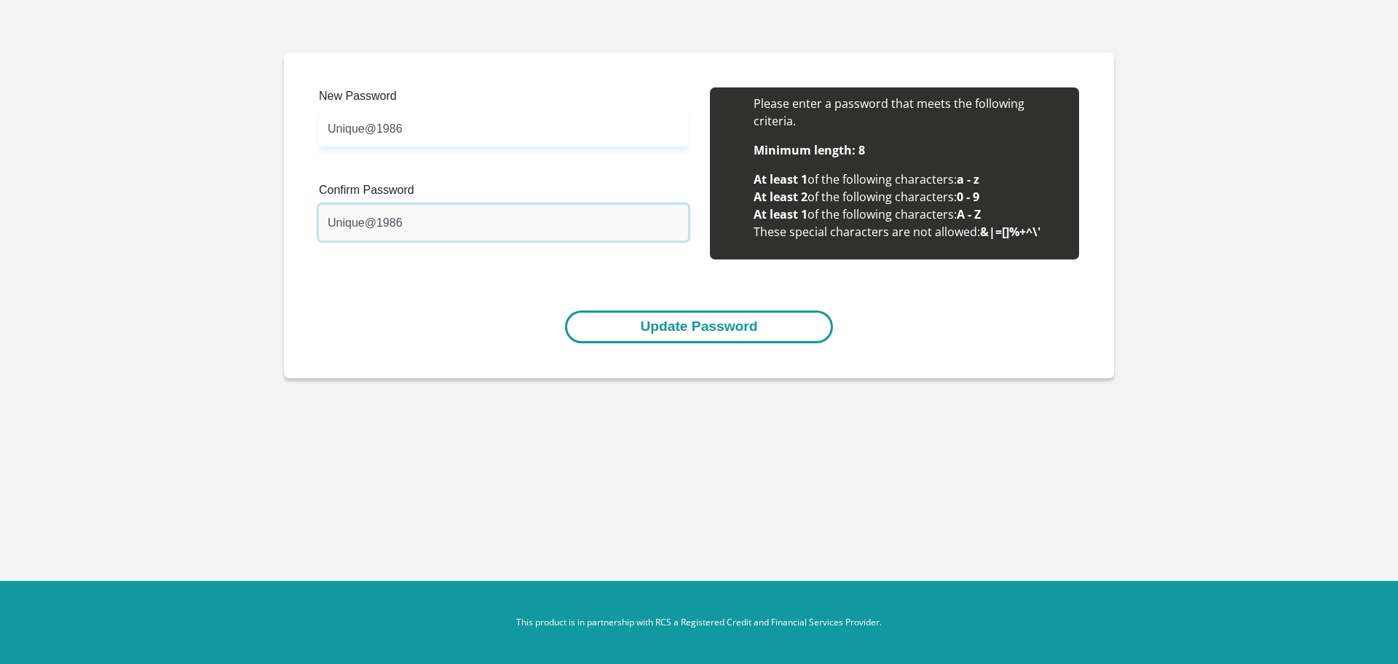
type input "Unique@1986"
click at [747, 322] on button "Update Password" at bounding box center [698, 326] width 267 height 33
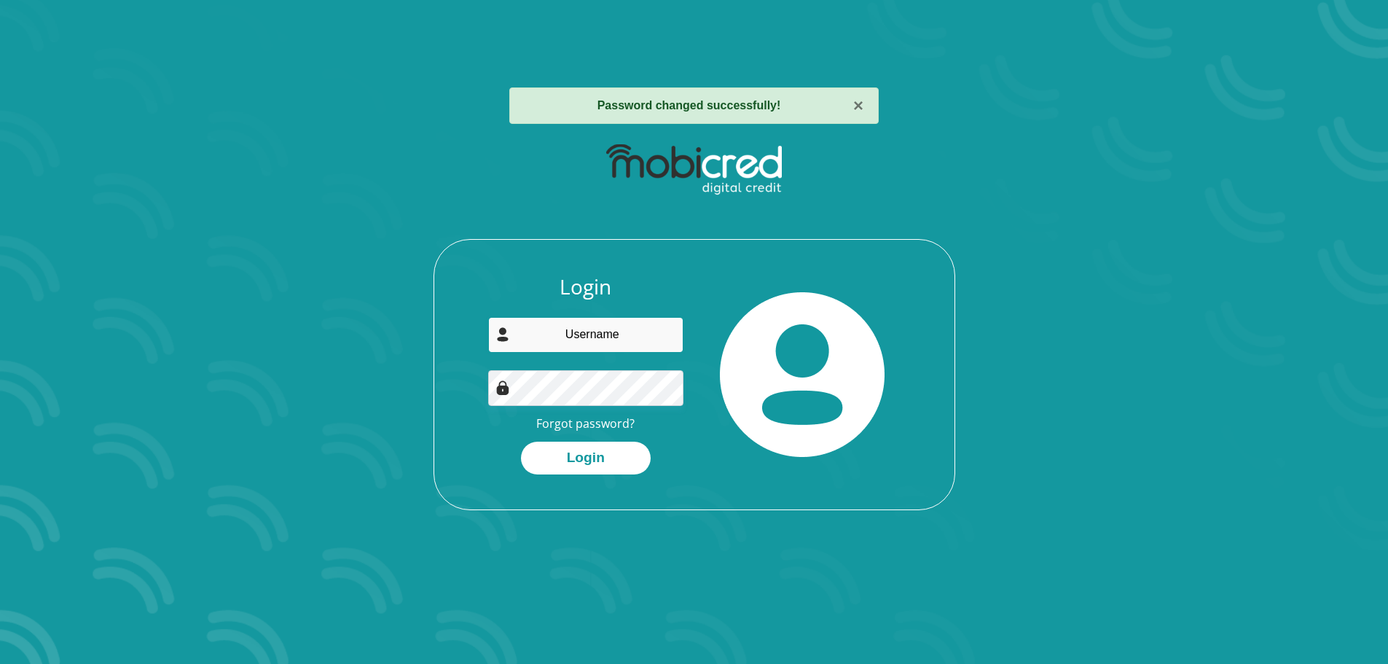
click at [586, 350] on input "email" at bounding box center [585, 335] width 195 height 36
type input "[EMAIL_ADDRESS][DOMAIN_NAME]"
click at [619, 450] on button "Login" at bounding box center [586, 457] width 130 height 33
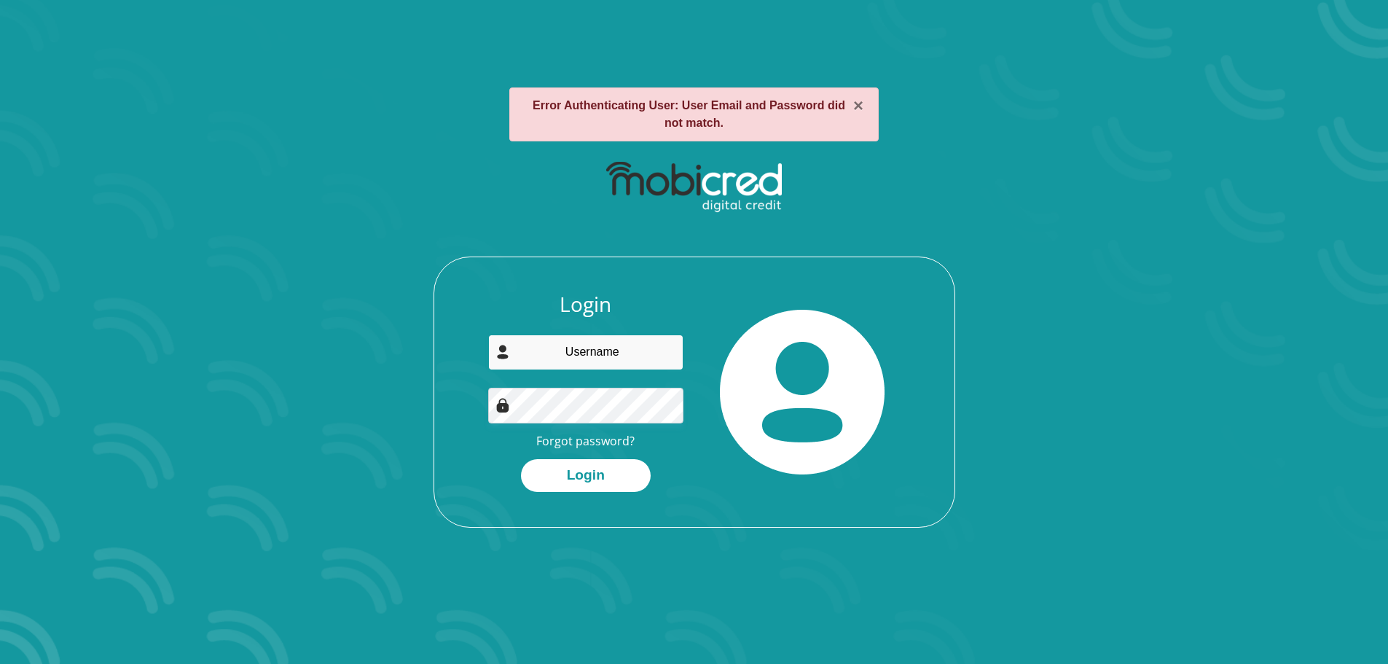
click at [629, 348] on input "email" at bounding box center [585, 352] width 195 height 36
type input "rixrokhardo@gmail.com"
drag, startPoint x: 1034, startPoint y: 540, endPoint x: 911, endPoint y: 541, distance: 122.4
click at [1034, 540] on div "× Error Authenticating User: User Email and Password did not match. Login rixro…" at bounding box center [694, 307] width 830 height 510
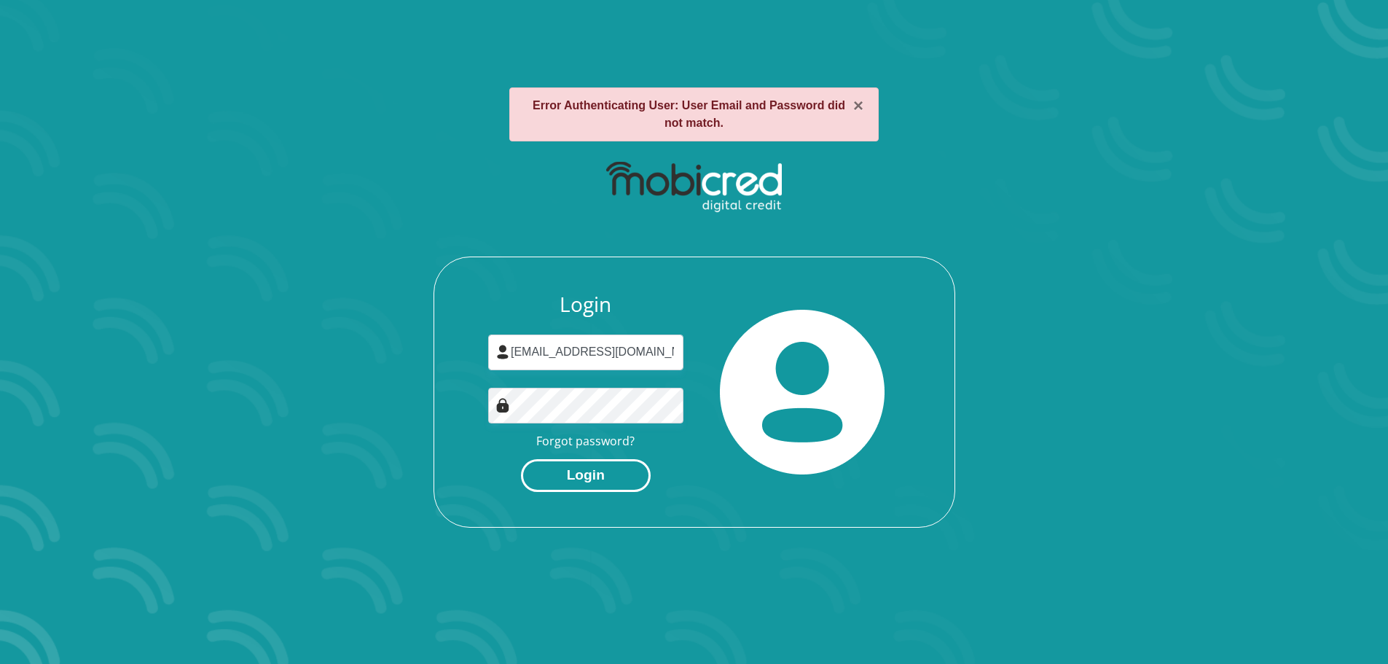
click at [596, 479] on button "Login" at bounding box center [586, 475] width 130 height 33
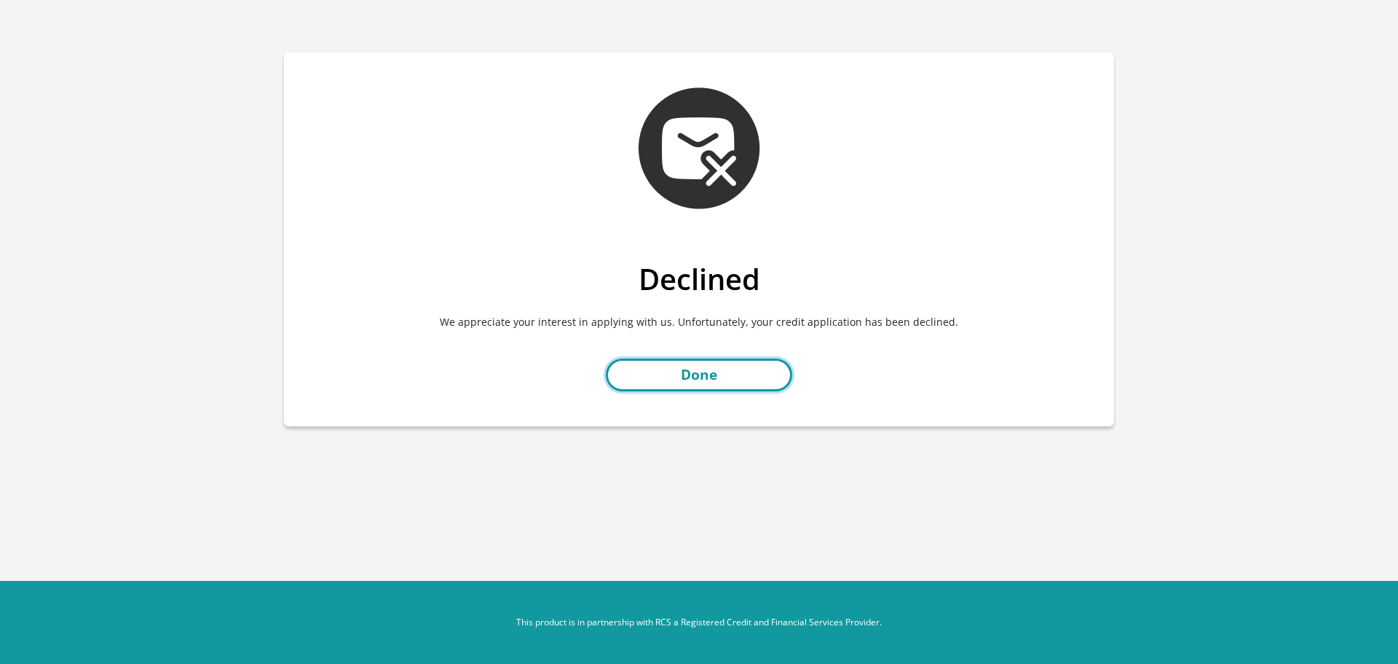
click at [760, 379] on link "Done" at bounding box center [699, 374] width 186 height 33
